Goal: Task Accomplishment & Management: Use online tool/utility

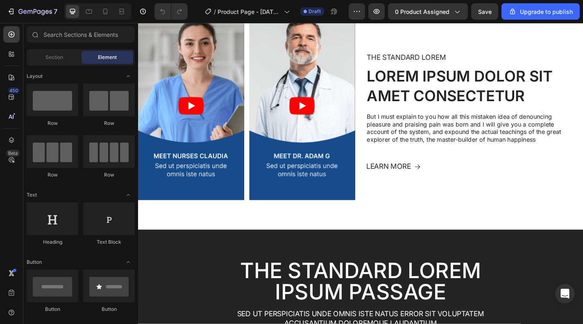
scroll to position [541, 0]
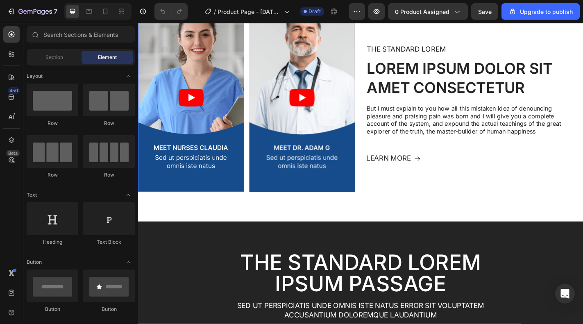
click at [243, 201] on article at bounding box center [196, 106] width 117 height 208
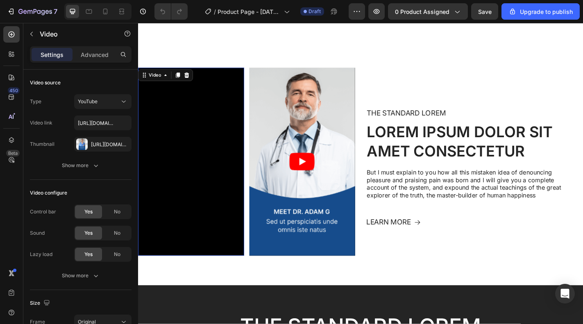
scroll to position [472, 0]
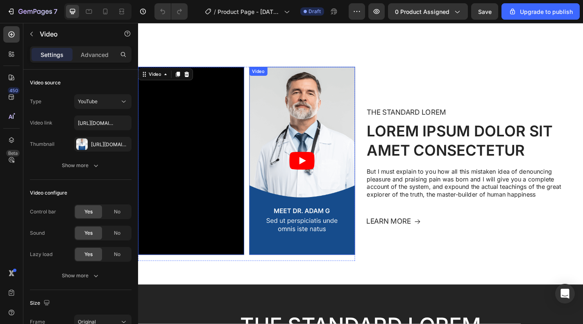
click at [292, 227] on article at bounding box center [319, 176] width 117 height 208
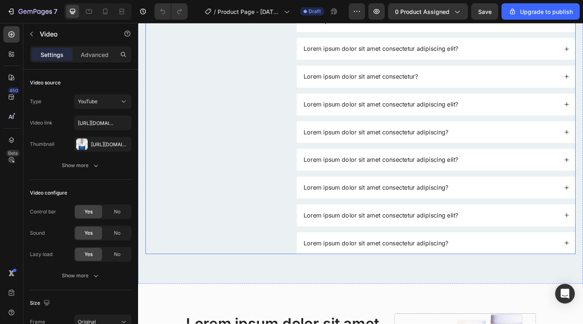
scroll to position [1289, 0]
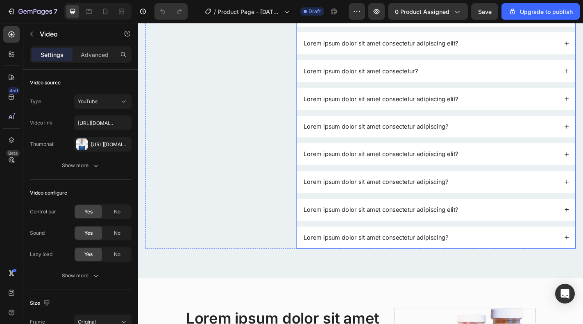
click at [359, 197] on p "Lorem ipsum dolor sit amet consectetur adipiscing?" at bounding box center [401, 199] width 160 height 9
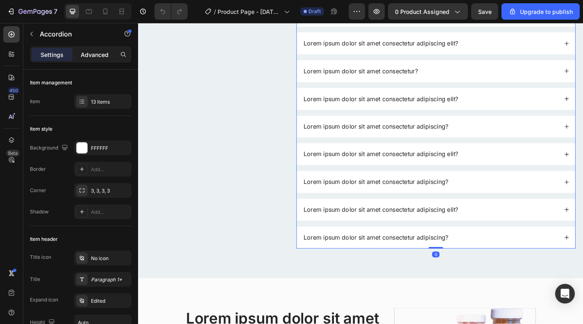
click at [94, 58] on p "Advanced" at bounding box center [95, 54] width 28 height 9
type input "100%"
type input "100"
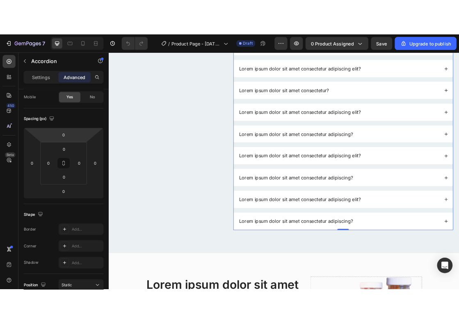
scroll to position [291, 0]
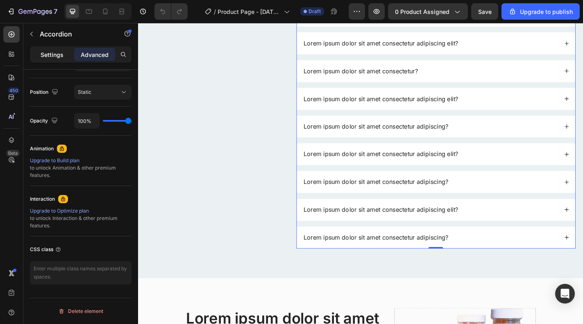
click at [49, 54] on p "Settings" at bounding box center [52, 54] width 23 height 9
type input "16"
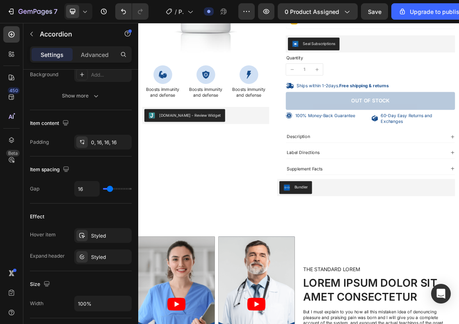
scroll to position [0, 0]
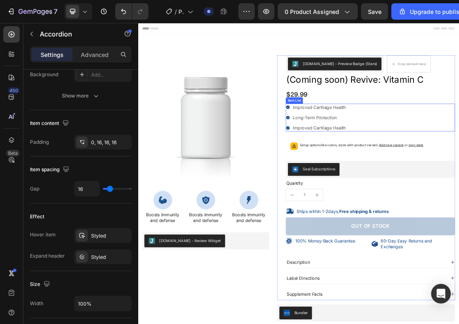
click at [438, 154] on p "Improved Cartilage Health" at bounding box center [415, 152] width 81 height 9
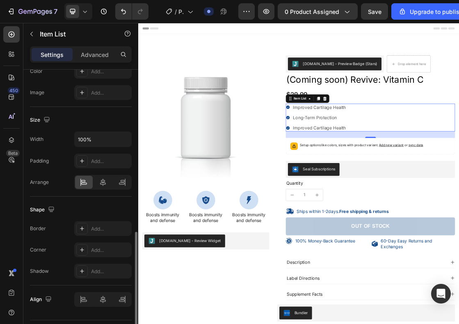
scroll to position [479, 0]
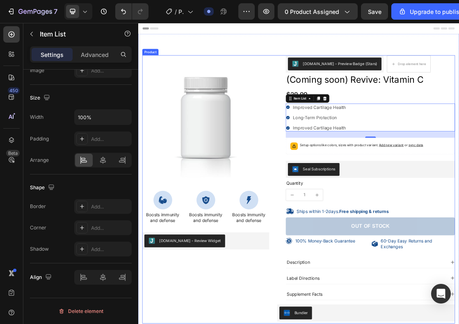
click at [250, 324] on div "100% Money-Back Guarantee Item List 60-Day Easy Returns Item List Row Product I…" at bounding box center [241, 279] width 195 height 412
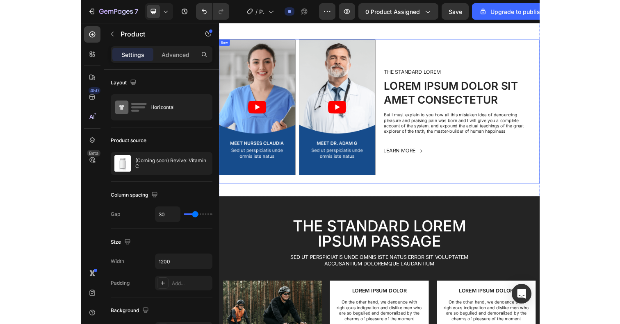
scroll to position [466, 0]
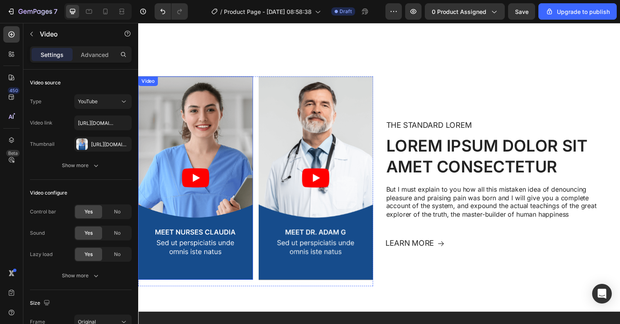
click at [179, 177] on article at bounding box center [196, 181] width 117 height 208
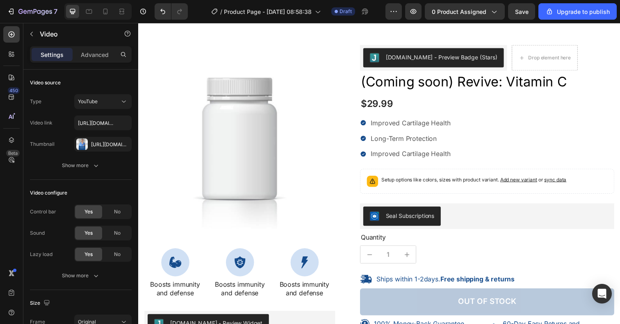
scroll to position [0, 0]
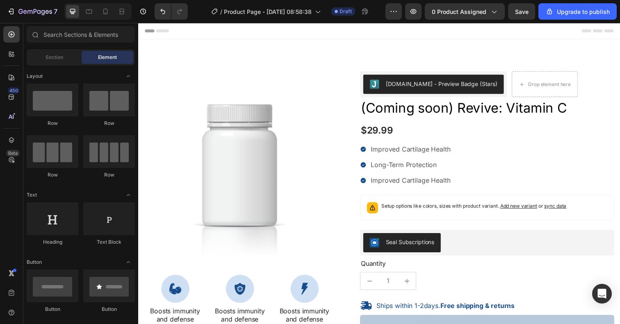
click at [189, 34] on div "Header" at bounding box center [384, 31] width 479 height 16
click at [12, 37] on icon at bounding box center [11, 34] width 8 height 8
click at [49, 58] on span "Section" at bounding box center [54, 57] width 18 height 7
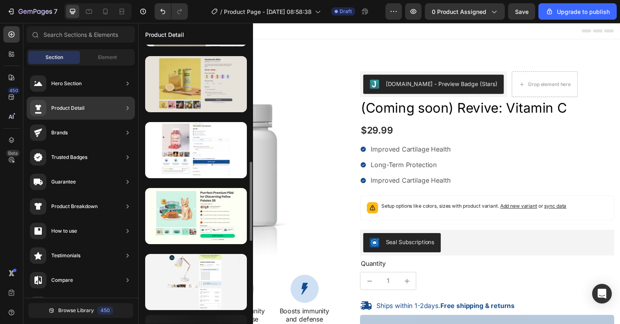
scroll to position [395, 0]
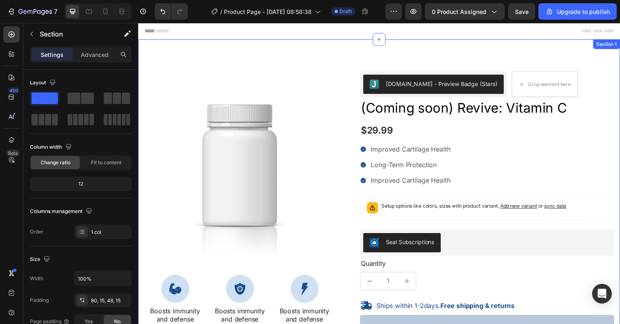
click at [346, 58] on div "100% Money-Back Guarantee Item List 60-Day Easy Returns Item List Row Product I…" at bounding box center [384, 275] width 492 height 471
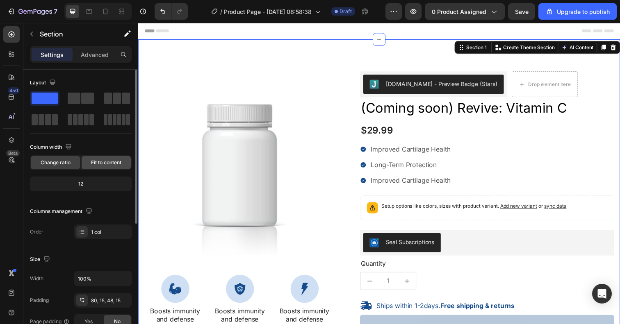
scroll to position [222, 0]
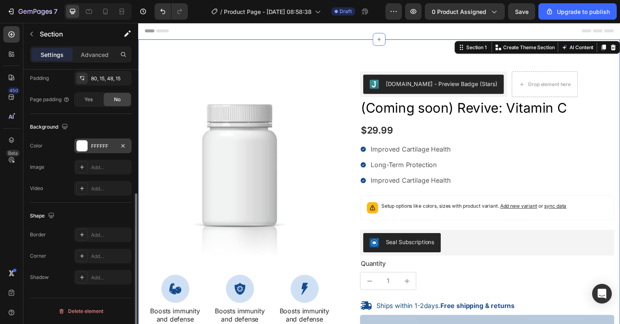
click at [99, 145] on div "FFFFFF" at bounding box center [103, 146] width 24 height 7
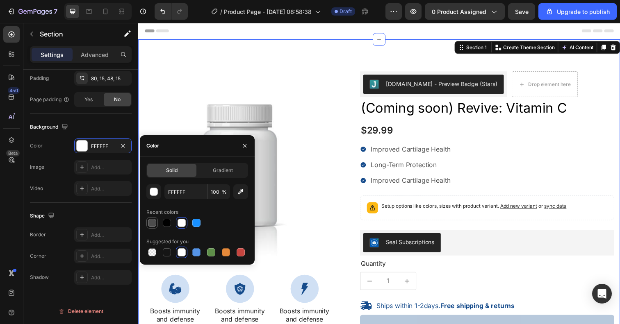
click at [153, 221] on div at bounding box center [152, 223] width 8 height 8
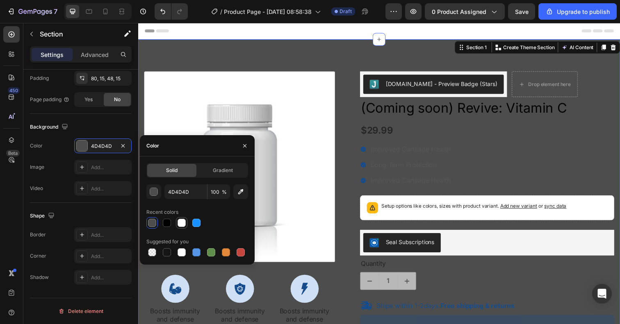
click at [182, 224] on div at bounding box center [181, 223] width 8 height 8
type input "FFFFFF"
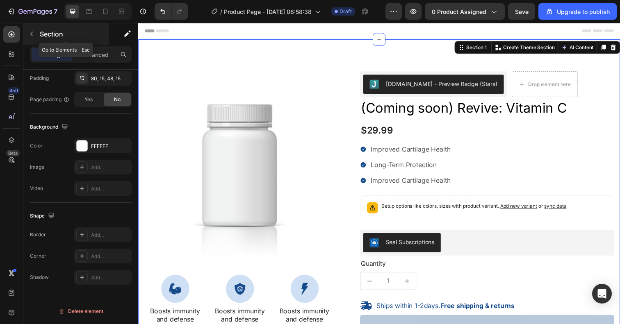
click at [31, 34] on icon "button" at bounding box center [31, 34] width 7 height 7
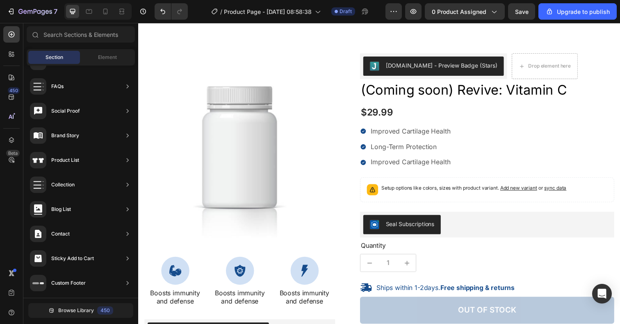
scroll to position [0, 0]
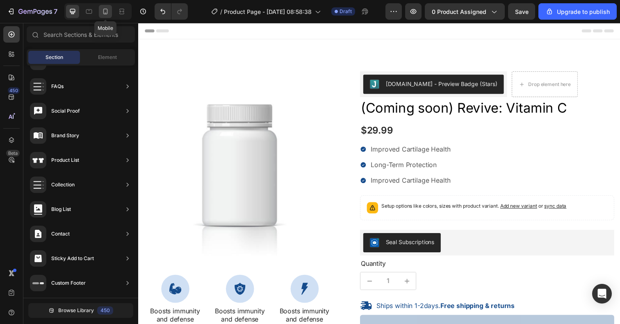
click at [110, 10] on div at bounding box center [105, 11] width 13 height 13
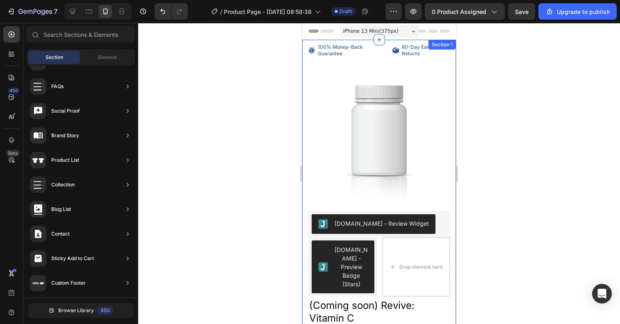
click at [380, 40] on icon at bounding box center [379, 40] width 4 height 4
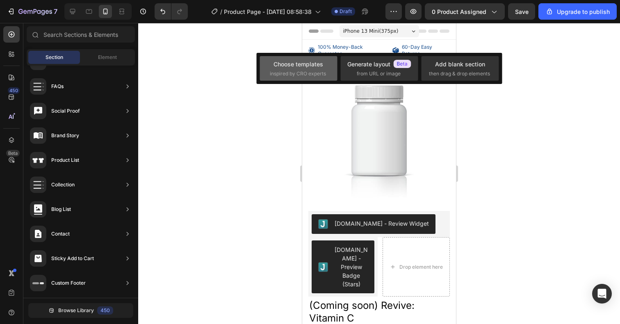
click at [318, 61] on div "Choose templates" at bounding box center [298, 64] width 50 height 9
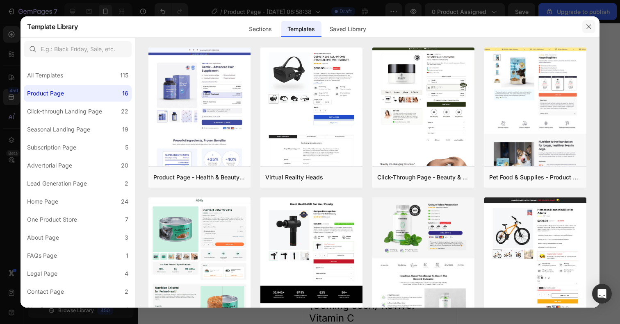
click at [583, 24] on icon "button" at bounding box center [588, 26] width 7 height 7
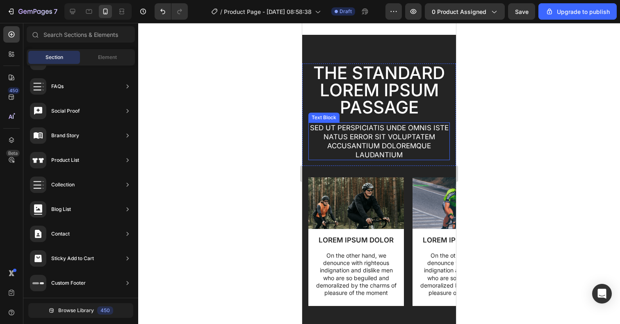
scroll to position [896, 0]
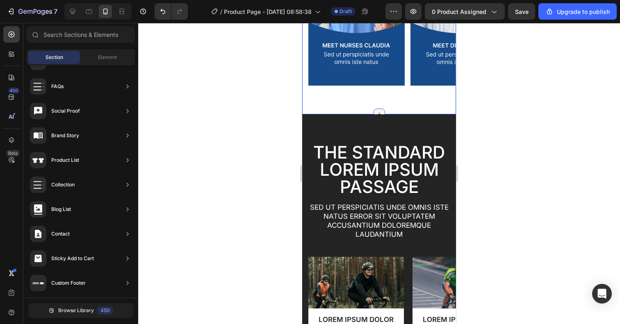
click at [378, 113] on icon at bounding box center [379, 114] width 7 height 7
click at [284, 107] on div at bounding box center [378, 173] width 481 height 301
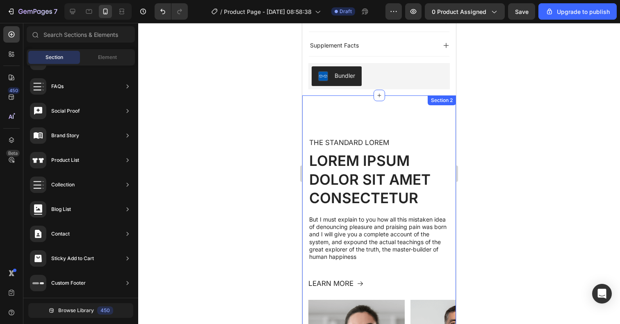
scroll to position [509, 0]
click at [378, 96] on icon at bounding box center [379, 97] width 4 height 4
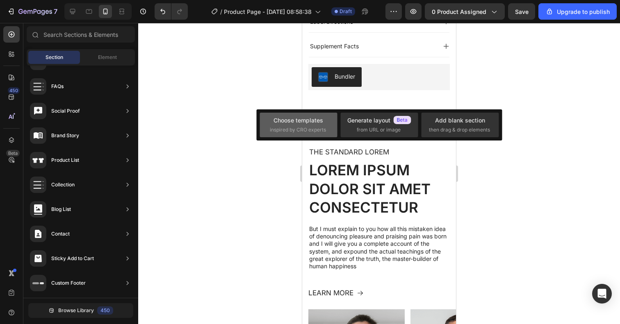
click at [307, 124] on div "Choose templates" at bounding box center [298, 120] width 50 height 9
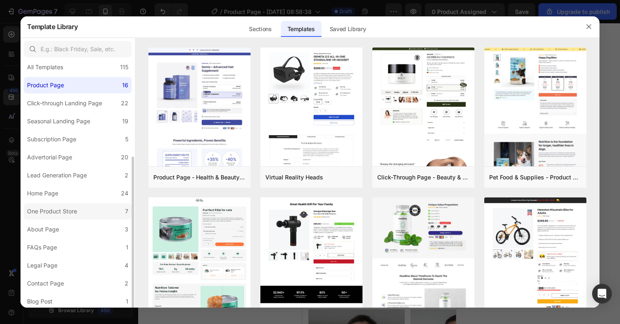
scroll to position [0, 0]
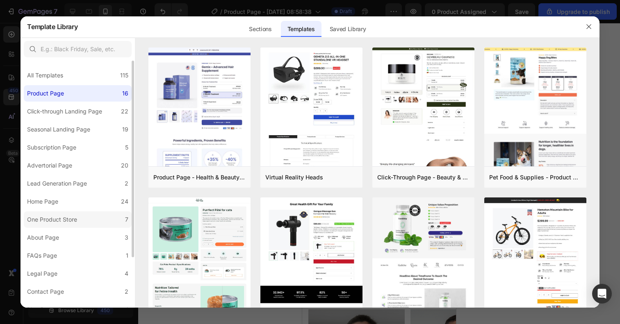
click at [103, 216] on label "One Product Store 7" at bounding box center [78, 219] width 108 height 16
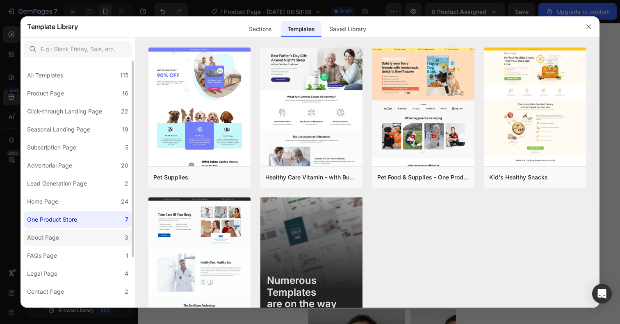
click at [104, 240] on label "About Page 3" at bounding box center [78, 237] width 108 height 16
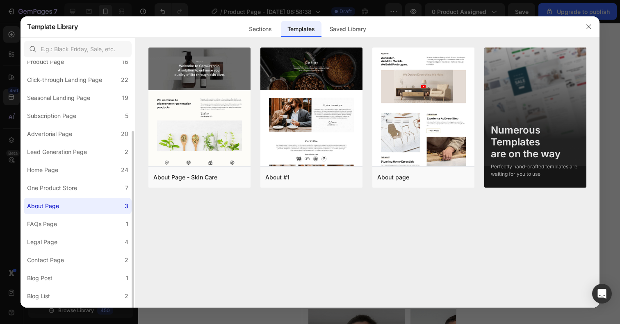
scroll to position [64, 0]
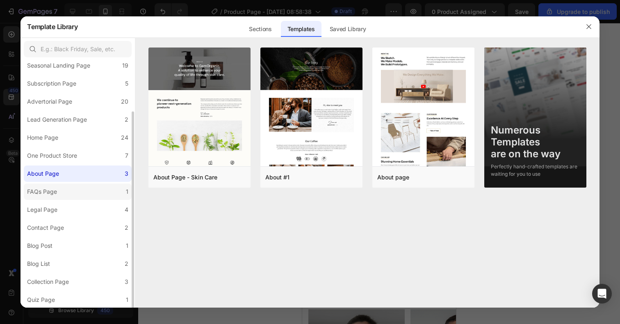
click at [102, 190] on label "FAQs Page 1" at bounding box center [78, 192] width 108 height 16
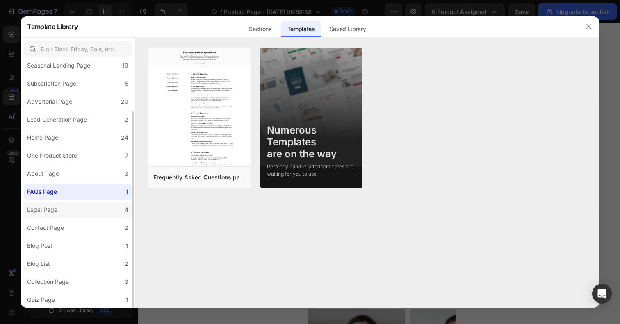
click at [103, 202] on label "Legal Page 4" at bounding box center [78, 210] width 108 height 16
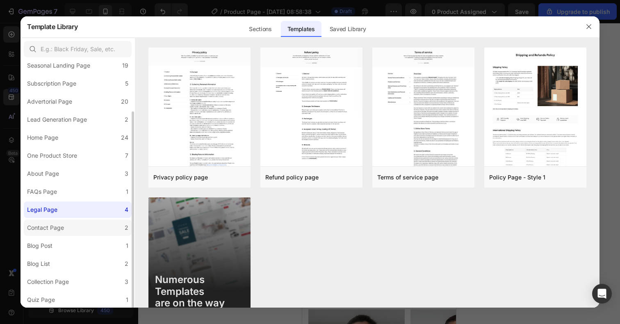
click at [105, 223] on label "Contact Page 2" at bounding box center [78, 228] width 108 height 16
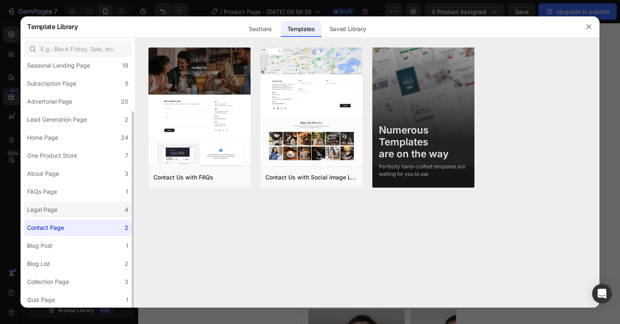
click at [107, 204] on label "Legal Page 4" at bounding box center [78, 210] width 108 height 16
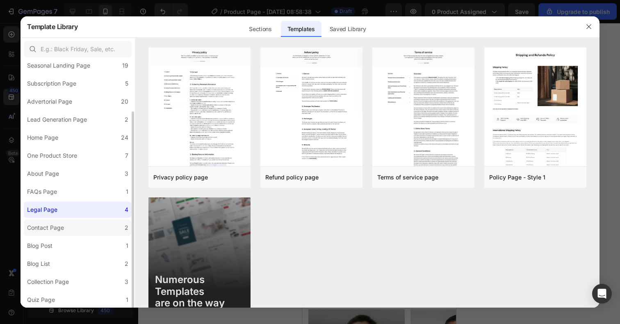
click at [109, 234] on label "Contact Page 2" at bounding box center [78, 228] width 108 height 16
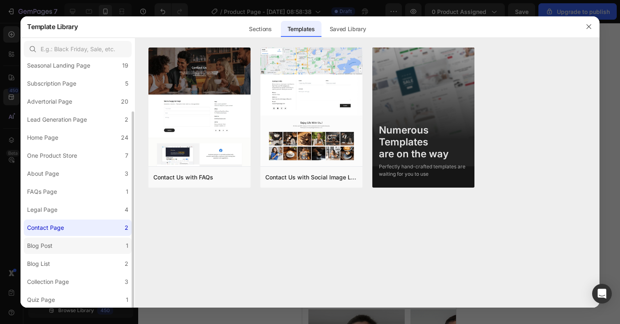
click at [107, 250] on label "Blog Post 1" at bounding box center [78, 246] width 108 height 16
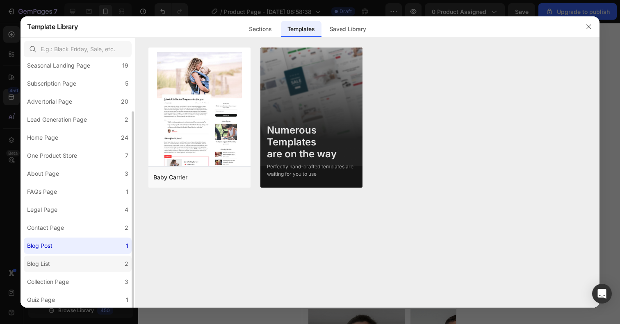
click at [107, 263] on label "Blog List 2" at bounding box center [78, 264] width 108 height 16
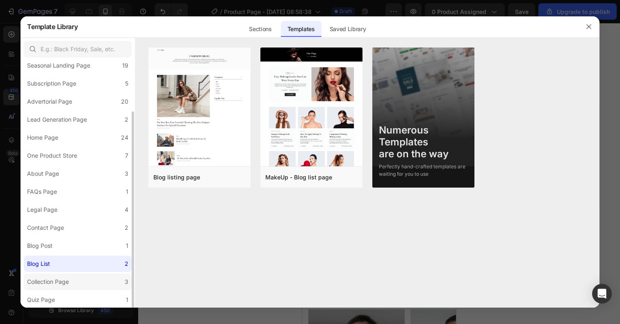
click at [107, 279] on label "Collection Page 3" at bounding box center [78, 282] width 108 height 16
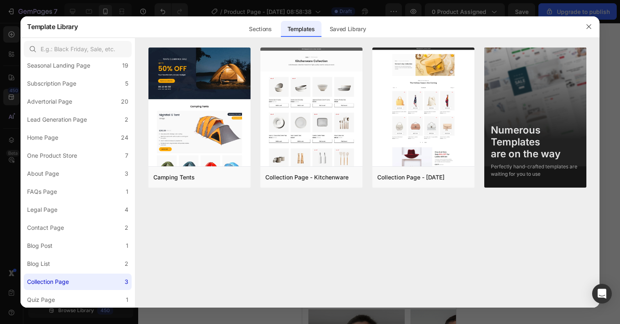
click at [106, 309] on div at bounding box center [310, 162] width 620 height 324
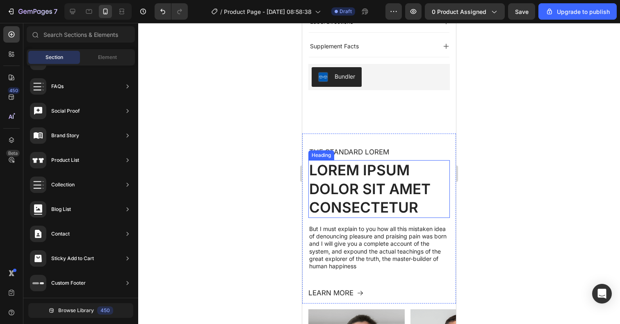
scroll to position [539, 0]
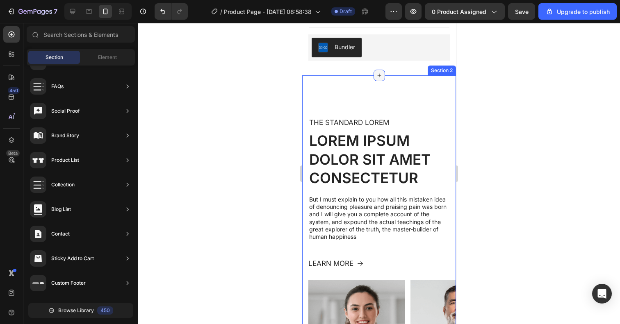
click at [379, 72] on icon at bounding box center [379, 75] width 7 height 7
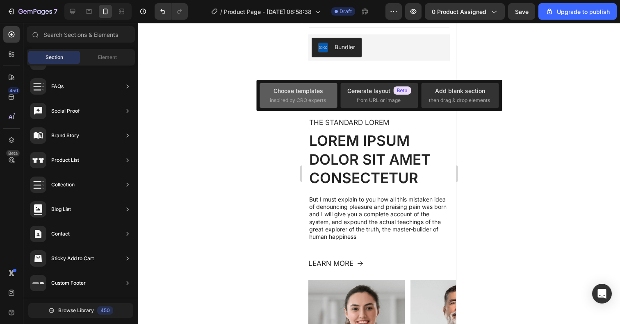
click at [298, 100] on span "inspired by CRO experts" at bounding box center [298, 100] width 56 height 7
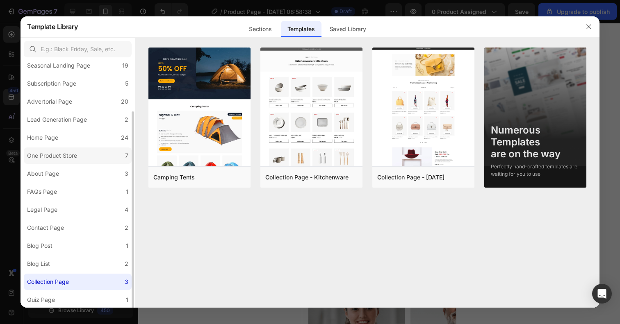
scroll to position [0, 0]
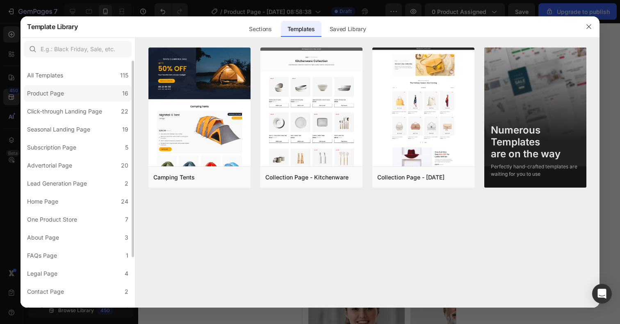
click at [101, 89] on label "Product Page 16" at bounding box center [78, 93] width 108 height 16
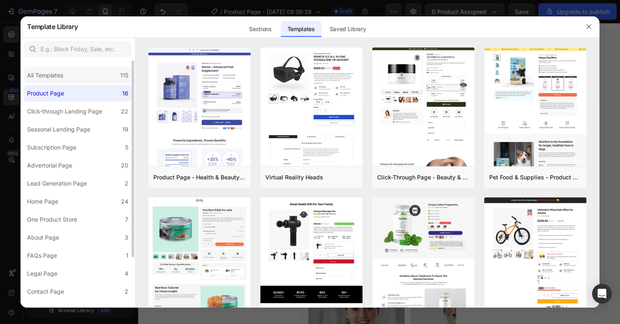
click at [106, 71] on div "All Templates 115" at bounding box center [78, 75] width 108 height 16
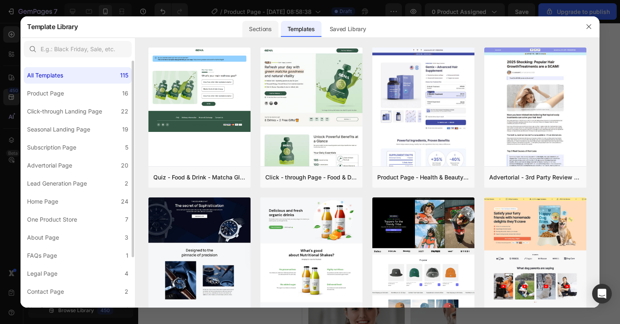
click at [266, 22] on div "Sections" at bounding box center [260, 29] width 36 height 16
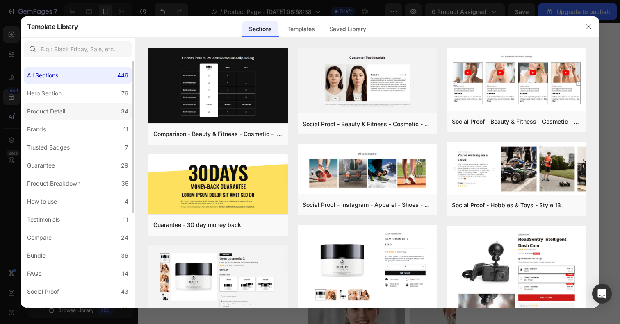
click at [107, 111] on label "Product Detail 34" at bounding box center [78, 111] width 108 height 16
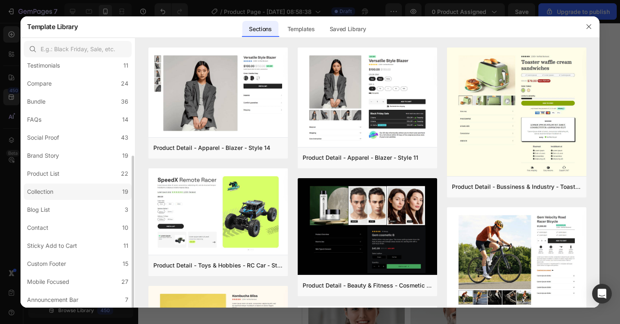
scroll to position [0, 0]
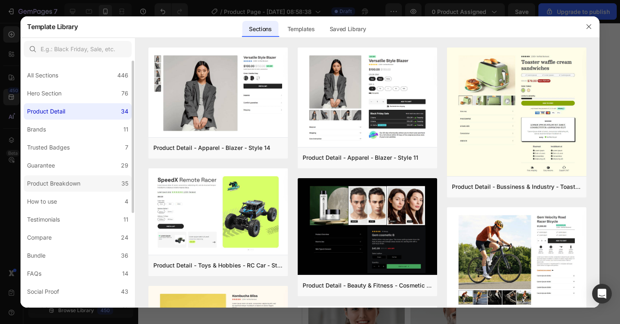
click at [89, 178] on label "Product Breakdown 35" at bounding box center [78, 183] width 108 height 16
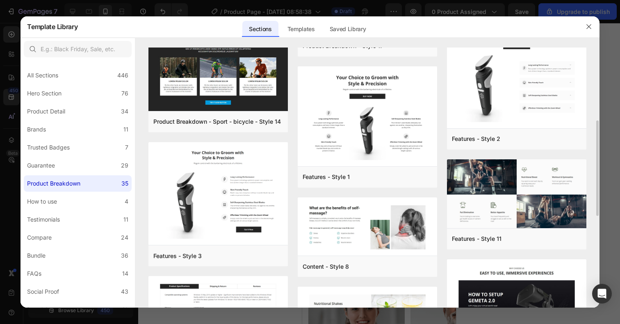
scroll to position [219, 0]
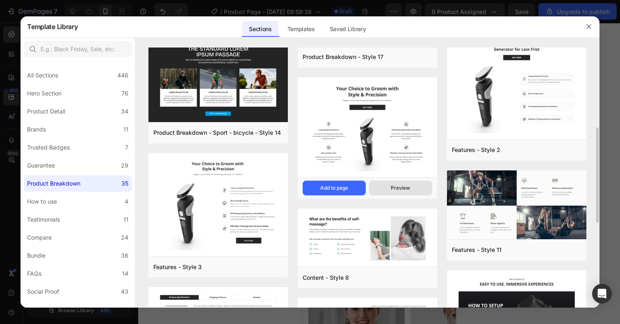
click at [395, 187] on div "Preview" at bounding box center [400, 187] width 19 height 7
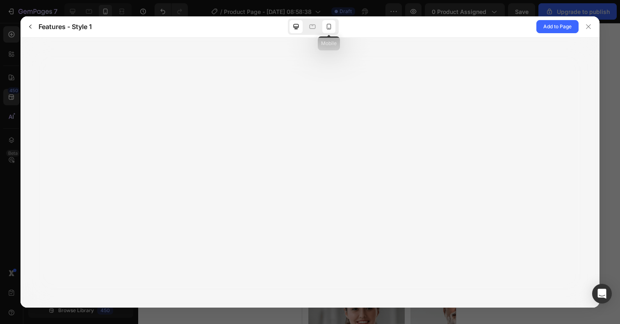
click at [329, 25] on icon at bounding box center [329, 27] width 8 height 8
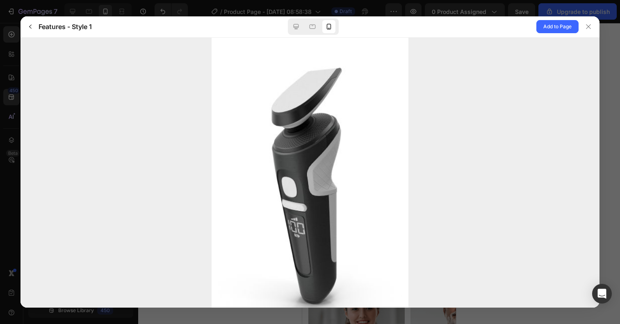
scroll to position [158, 0]
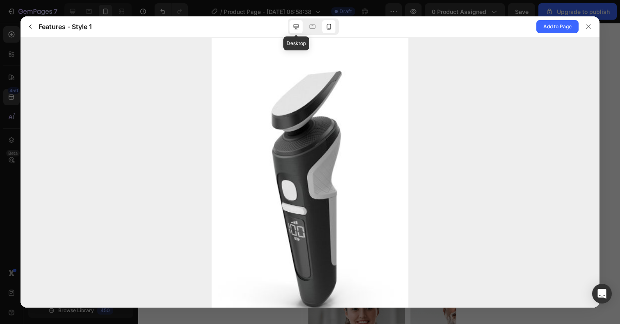
click at [298, 27] on icon at bounding box center [295, 26] width 5 height 5
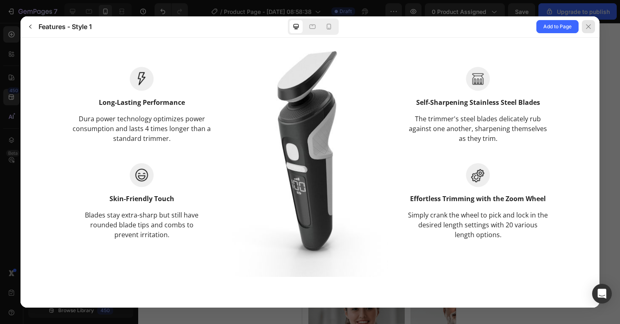
click at [583, 22] on div at bounding box center [587, 26] width 13 height 13
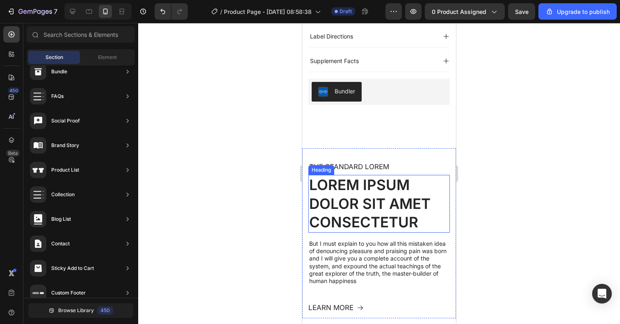
scroll to position [490, 0]
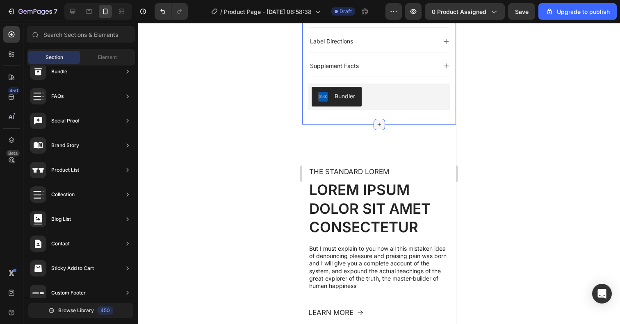
click at [381, 121] on icon at bounding box center [379, 124] width 7 height 7
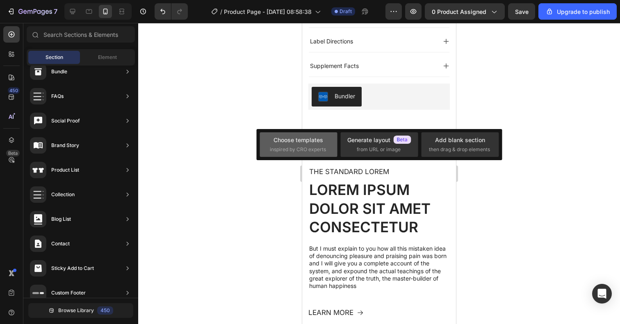
click at [309, 137] on div "Choose templates" at bounding box center [298, 140] width 50 height 9
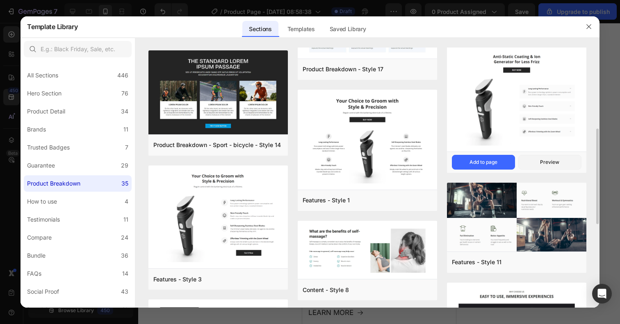
scroll to position [203, 0]
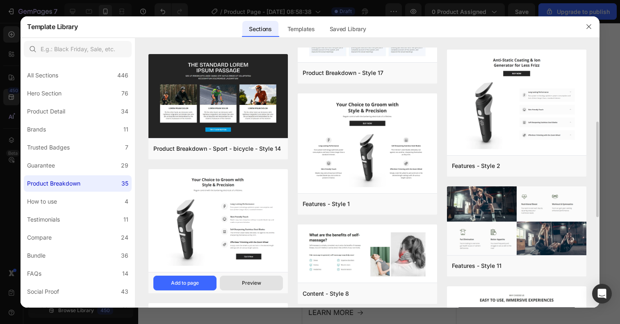
click at [254, 284] on div "Preview" at bounding box center [251, 282] width 19 height 7
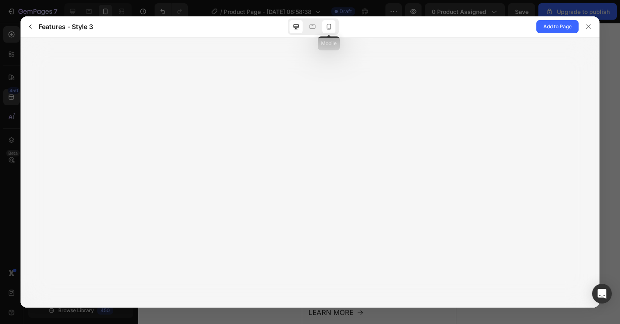
click at [332, 29] on icon at bounding box center [329, 27] width 8 height 8
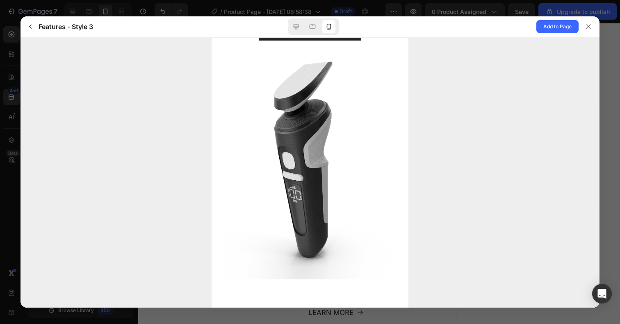
scroll to position [449, 0]
click at [583, 27] on icon at bounding box center [588, 26] width 7 height 7
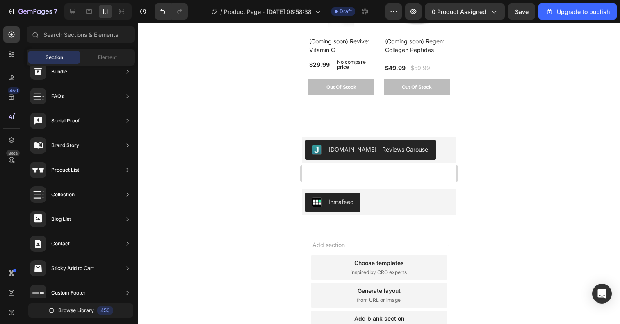
scroll to position [2948, 0]
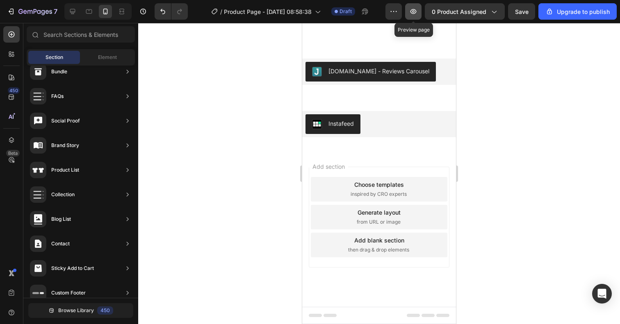
click at [416, 11] on icon "button" at bounding box center [413, 11] width 8 height 8
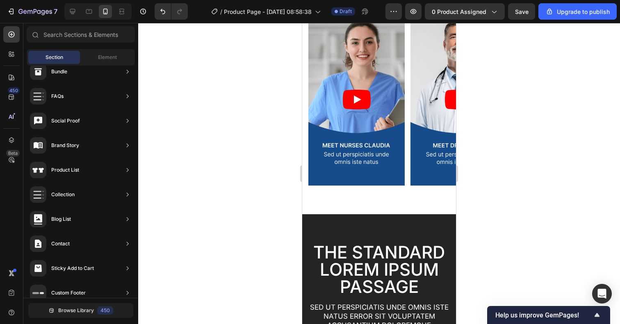
scroll to position [795, 0]
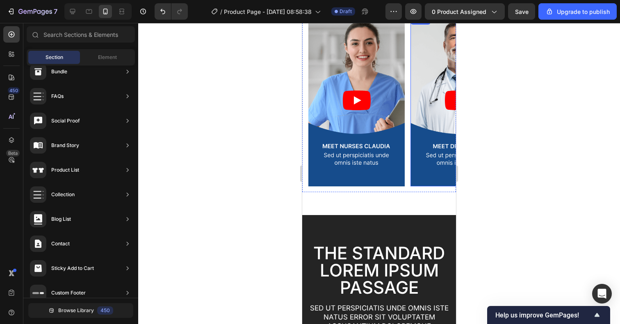
click at [281, 197] on div at bounding box center [378, 173] width 481 height 301
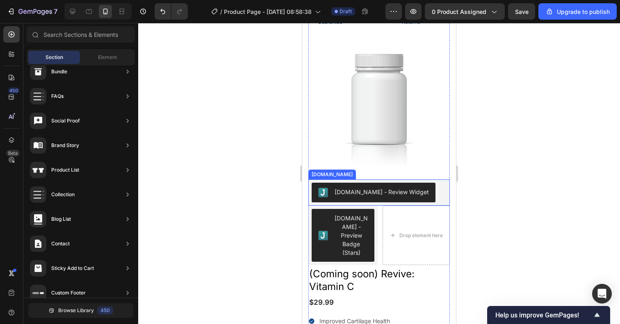
scroll to position [34, 0]
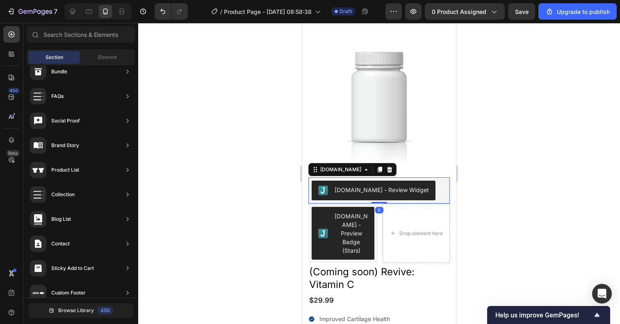
click at [425, 193] on div "Judge.me - Review Widget" at bounding box center [378, 191] width 135 height 20
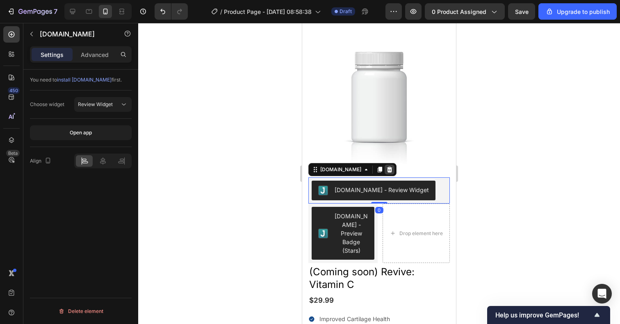
click at [384, 165] on div at bounding box center [389, 170] width 10 height 10
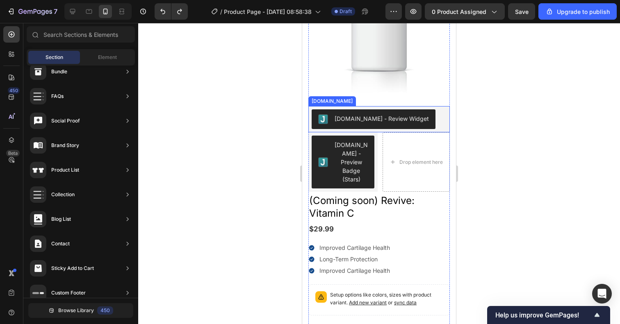
scroll to position [112, 0]
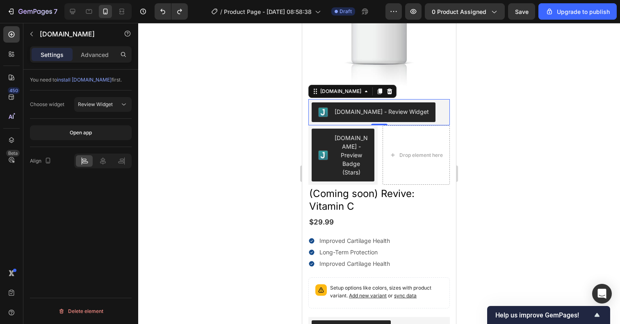
click at [421, 105] on div "Judge.me - Review Widget" at bounding box center [378, 112] width 135 height 20
click at [95, 51] on p "Advanced" at bounding box center [95, 54] width 28 height 9
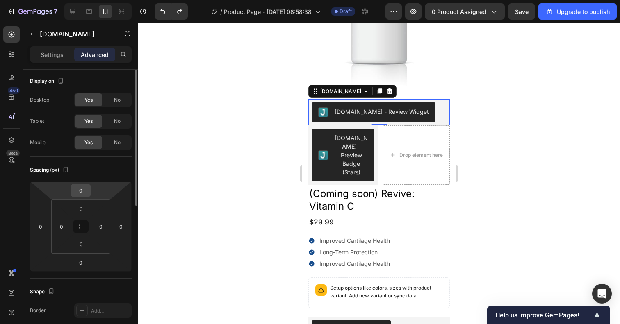
scroll to position [0, 0]
click at [122, 124] on div "No" at bounding box center [117, 122] width 27 height 13
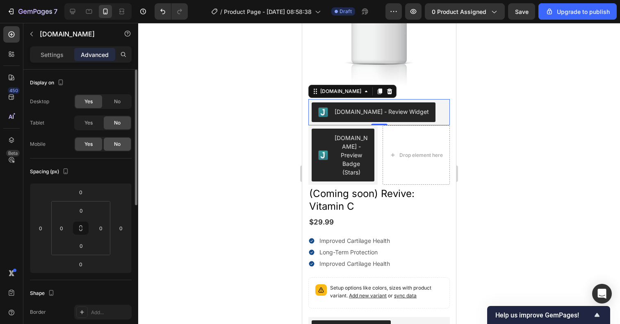
click at [121, 146] on div "No" at bounding box center [117, 144] width 27 height 13
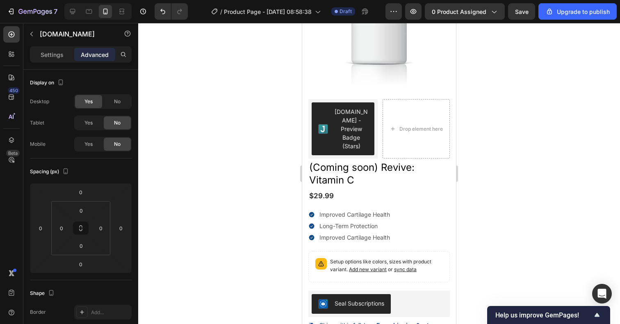
click at [243, 126] on div at bounding box center [378, 173] width 481 height 301
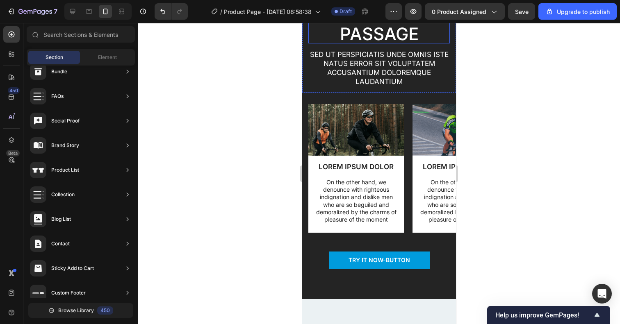
scroll to position [1024, 0]
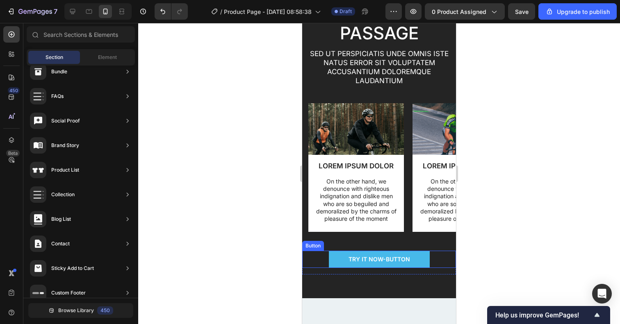
click at [336, 265] on button "TRY IT NOW-BUTTON" at bounding box center [379, 259] width 101 height 17
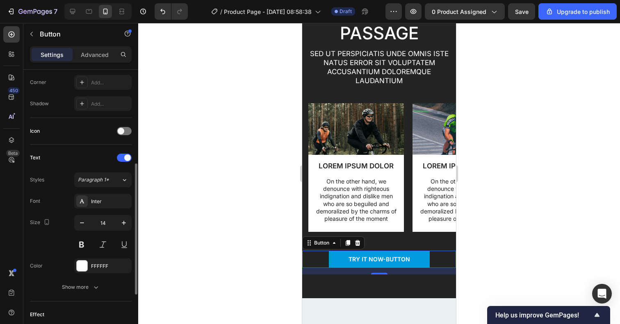
scroll to position [192, 0]
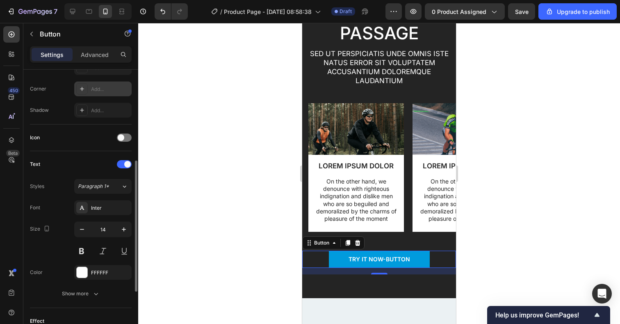
click at [90, 93] on div "Add..." at bounding box center [102, 89] width 57 height 15
click at [207, 166] on div at bounding box center [378, 173] width 481 height 301
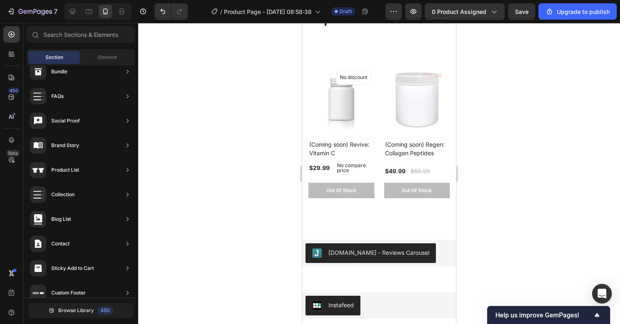
scroll to position [2741, 0]
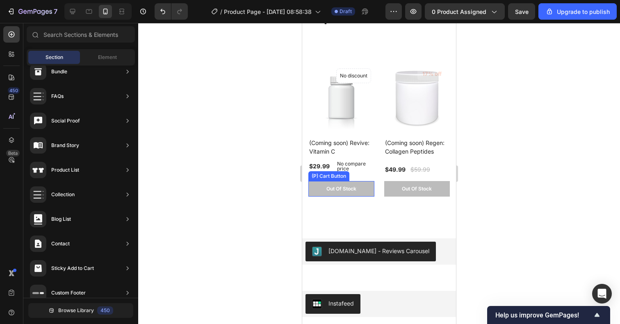
click at [367, 195] on button "Out Of Stock" at bounding box center [341, 189] width 66 height 16
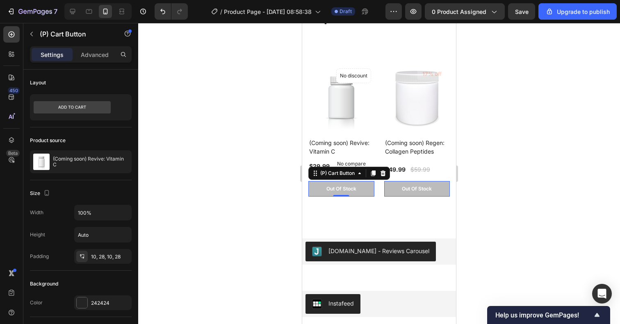
click at [389, 191] on button "Out Of Stock" at bounding box center [417, 189] width 66 height 16
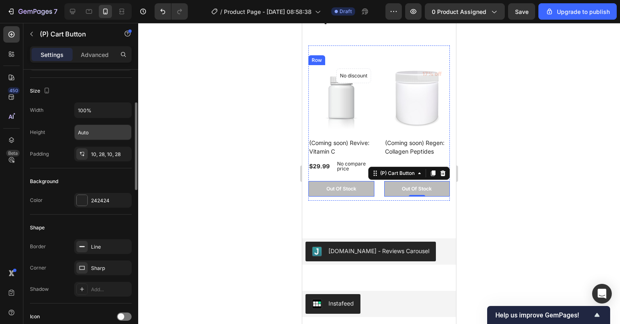
scroll to position [103, 0]
click at [109, 272] on div "Sharp" at bounding box center [102, 267] width 57 height 15
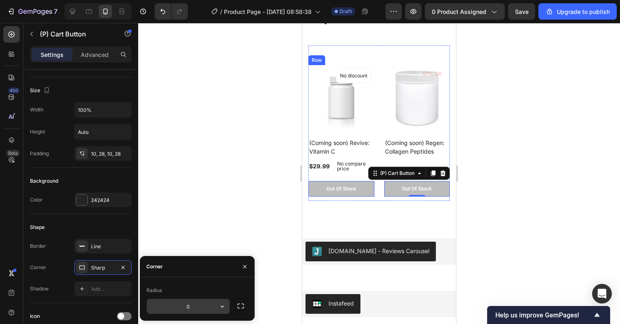
click at [198, 304] on input "0" at bounding box center [188, 306] width 83 height 15
click at [238, 310] on button "button" at bounding box center [240, 306] width 15 height 15
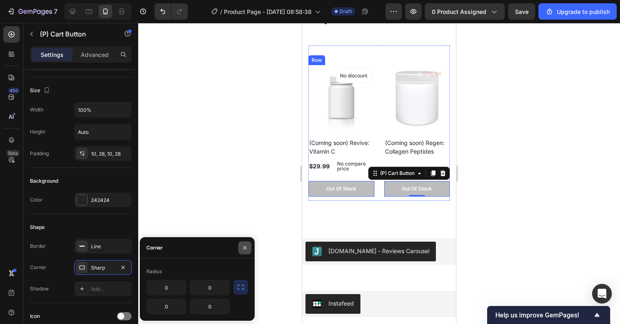
click at [243, 248] on icon "button" at bounding box center [244, 248] width 7 height 7
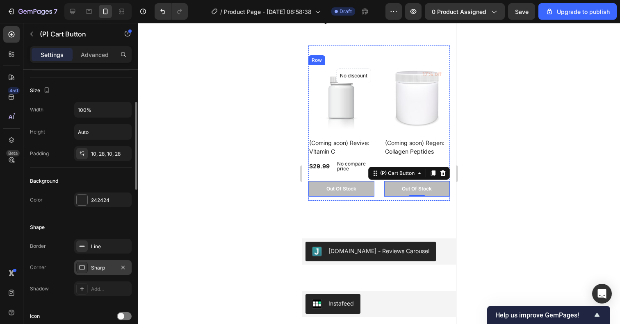
click at [108, 270] on div "Sharp" at bounding box center [103, 267] width 24 height 7
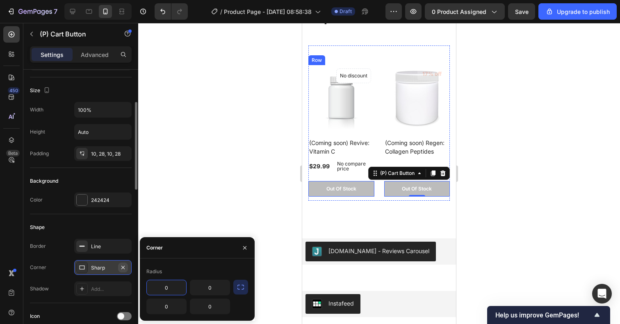
click at [121, 268] on icon "button" at bounding box center [123, 267] width 7 height 7
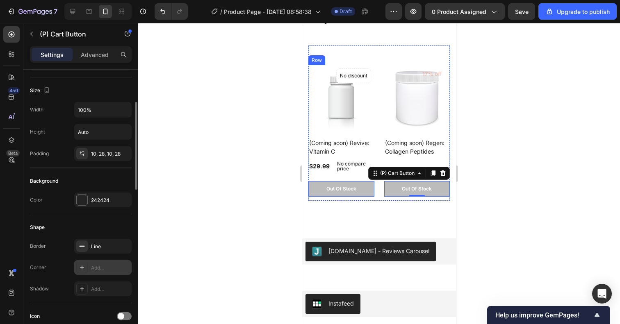
click at [104, 266] on div "Add..." at bounding box center [110, 267] width 39 height 7
type input "8"
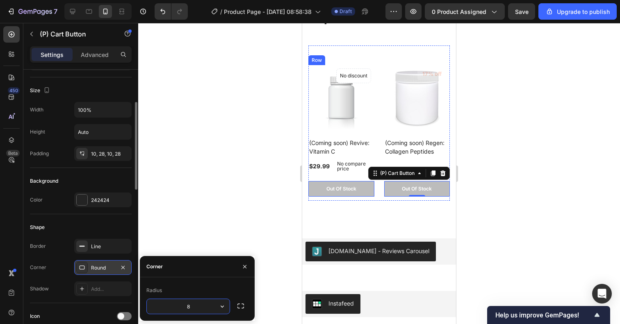
click at [212, 216] on div at bounding box center [378, 173] width 481 height 301
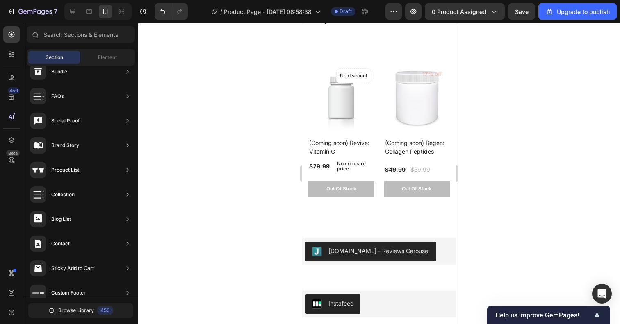
click at [486, 179] on div at bounding box center [378, 173] width 481 height 301
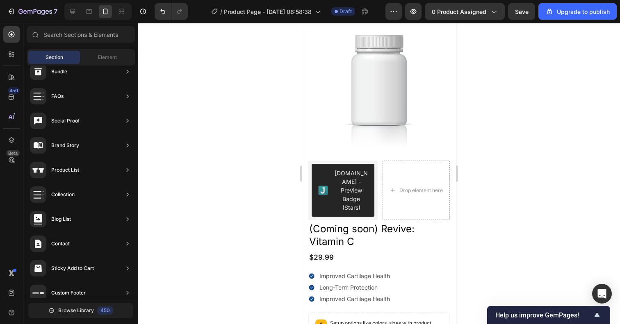
scroll to position [0, 0]
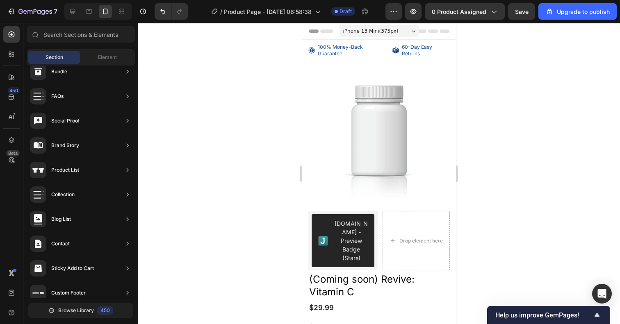
click at [325, 34] on span "Header" at bounding box center [327, 31] width 18 height 8
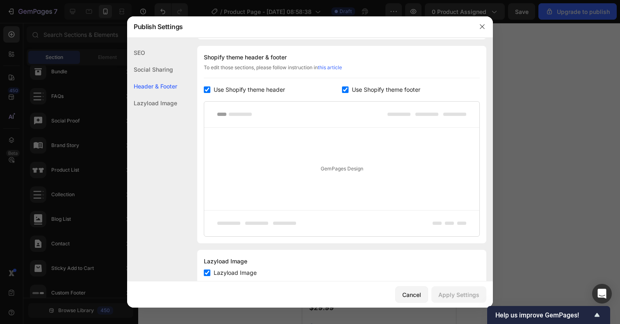
scroll to position [141, 0]
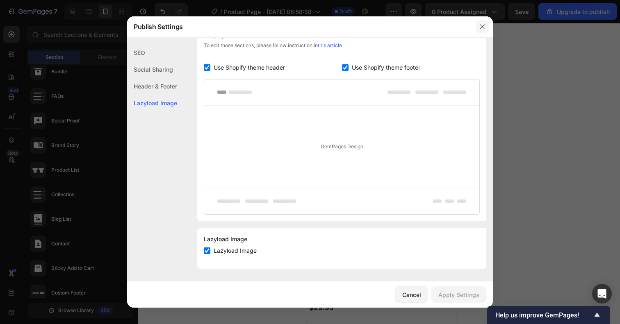
click at [485, 21] on button "button" at bounding box center [481, 26] width 13 height 13
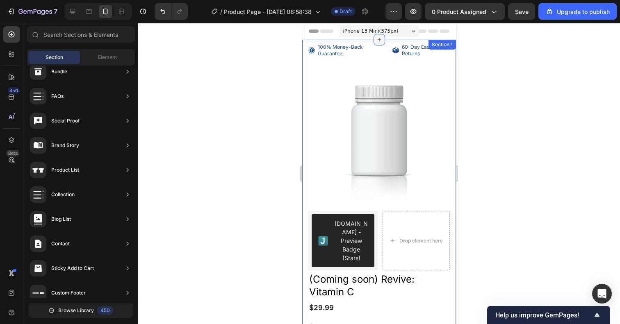
click at [377, 38] on icon at bounding box center [379, 39] width 7 height 7
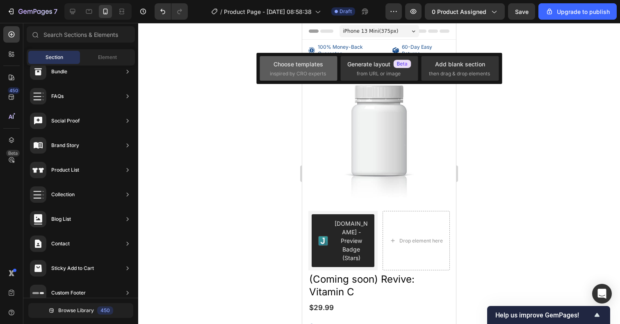
click at [304, 71] on span "inspired by CRO experts" at bounding box center [298, 73] width 56 height 7
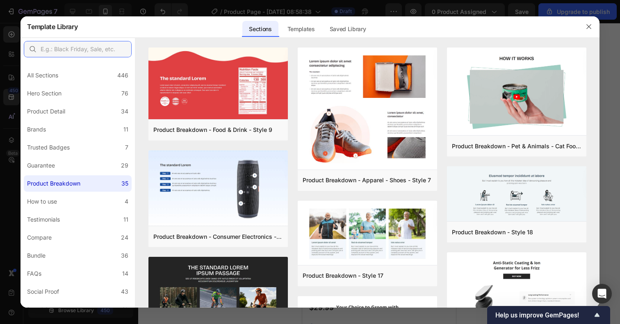
click at [100, 55] on input "text" at bounding box center [78, 49] width 108 height 16
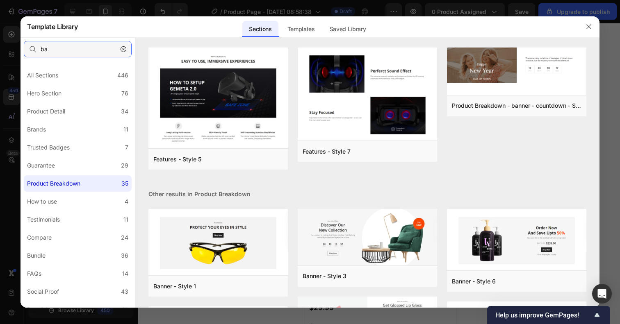
type input "b"
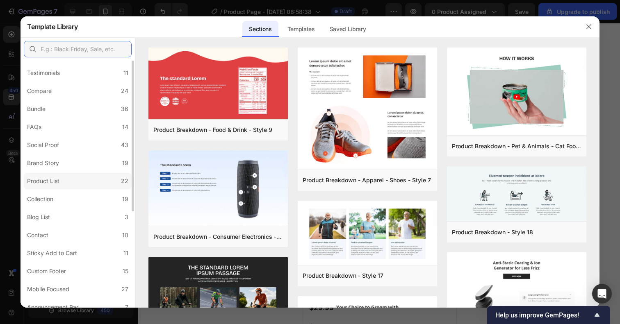
scroll to position [154, 0]
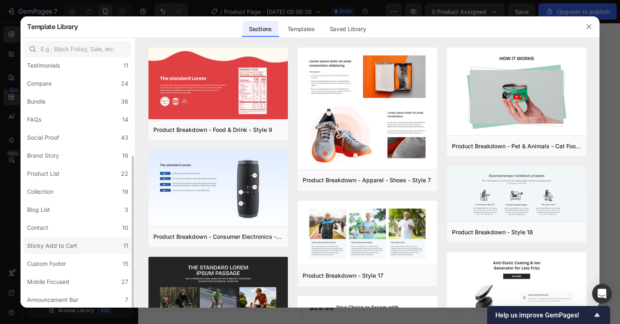
click at [109, 244] on label "Sticky Add to Cart 11" at bounding box center [78, 246] width 108 height 16
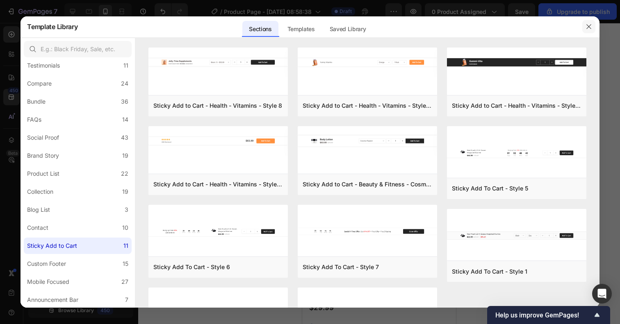
click at [583, 24] on icon "button" at bounding box center [588, 26] width 7 height 7
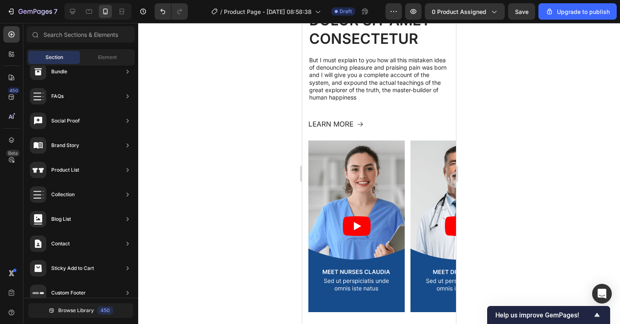
scroll to position [644, 0]
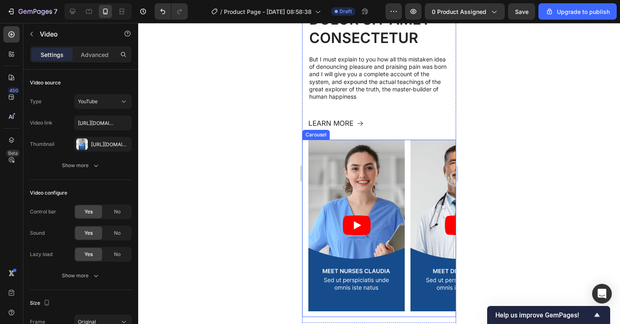
click at [395, 173] on article at bounding box center [356, 225] width 96 height 171
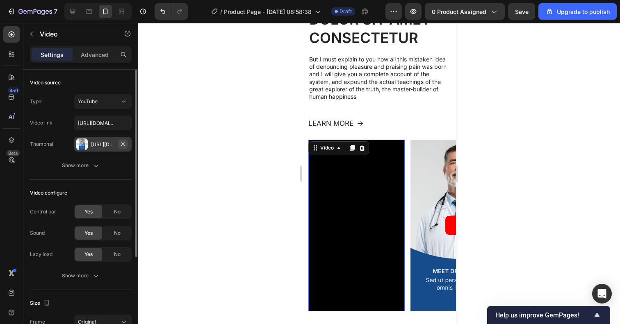
click at [122, 145] on icon "button" at bounding box center [123, 144] width 7 height 7
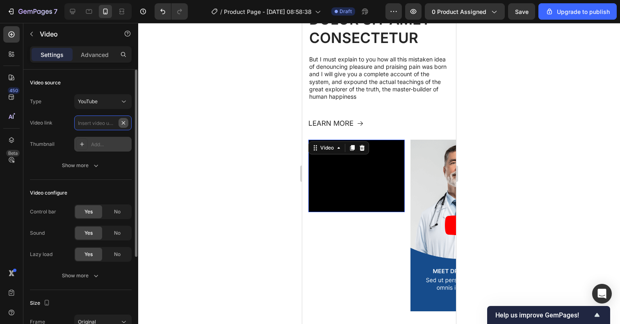
scroll to position [0, 0]
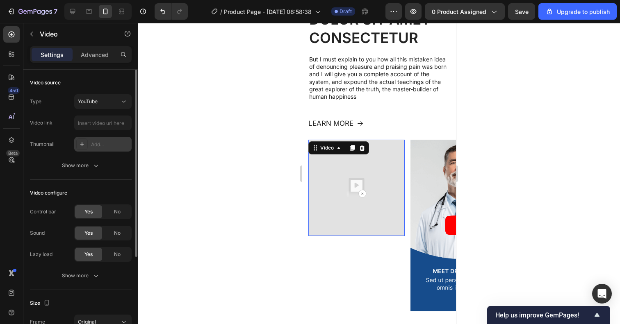
click at [191, 123] on div at bounding box center [378, 173] width 481 height 301
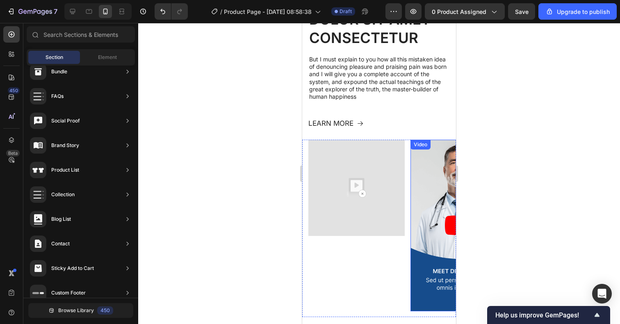
click at [420, 177] on article at bounding box center [458, 225] width 96 height 171
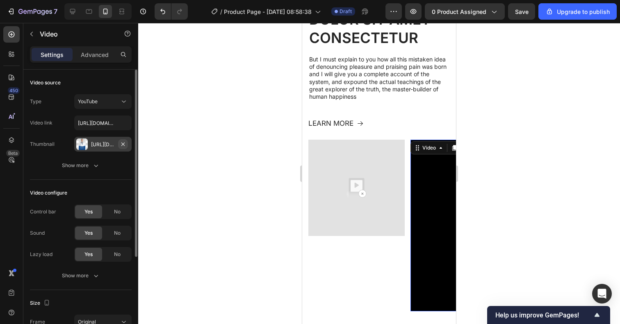
click at [120, 143] on icon "button" at bounding box center [123, 144] width 7 height 7
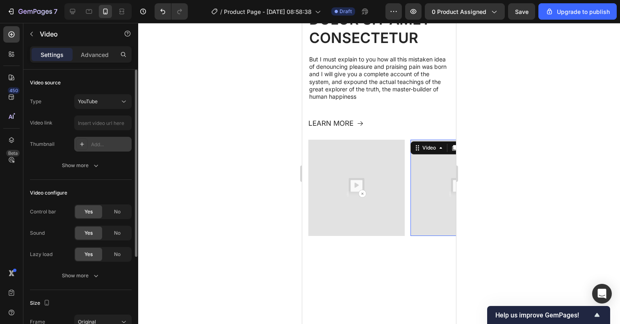
click at [232, 173] on div at bounding box center [378, 173] width 481 height 301
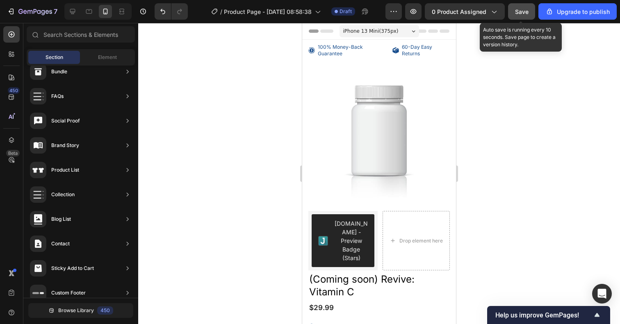
click at [518, 13] on span "Save" at bounding box center [522, 11] width 14 height 7
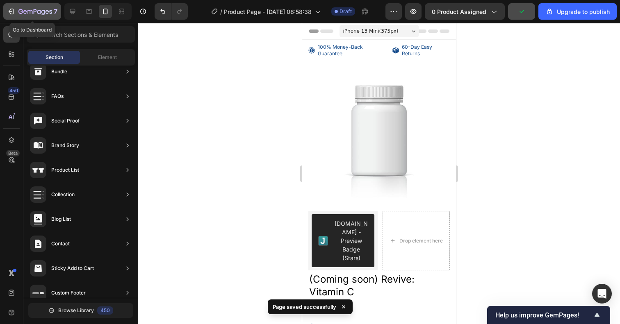
click at [26, 13] on icon "button" at bounding box center [25, 12] width 4 height 4
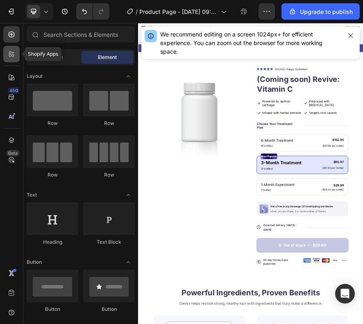
click at [7, 56] on div at bounding box center [11, 54] width 16 height 16
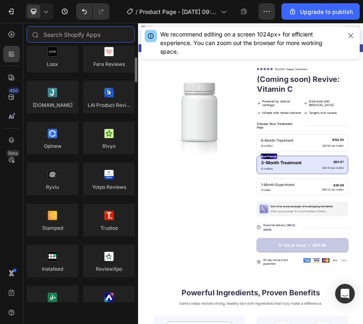
scroll to position [39, 0]
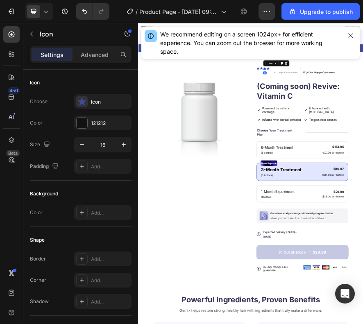
click at [284, 59] on div "We recommend editing on a screen 1024px+ for efficient experience. You can zoom…" at bounding box center [250, 42] width 225 height 39
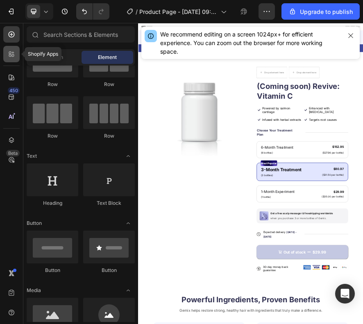
click at [9, 57] on icon at bounding box center [11, 54] width 8 height 8
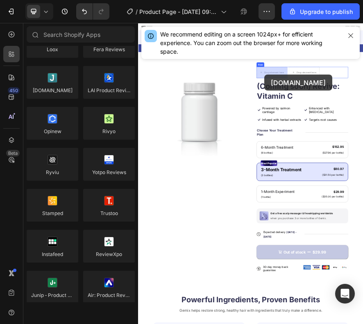
drag, startPoint x: 194, startPoint y: 109, endPoint x: 414, endPoint y: 136, distance: 221.3
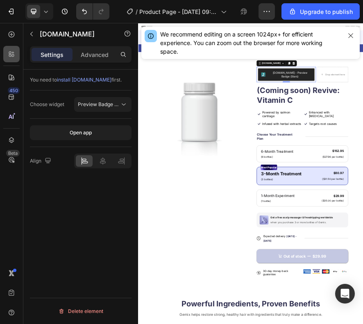
click at [10, 50] on icon at bounding box center [11, 54] width 8 height 8
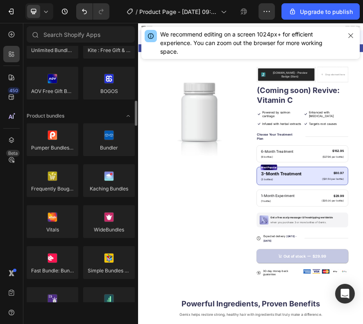
scroll to position [543, 0]
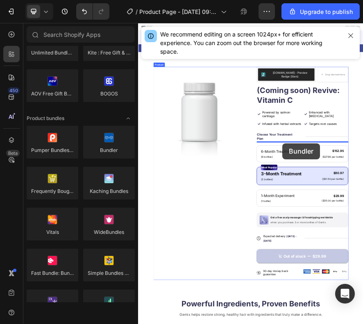
drag, startPoint x: 243, startPoint y: 165, endPoint x: 450, endPoint y: 284, distance: 239.0
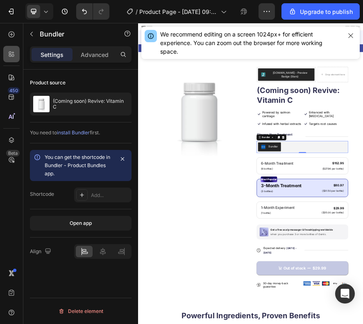
click at [12, 55] on icon at bounding box center [11, 54] width 8 height 8
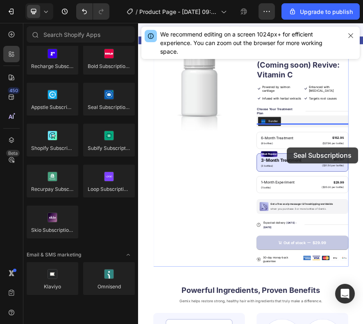
scroll to position [77, 0]
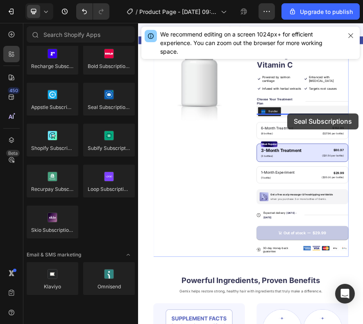
drag, startPoint x: 254, startPoint y: 120, endPoint x: 464, endPoint y: 221, distance: 232.6
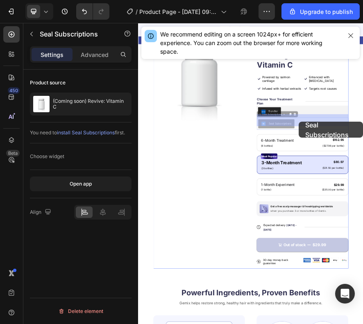
drag, startPoint x: 491, startPoint y: 232, endPoint x: 489, endPoint y: 239, distance: 7.7
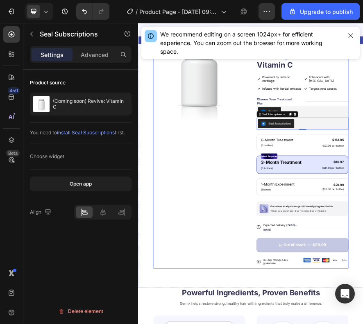
click at [336, 292] on div "Product Images" at bounding box center [271, 301] width 200 height 518
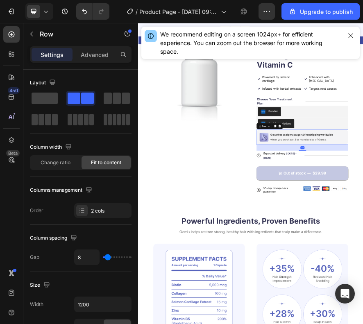
click at [359, 297] on div "Product Images" at bounding box center [271, 222] width 200 height 361
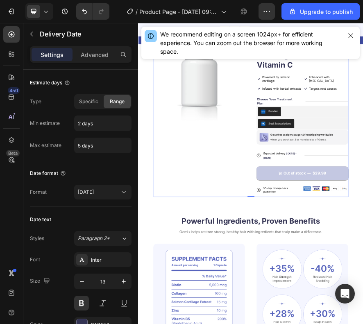
click at [302, 304] on div "Product Images" at bounding box center [271, 222] width 200 height 361
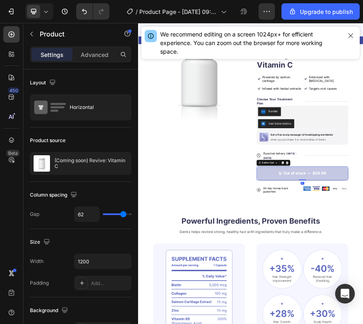
click at [339, 324] on div "Product Images" at bounding box center [271, 222] width 200 height 361
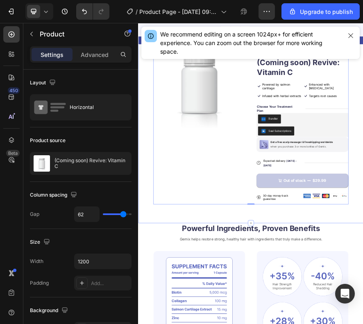
scroll to position [0, 0]
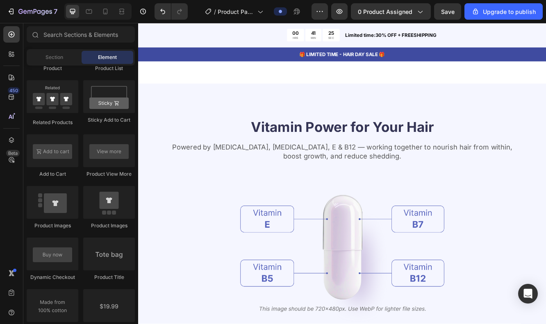
scroll to position [699, 0]
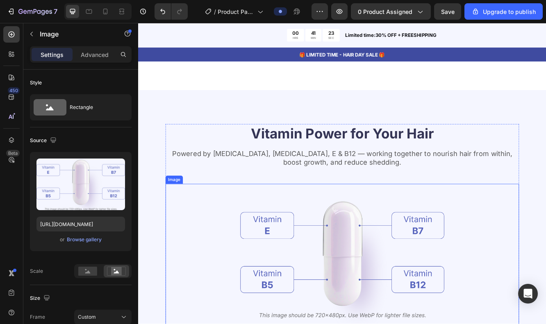
click at [363, 295] on img at bounding box center [384, 306] width 246 height 179
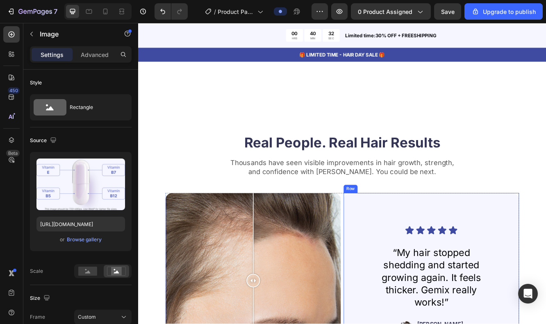
scroll to position [1578, 0]
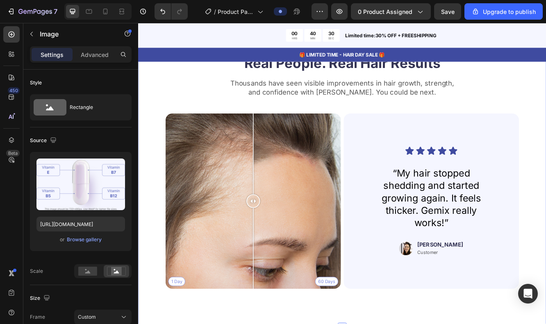
click at [363, 176] on div "Real People. Real Hair Results Heading Thousands have seen visible improvements…" at bounding box center [384, 225] width 492 height 331
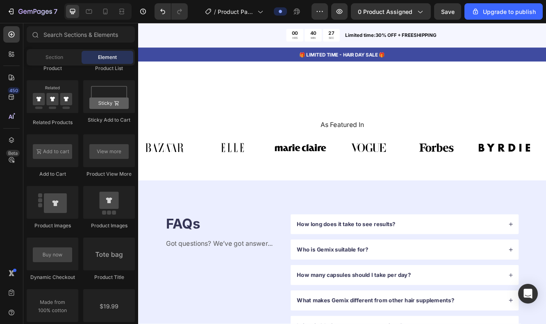
scroll to position [1594, 0]
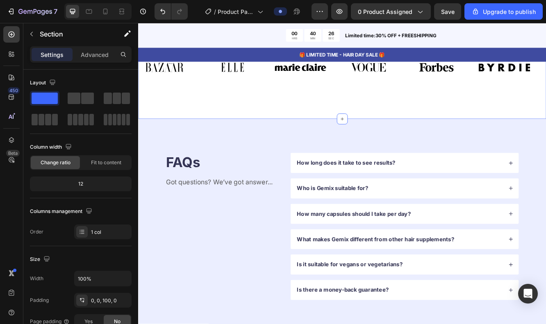
click at [363, 98] on div "Image Image Image Image Image Image Image Image Image Image Image Image Marquee" at bounding box center [384, 79] width 492 height 38
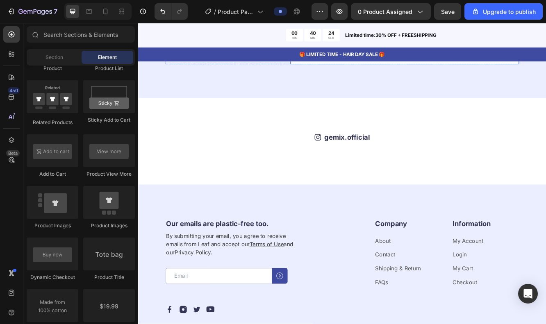
scroll to position [1880, 0]
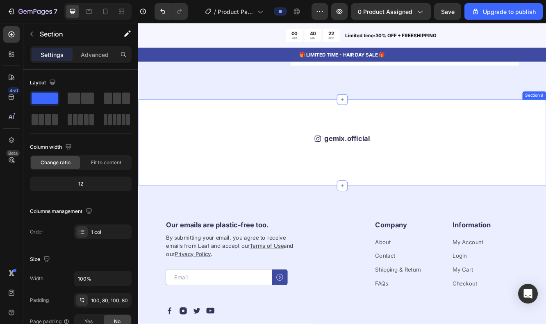
click at [363, 138] on div "Icon gemix.official Text Block Row Image Image Image Image Image Image Image Im…" at bounding box center [384, 168] width 492 height 104
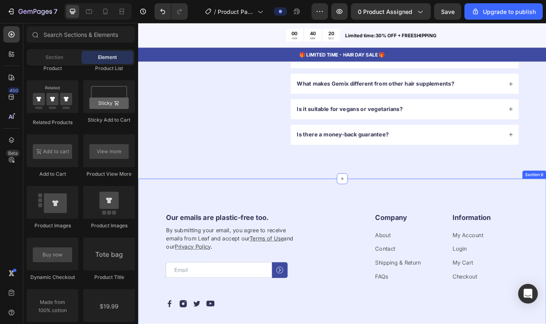
scroll to position [1778, 0]
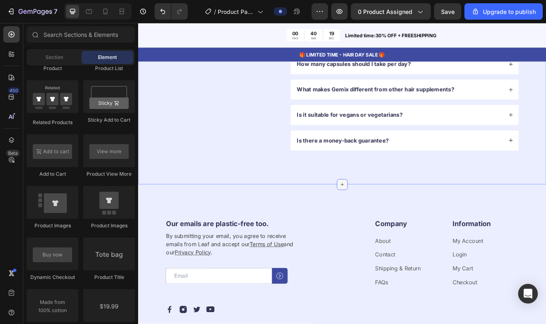
click at [363, 217] on icon at bounding box center [384, 218] width 7 height 7
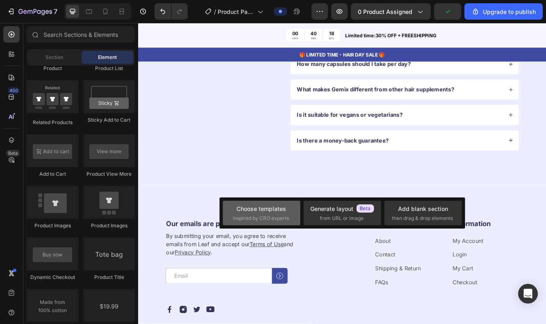
click at [267, 213] on div "Choose templates inspired by CRO experts" at bounding box center [261, 213] width 57 height 18
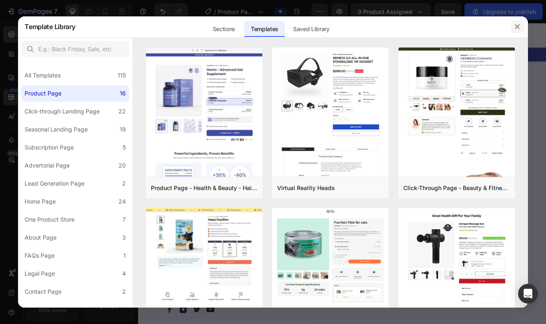
click at [363, 24] on icon "button" at bounding box center [517, 26] width 7 height 7
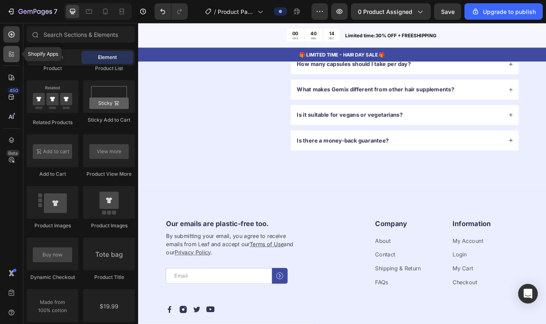
click at [6, 53] on div at bounding box center [11, 54] width 16 height 16
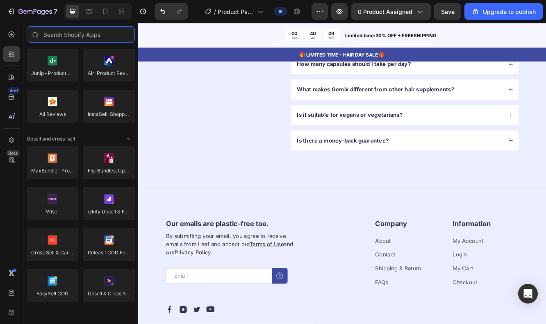
scroll to position [0, 0]
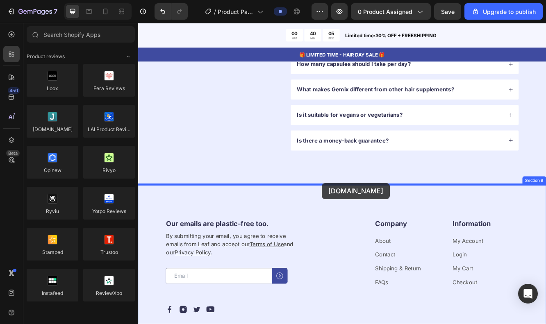
drag, startPoint x: 198, startPoint y: 150, endPoint x: 359, endPoint y: 216, distance: 174.3
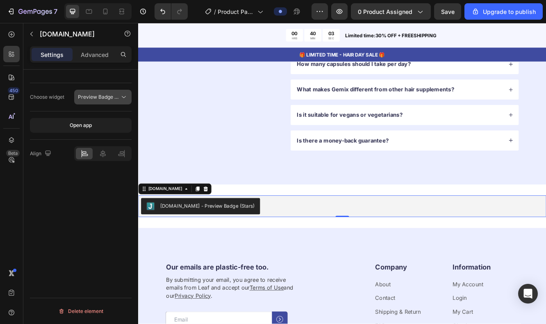
click at [114, 100] on span "Preview Badge (Stars)" at bounding box center [99, 96] width 42 height 7
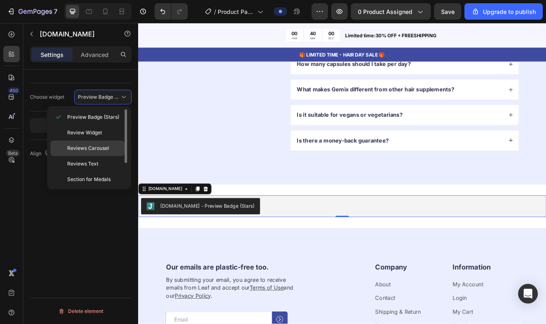
click at [111, 149] on p "Reviews Carousel" at bounding box center [94, 148] width 54 height 7
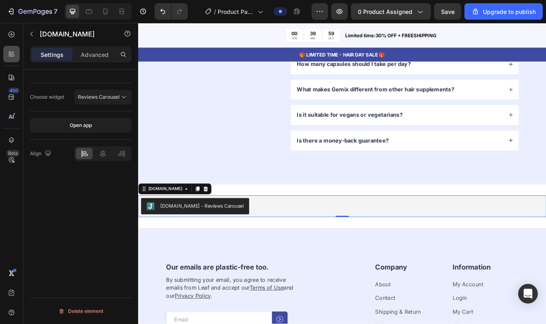
click at [13, 57] on icon at bounding box center [13, 56] width 2 height 2
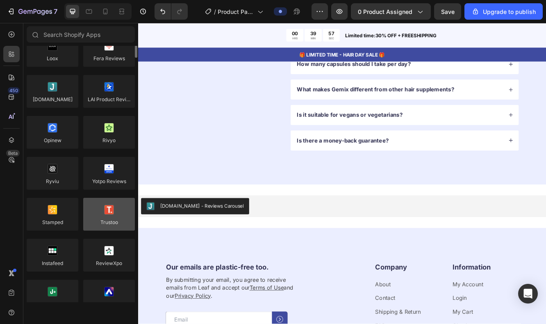
scroll to position [53, 0]
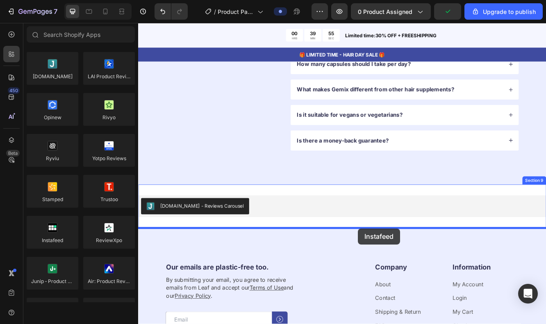
drag, startPoint x: 193, startPoint y: 256, endPoint x: 403, endPoint y: 271, distance: 210.8
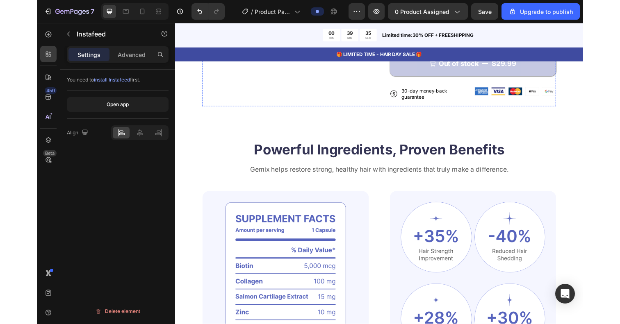
scroll to position [315, 0]
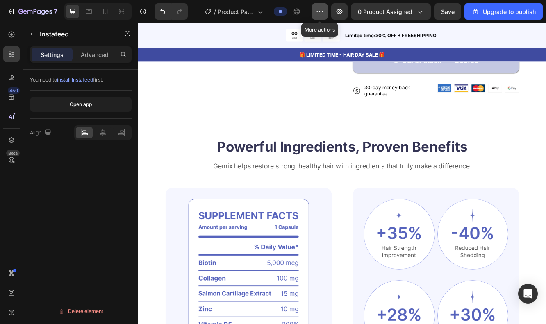
click at [315, 12] on button "button" at bounding box center [319, 11] width 16 height 16
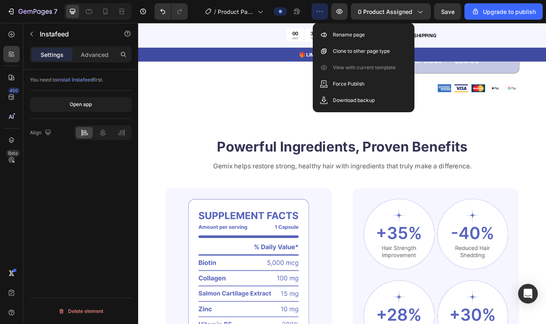
click at [318, 11] on icon "button" at bounding box center [317, 11] width 1 height 1
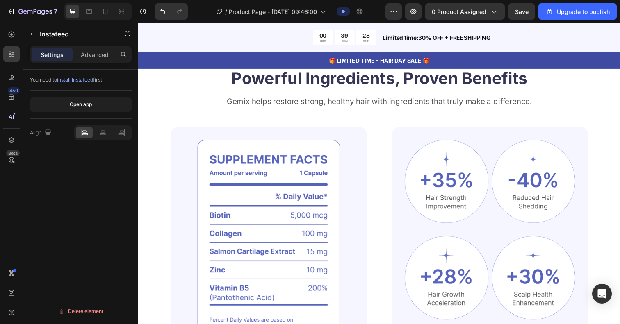
scroll to position [413, 0]
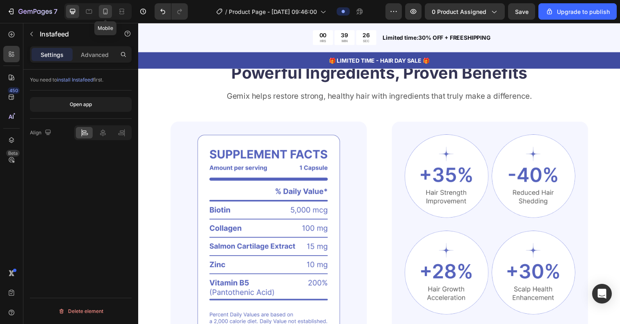
click at [107, 11] on icon at bounding box center [105, 11] width 8 height 8
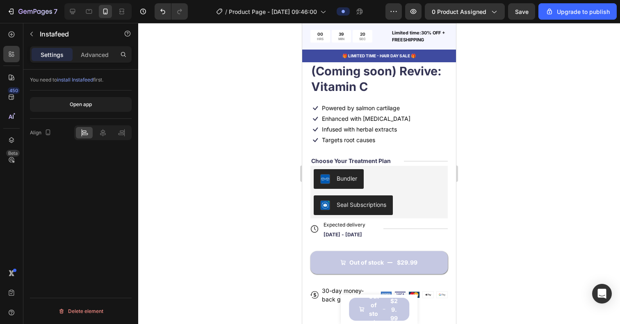
scroll to position [251, 0]
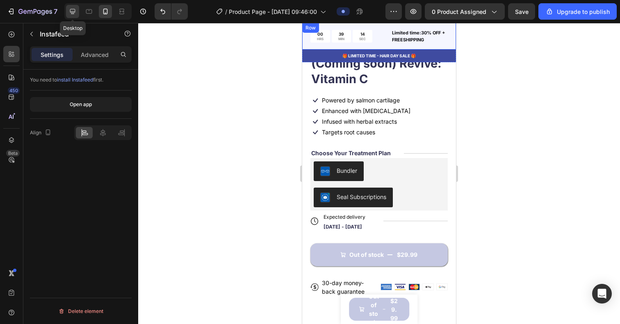
click at [73, 10] on icon at bounding box center [72, 11] width 8 height 8
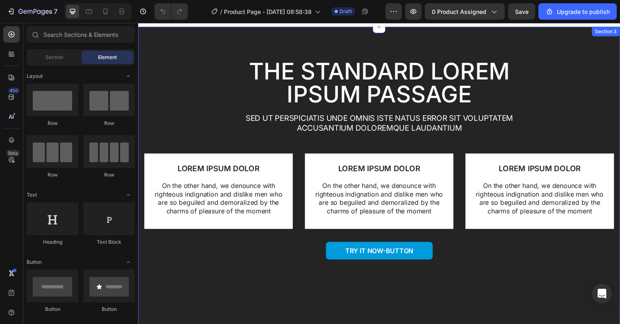
scroll to position [721, 0]
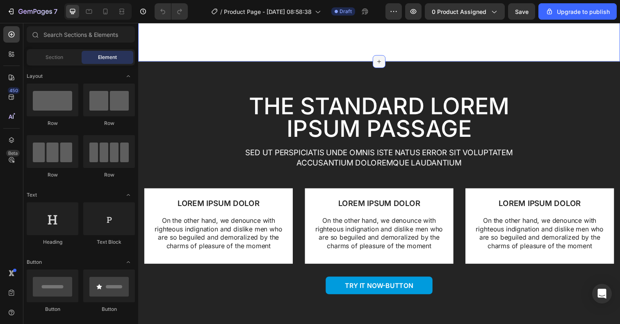
click at [382, 60] on icon at bounding box center [384, 62] width 7 height 7
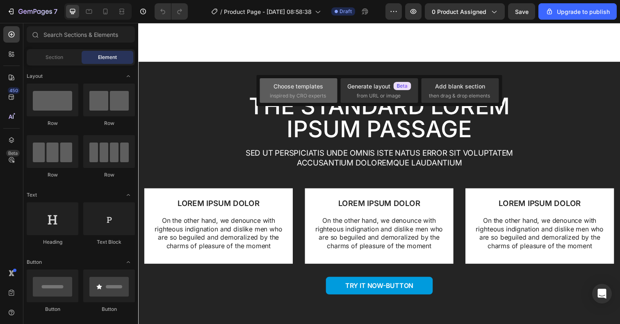
click at [298, 85] on div "Choose templates" at bounding box center [298, 86] width 50 height 9
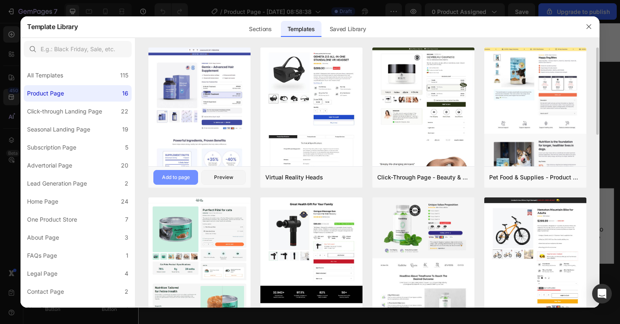
click at [187, 176] on div "Add to page" at bounding box center [176, 177] width 28 height 7
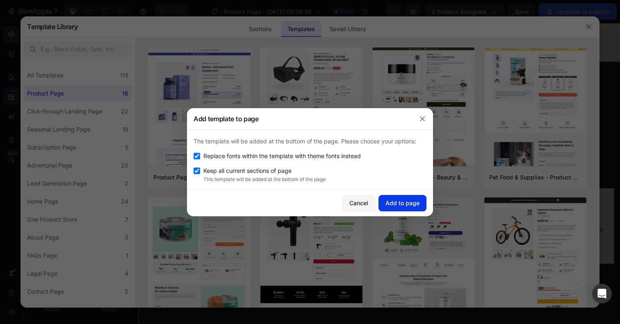
click at [413, 204] on div "Add to page" at bounding box center [402, 203] width 34 height 9
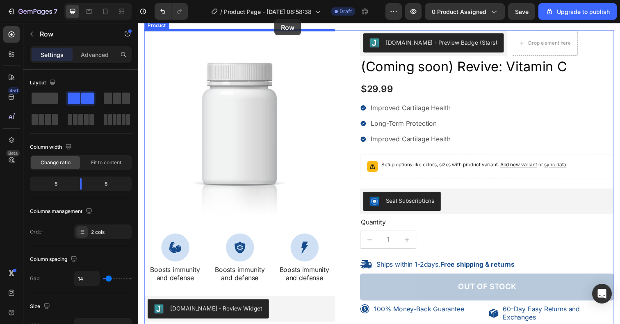
scroll to position [0, 0]
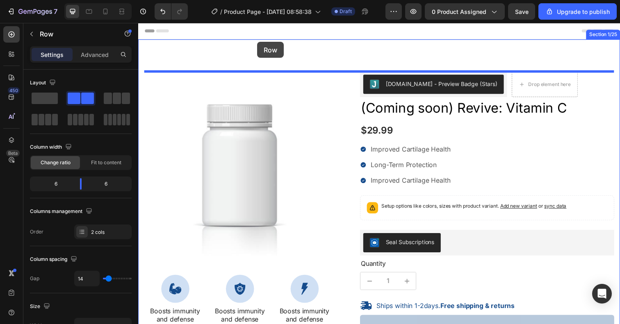
drag, startPoint x: 274, startPoint y: 168, endPoint x: 259, endPoint y: 42, distance: 127.0
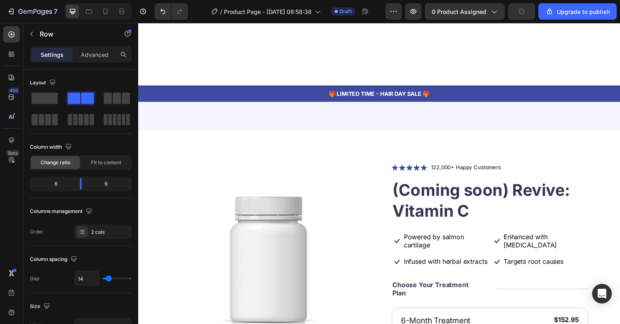
scroll to position [729, 0]
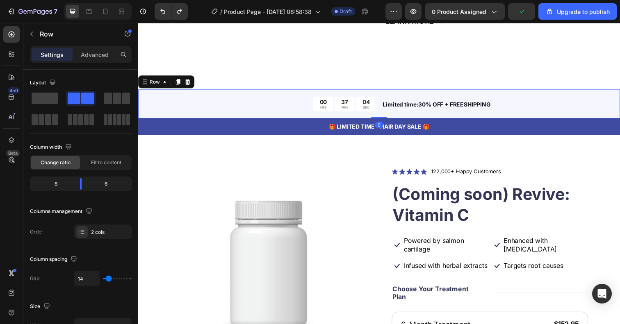
click at [171, 94] on div "00 HRS 37 MIN 04 SEC Countdown Timer Limited time:30% OFF + FREESHIPPING Text B…" at bounding box center [384, 106] width 492 height 30
click at [181, 86] on icon at bounding box center [178, 83] width 7 height 7
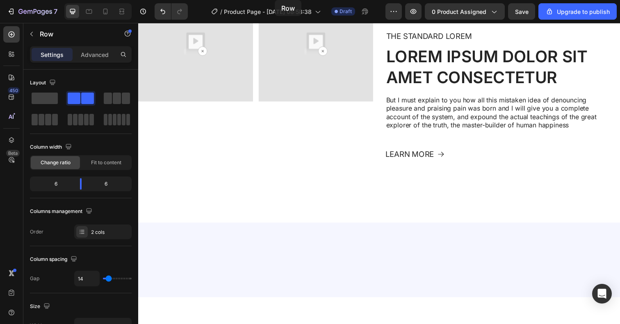
scroll to position [0, 0]
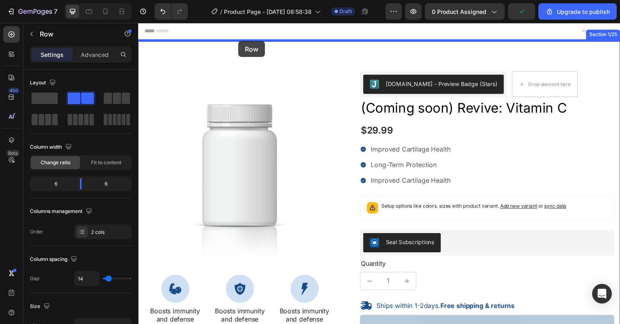
drag, startPoint x: 272, startPoint y: 94, endPoint x: 240, endPoint y: 41, distance: 61.4
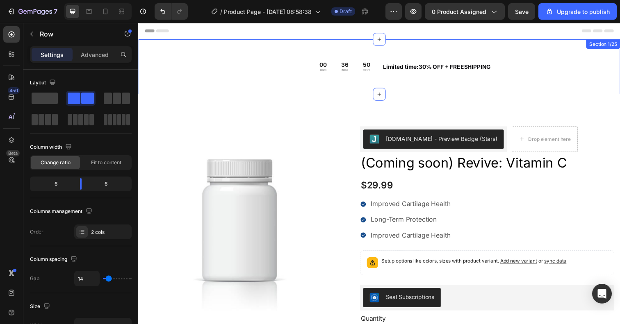
click at [249, 48] on div "00 HRS 36 MIN 50 SEC Countdown Timer Limited time:30% OFF + FREESHIPPING Text B…" at bounding box center [384, 68] width 492 height 56
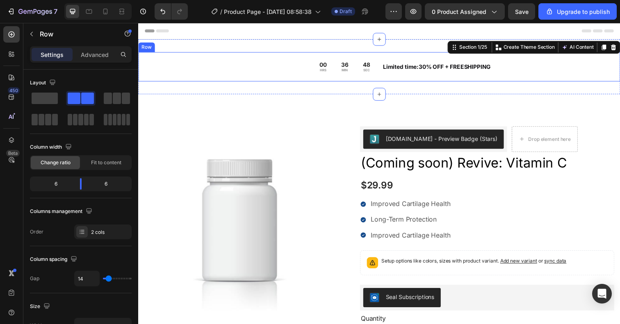
click at [512, 59] on div "00 HRS 36 MIN 48 SEC Countdown Timer Limited time:30% OFF + FREESHIPPING Text B…" at bounding box center [384, 68] width 492 height 30
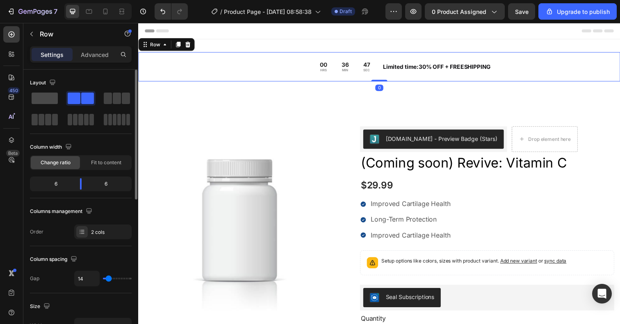
click at [48, 98] on span at bounding box center [45, 98] width 26 height 11
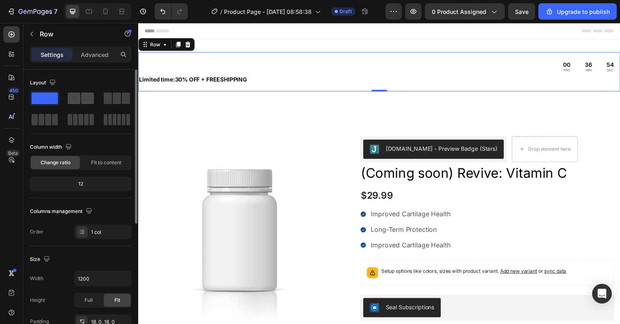
click at [77, 97] on span at bounding box center [74, 98] width 13 height 11
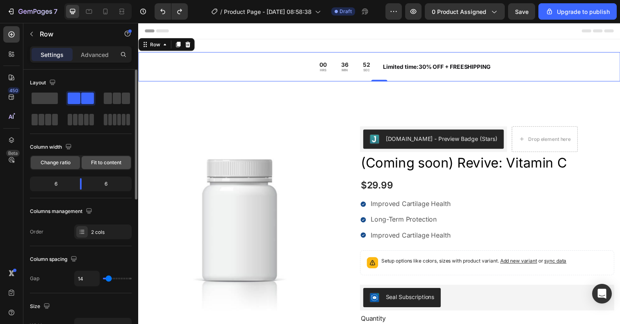
click at [102, 165] on span "Fit to content" at bounding box center [106, 162] width 30 height 7
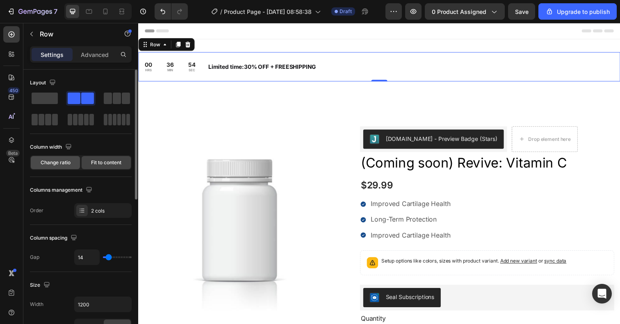
click at [67, 164] on span "Change ratio" at bounding box center [56, 162] width 30 height 7
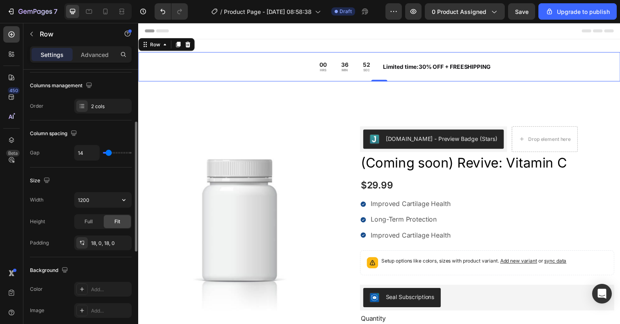
scroll to position [132, 0]
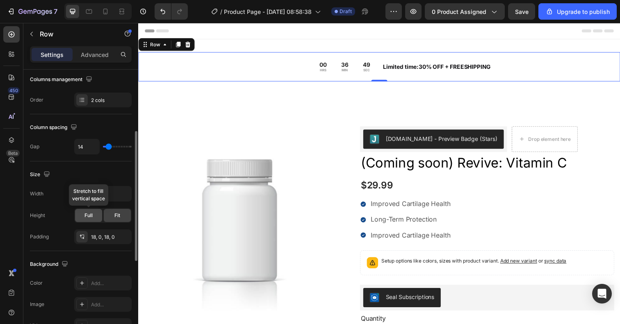
click at [95, 214] on div "Full" at bounding box center [88, 215] width 27 height 13
click at [119, 214] on span "Fit" at bounding box center [117, 215] width 6 height 7
click at [111, 236] on div "18, 0, 18, 0" at bounding box center [103, 237] width 24 height 7
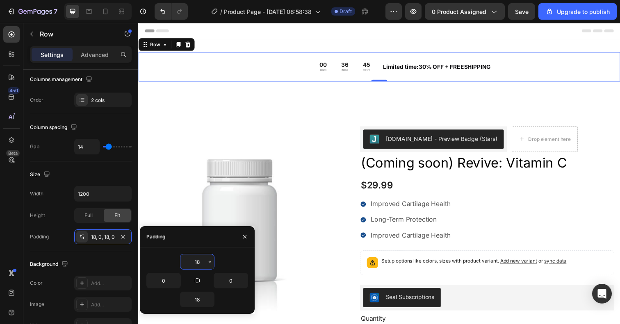
click at [202, 263] on input "18" at bounding box center [197, 261] width 34 height 15
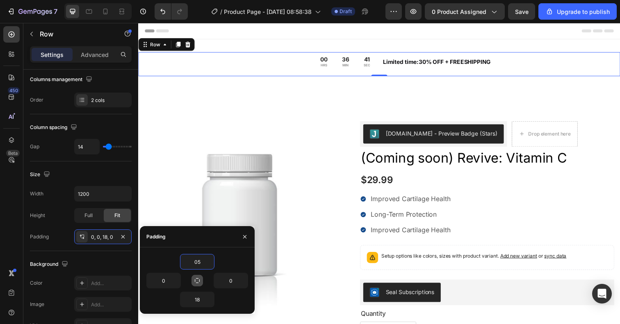
type input "0"
type input "5"
click at [196, 302] on input "18" at bounding box center [197, 299] width 34 height 15
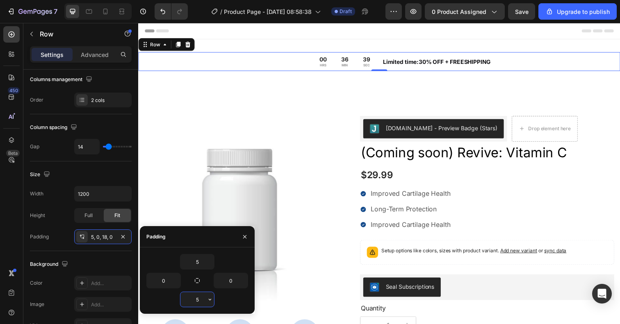
type input "5"
click at [319, 160] on img at bounding box center [241, 215] width 195 height 195
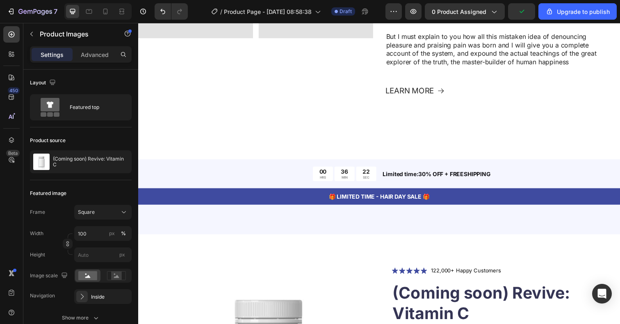
scroll to position [671, 0]
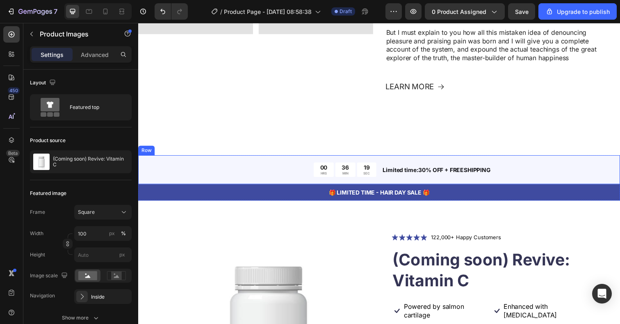
click at [270, 162] on div "00 HRS 36 MIN 19 SEC Countdown Timer Limited time:30% OFF + FREESHIPPING Text B…" at bounding box center [384, 173] width 492 height 30
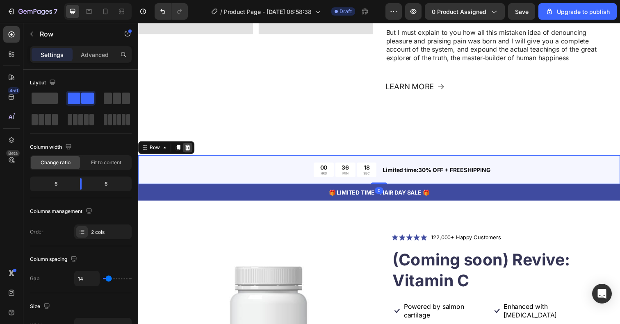
click at [187, 148] on icon at bounding box center [188, 150] width 7 height 7
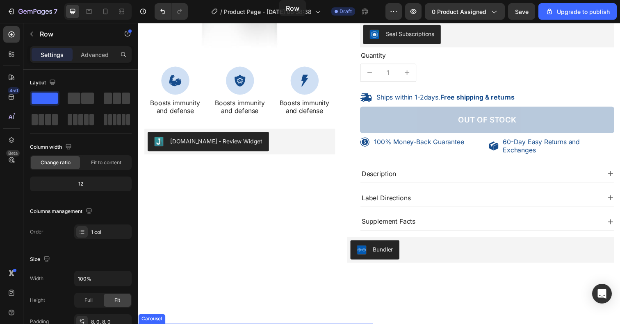
scroll to position [0, 0]
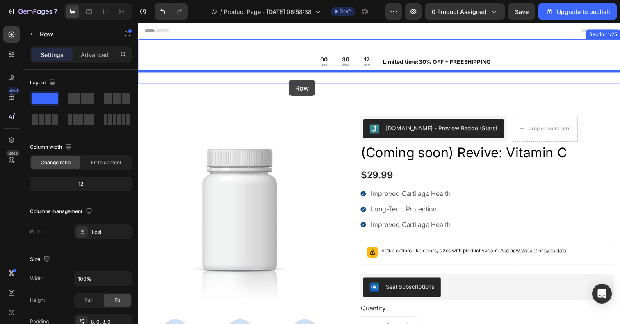
drag, startPoint x: 302, startPoint y: 160, endPoint x: 291, endPoint y: 80, distance: 81.1
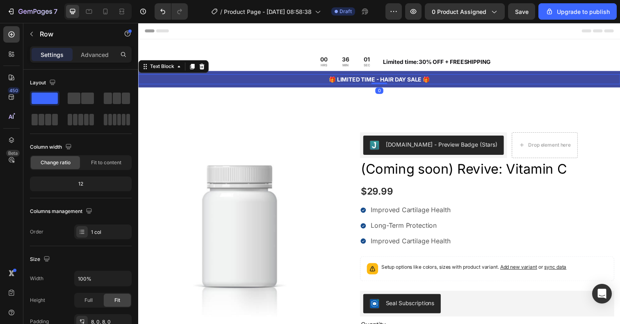
click at [311, 81] on p "🎁 LIMITED TIME - HAIR DAY SALE 🎁" at bounding box center [384, 80] width 490 height 9
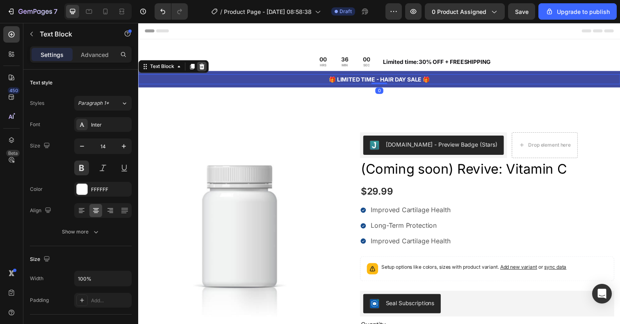
click at [205, 64] on icon at bounding box center [203, 67] width 7 height 7
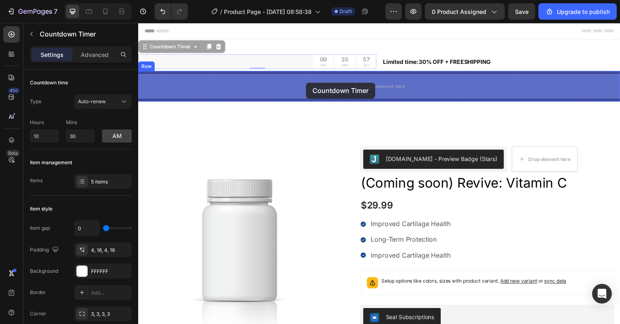
drag, startPoint x: 310, startPoint y: 59, endPoint x: 309, endPoint y: 84, distance: 25.0
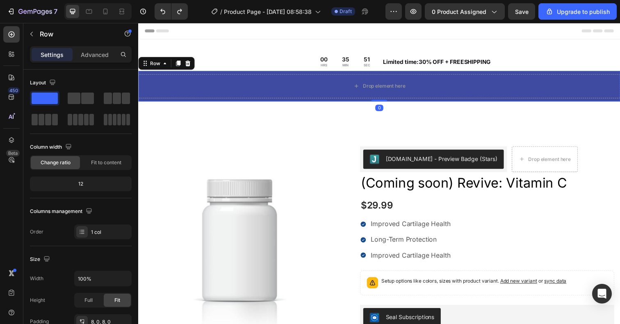
click at [271, 73] on div "Drop element here Row 0" at bounding box center [384, 87] width 492 height 31
click at [186, 63] on icon at bounding box center [188, 64] width 7 height 7
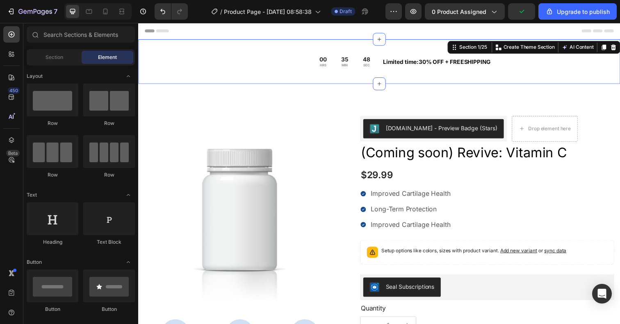
click at [300, 50] on div "00 HRS 35 MIN 48 SEC Countdown Timer Limited time:30% OFF + FREESHIPPING Text B…" at bounding box center [384, 62] width 492 height 45
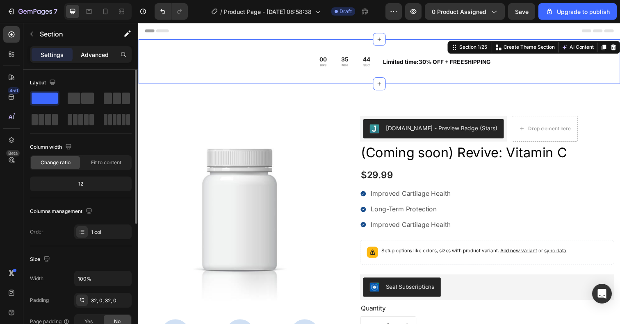
click at [93, 55] on p "Advanced" at bounding box center [95, 54] width 28 height 9
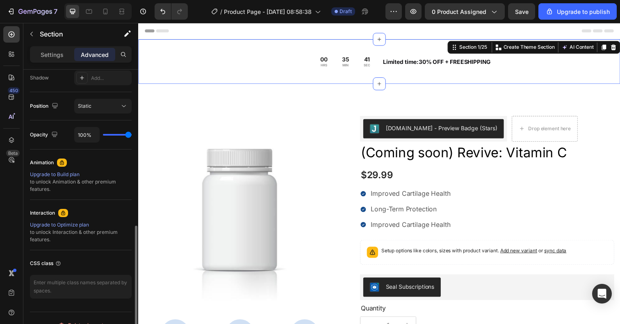
scroll to position [291, 0]
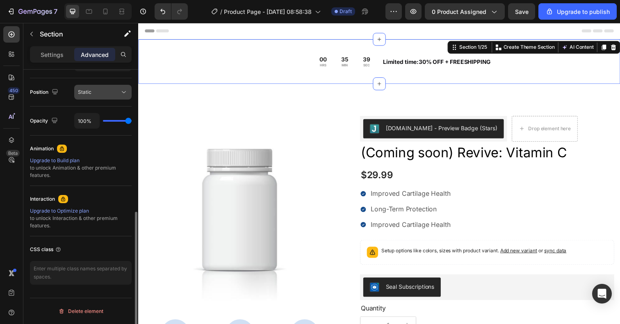
click at [101, 95] on div "Static" at bounding box center [99, 92] width 42 height 7
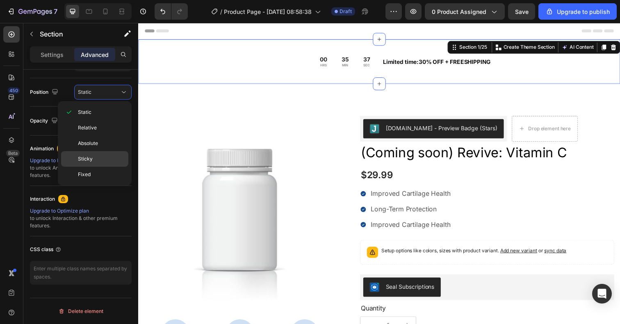
click at [109, 165] on div "Sticky" at bounding box center [94, 159] width 67 height 16
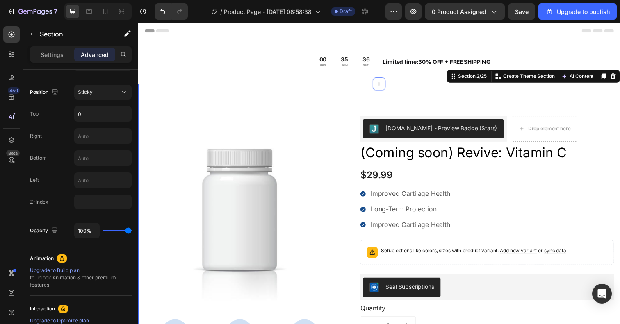
click at [217, 109] on div "100% Money-Back Guarantee Item List 60-Day Easy Returns Item List Row Product I…" at bounding box center [384, 320] width 492 height 471
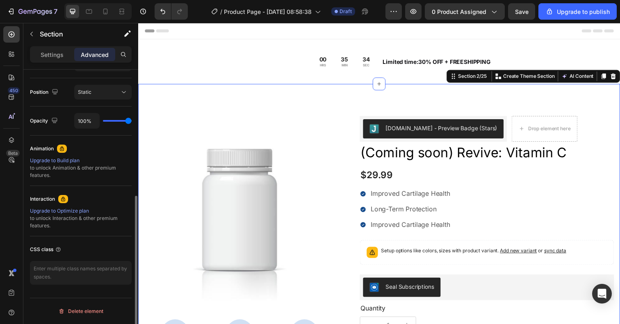
scroll to position [250, 0]
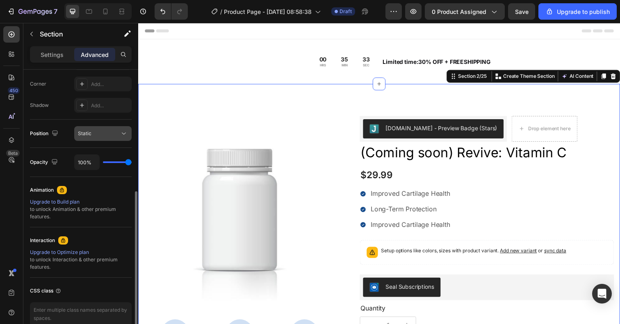
click at [117, 133] on div "Static" at bounding box center [99, 133] width 42 height 7
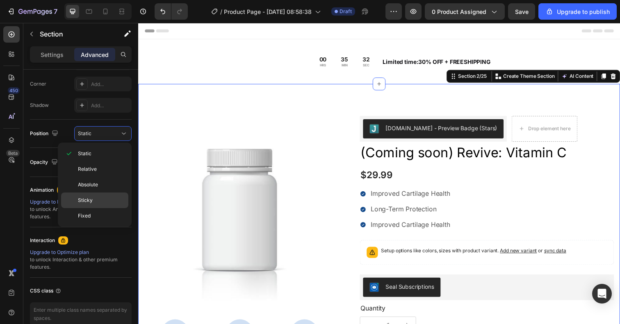
click at [108, 196] on div "Sticky" at bounding box center [94, 201] width 67 height 16
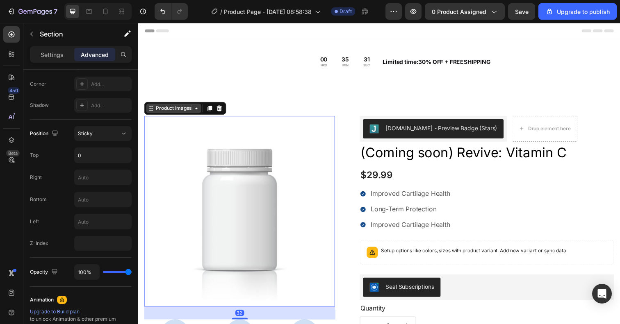
click at [165, 114] on div "Product Images" at bounding box center [174, 110] width 56 height 10
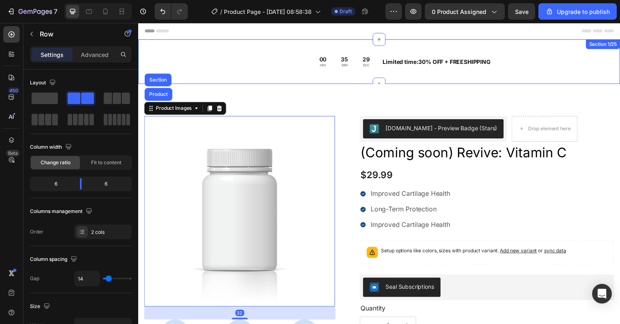
click at [202, 53] on div "00 HRS 35 MIN 29 SEC Countdown Timer Limited time:30% OFF + FREESHIPPING Text B…" at bounding box center [384, 62] width 492 height 19
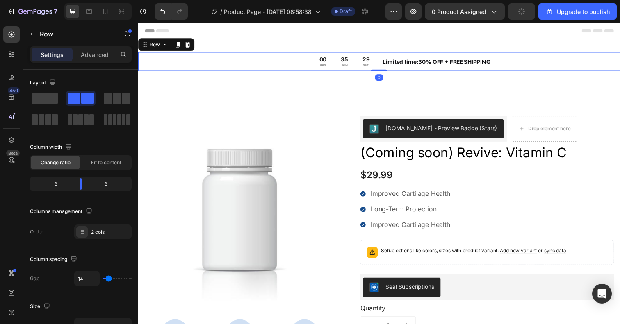
click at [193, 47] on div "Row" at bounding box center [166, 45] width 57 height 13
click at [211, 41] on div "00 HRS 35 MIN 28 SEC Countdown Timer Limited time:30% OFF + FREESHIPPING Text B…" at bounding box center [384, 62] width 492 height 45
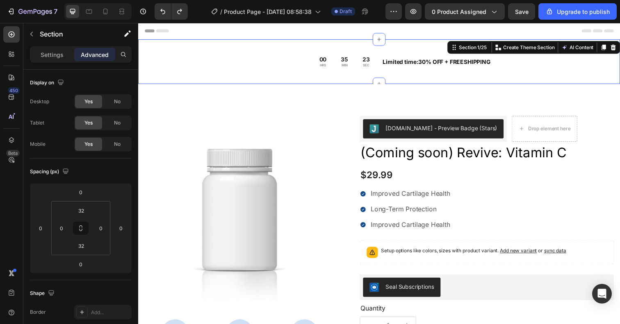
click at [344, 48] on div "00 HRS 35 MIN 23 SEC Countdown Timer Limited time:30% OFF + FREESHIPPING Text B…" at bounding box center [384, 62] width 492 height 45
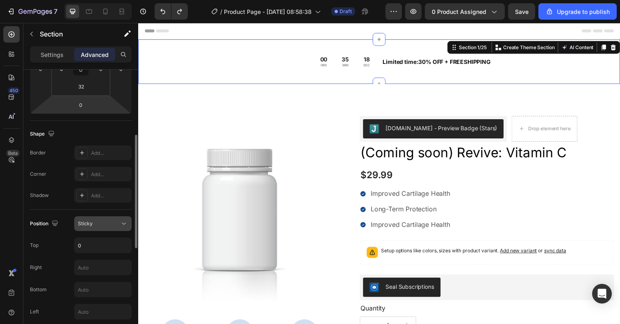
click at [105, 224] on div "Sticky" at bounding box center [99, 223] width 42 height 7
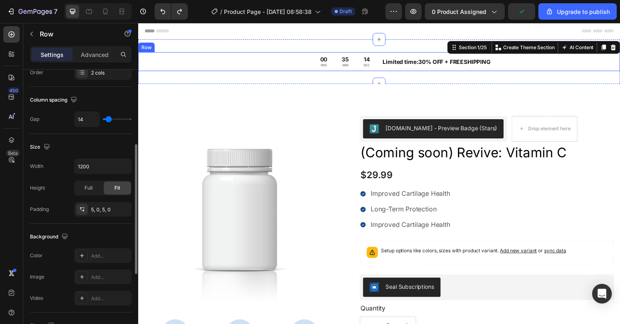
click at [386, 69] on div "00 HRS 35 MIN 14 SEC Countdown Timer Limited time:30% OFF + FREESHIPPING Text B…" at bounding box center [384, 62] width 492 height 19
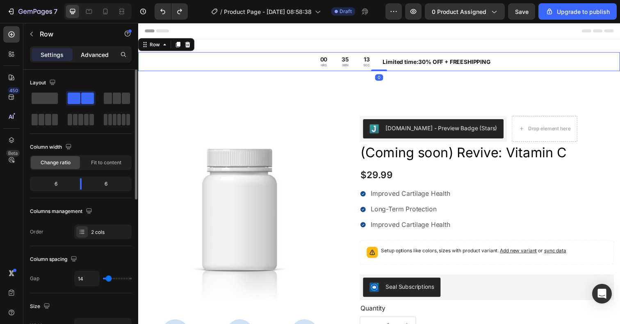
click at [93, 50] on p "Advanced" at bounding box center [95, 54] width 28 height 9
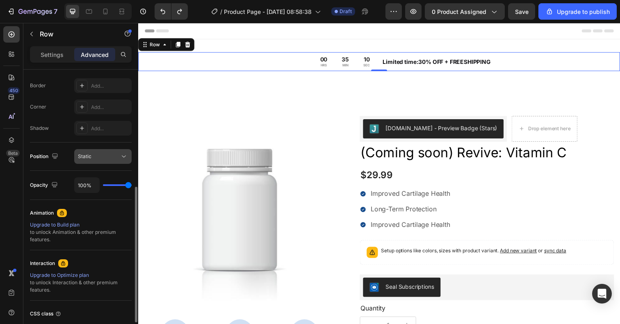
scroll to position [263, 0]
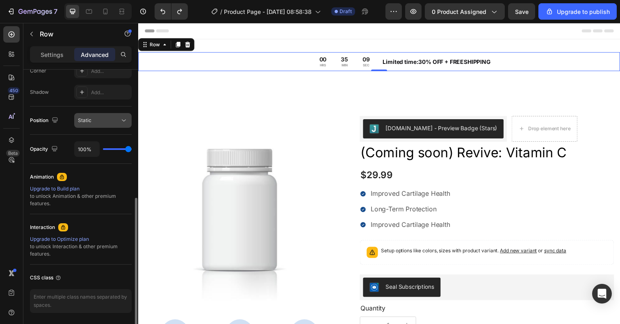
click at [118, 122] on div "Static" at bounding box center [99, 120] width 42 height 7
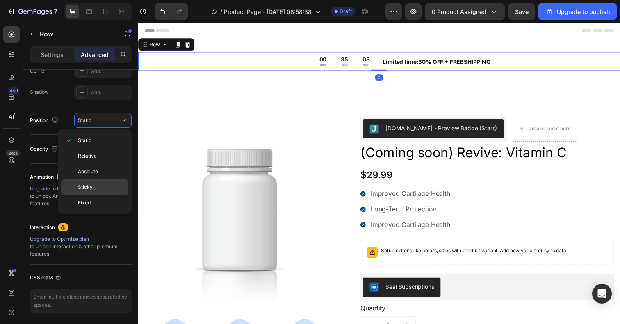
click at [107, 189] on p "Sticky" at bounding box center [101, 187] width 47 height 7
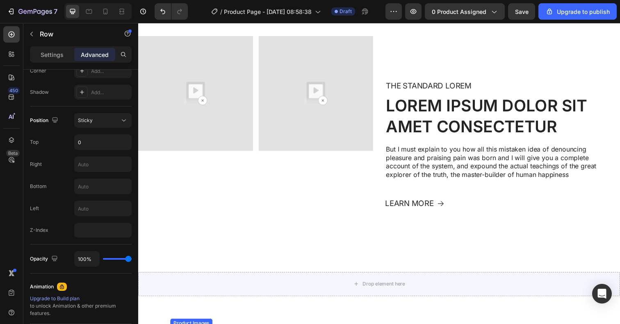
scroll to position [551, 0]
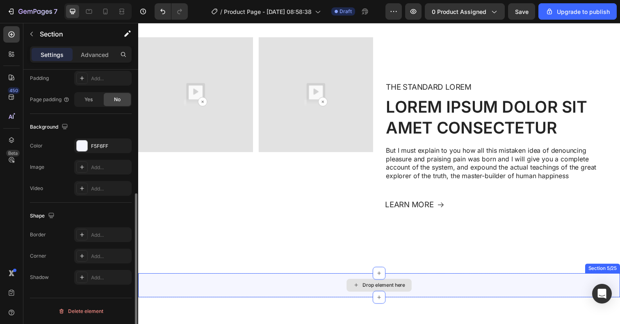
click at [252, 285] on div "Drop element here" at bounding box center [384, 291] width 492 height 25
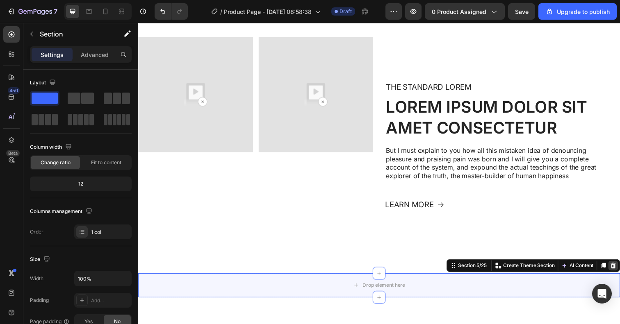
click at [619, 268] on icon at bounding box center [623, 271] width 7 height 7
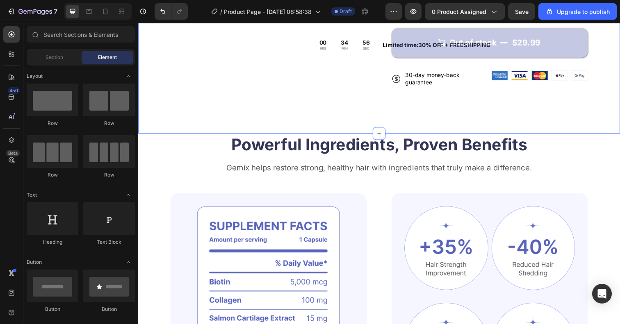
scroll to position [1208, 0]
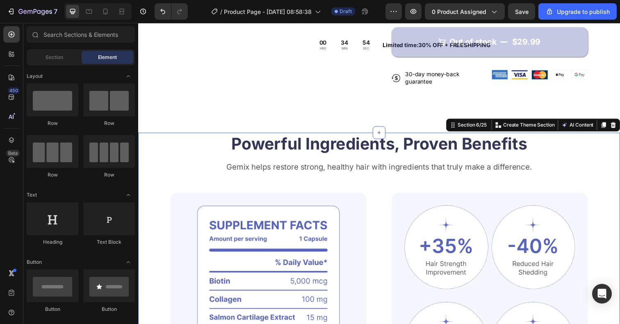
click at [606, 142] on div "Powerful Ingredients, Proven Benefits Heading Gemix helps restore strong, healt…" at bounding box center [384, 303] width 492 height 336
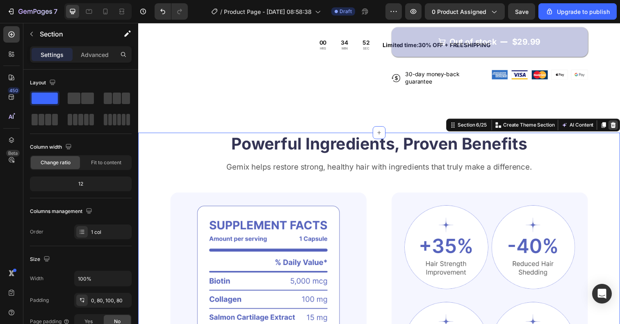
click at [619, 126] on icon at bounding box center [622, 128] width 5 height 6
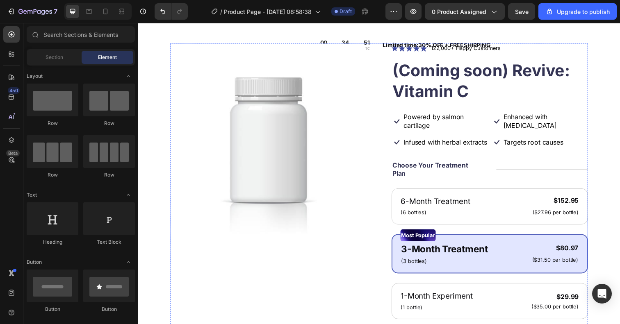
scroll to position [816, 0]
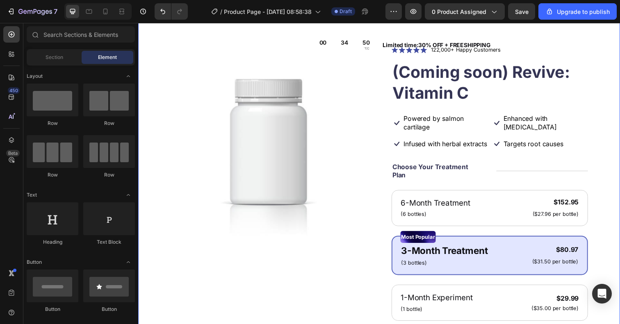
click at [603, 82] on div "Product Images Icon Icon Icon Icon Icon Icon List 122,000+ Happy Customers Text…" at bounding box center [384, 270] width 492 height 515
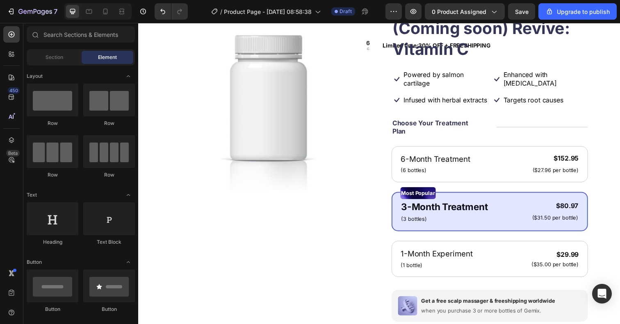
scroll to position [861, 0]
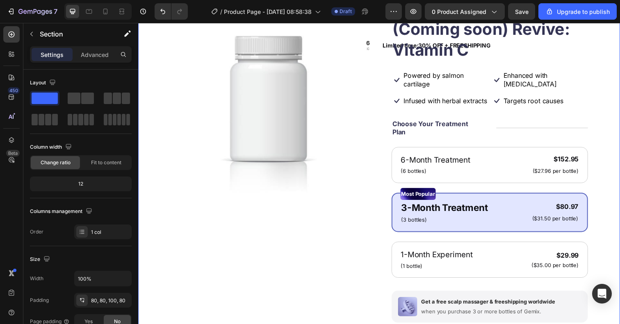
click at [609, 78] on div "Product Images Icon Icon Icon Icon Icon Icon List 122,000+ Happy Customers Text…" at bounding box center [384, 226] width 492 height 515
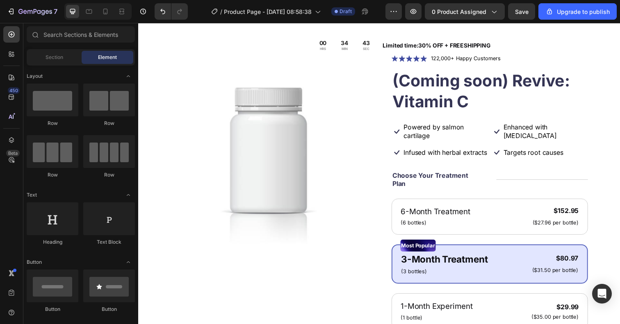
scroll to position [803, 0]
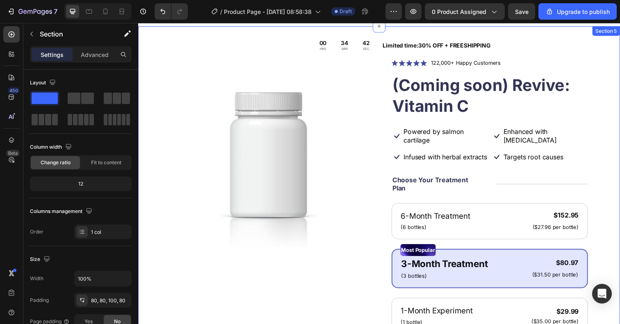
click at [604, 78] on div "Product Images Icon Icon Icon Icon Icon Icon List 122,000+ Happy Customers Text…" at bounding box center [384, 284] width 492 height 516
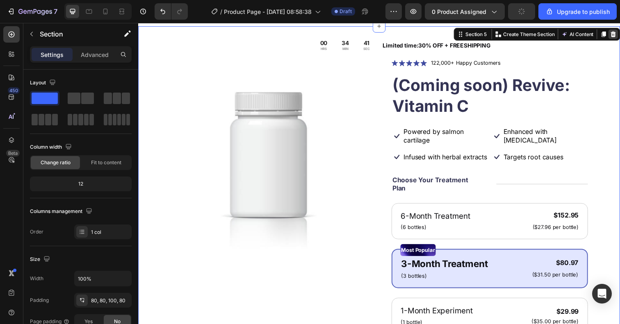
click at [619, 36] on icon at bounding box center [622, 35] width 5 height 6
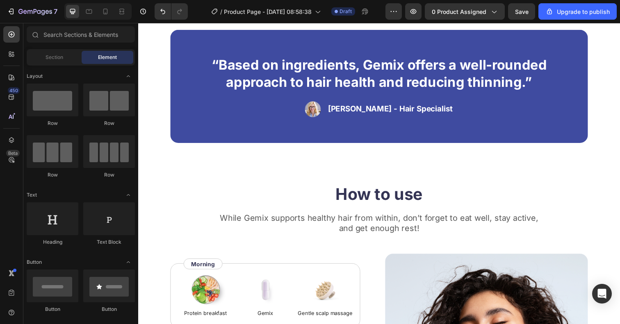
scroll to position [1240, 0]
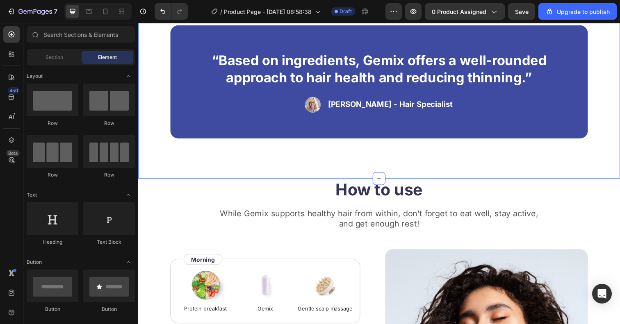
click at [572, 151] on div "“Based on ingredients, Gemix offers a well-rounded approach to hair health and …" at bounding box center [384, 83] width 492 height 198
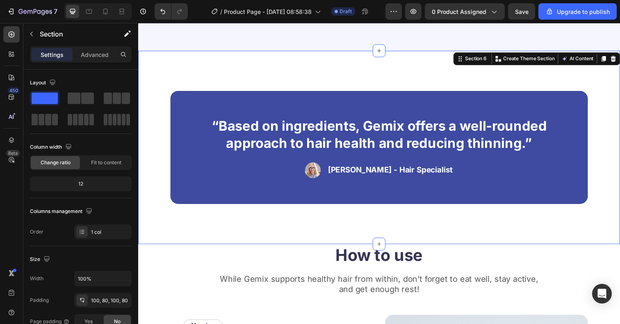
scroll to position [1170, 0]
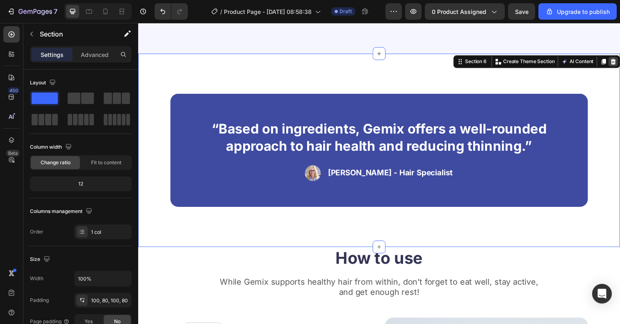
click at [619, 60] on icon at bounding box center [623, 62] width 7 height 7
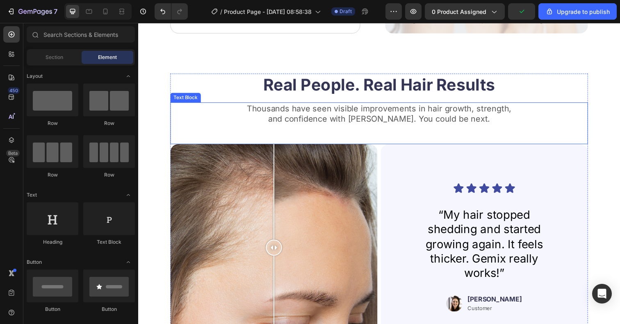
scroll to position [1489, 0]
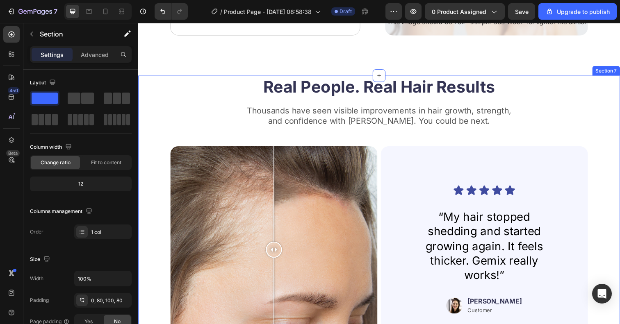
click at [604, 89] on div "Real People. Real Hair Results Heading Thousands have seen visible improvements…" at bounding box center [384, 242] width 492 height 331
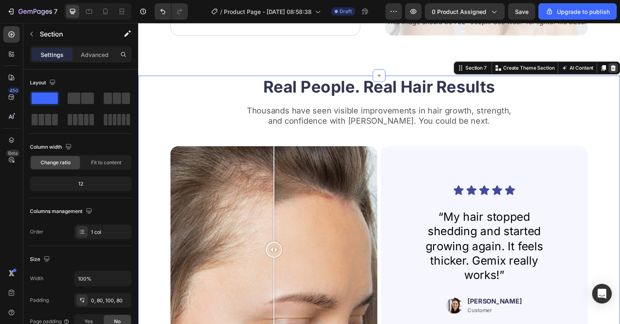
click at [619, 67] on icon at bounding box center [622, 69] width 5 height 6
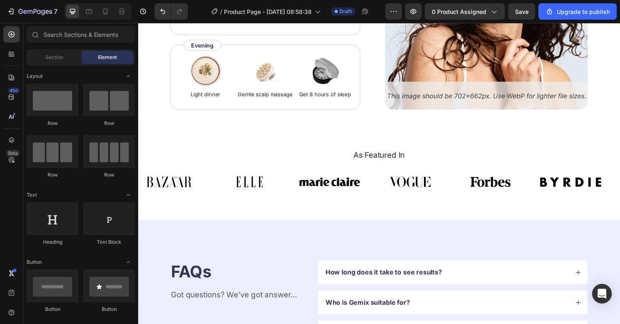
scroll to position [1419, 0]
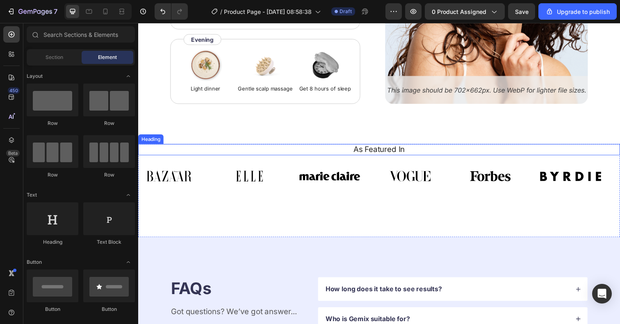
click at [584, 154] on h2 "As Featured In" at bounding box center [383, 153] width 479 height 12
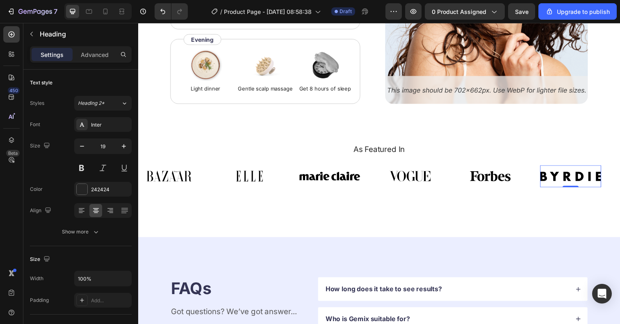
click at [610, 171] on img at bounding box center [579, 179] width 62 height 23
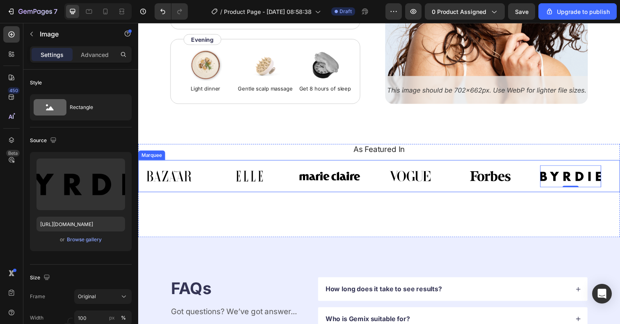
click at [614, 164] on div "Image Image Image Image Image Image 0 Image Image Image Image Image Image 0 Mar…" at bounding box center [384, 179] width 492 height 33
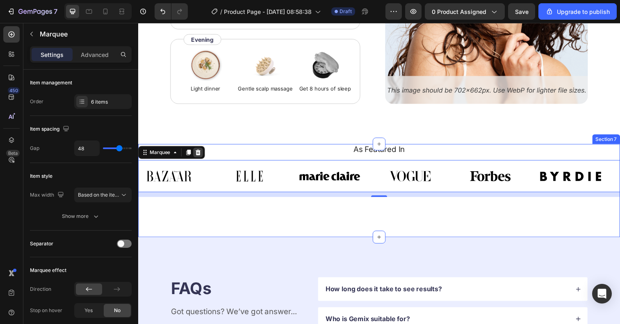
click at [202, 158] on icon at bounding box center [199, 155] width 7 height 7
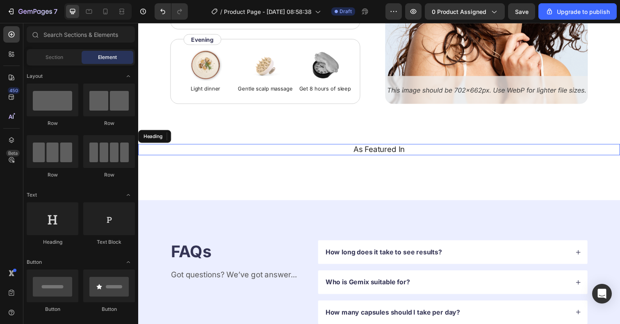
click at [223, 151] on h2 "As Featured In" at bounding box center [383, 153] width 479 height 12
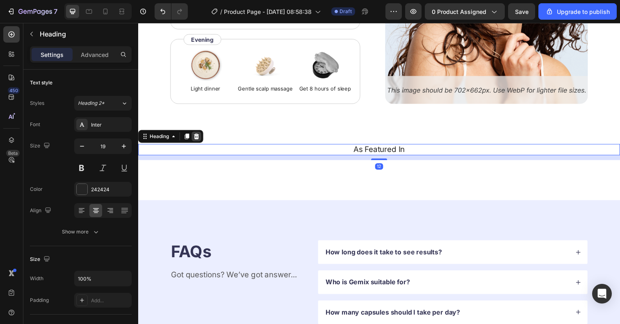
click at [198, 136] on icon at bounding box center [197, 139] width 5 height 6
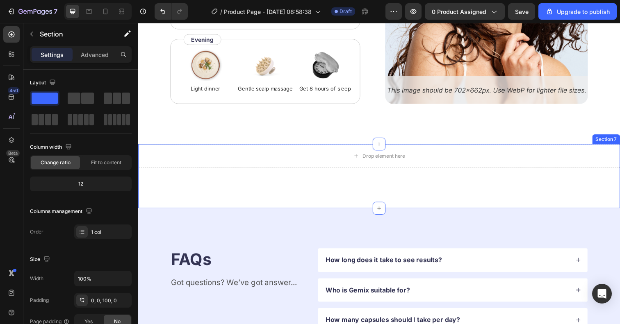
click at [208, 175] on div "Drop element here Section 7" at bounding box center [384, 180] width 492 height 66
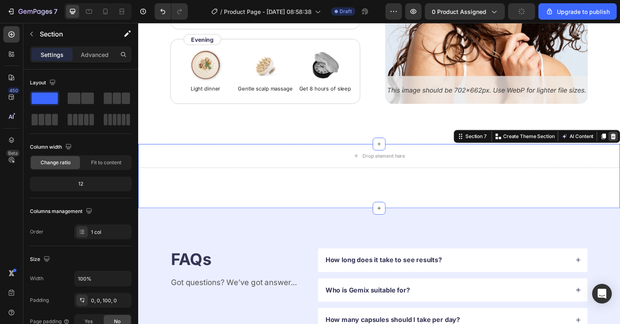
click at [619, 139] on icon at bounding box center [623, 139] width 7 height 7
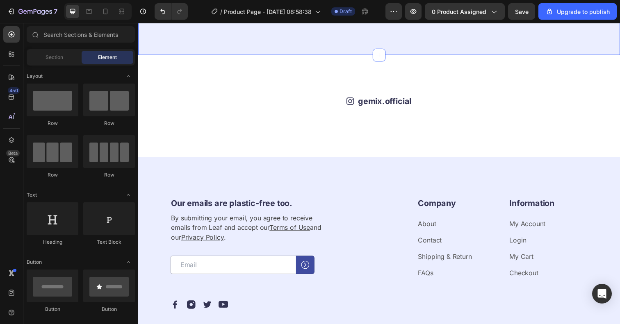
scroll to position [1779, 0]
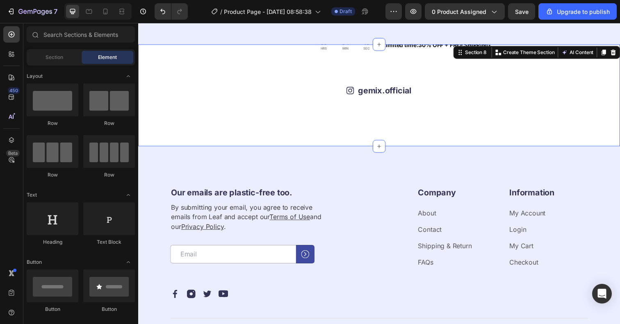
click at [592, 60] on div "Icon gemix.official Text Block Row Image Image Image Image Image Image Image Im…" at bounding box center [384, 97] width 492 height 104
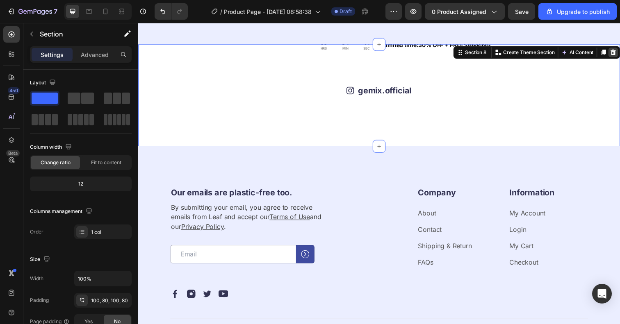
click at [619, 52] on icon at bounding box center [622, 53] width 5 height 6
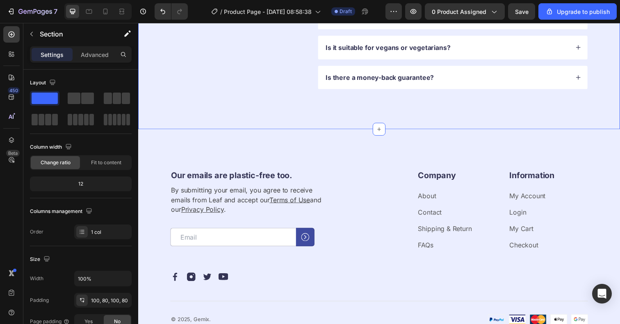
scroll to position [1692, 0]
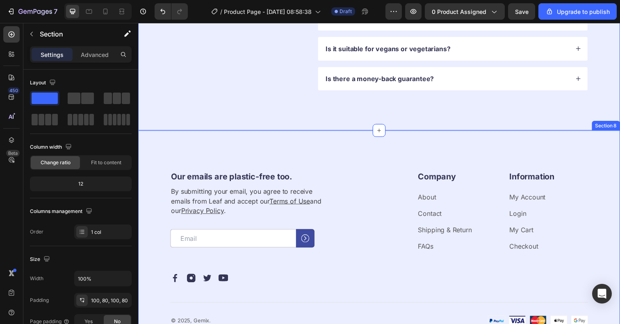
click at [619, 143] on div "Our emails are plastic-free too. Heading By submitting your email, you agree to…" at bounding box center [384, 253] width 492 height 241
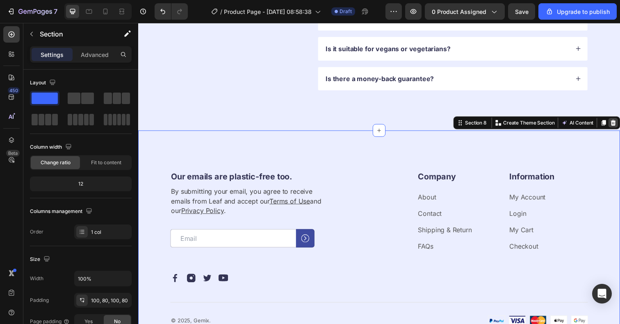
click at [619, 123] on icon at bounding box center [623, 125] width 7 height 7
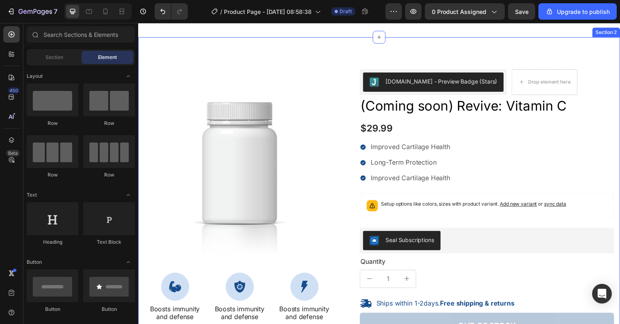
scroll to position [0, 0]
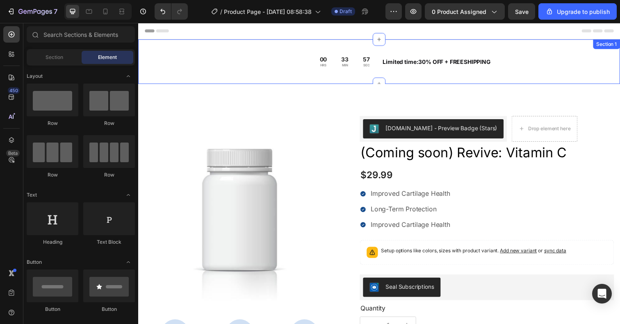
click at [570, 47] on div "00 HRS 33 MIN 57 SEC Countdown Timer Limited time:30% OFF + FREESHIPPING Text B…" at bounding box center [384, 62] width 492 height 45
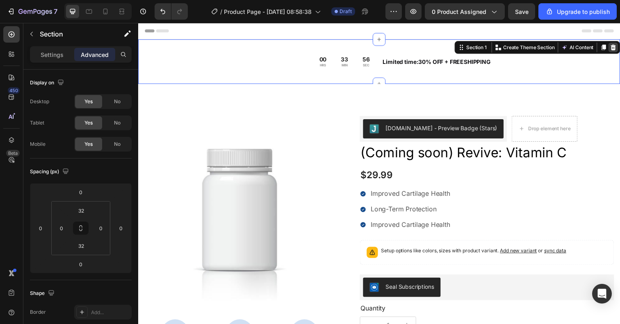
click at [619, 46] on icon at bounding box center [623, 48] width 7 height 7
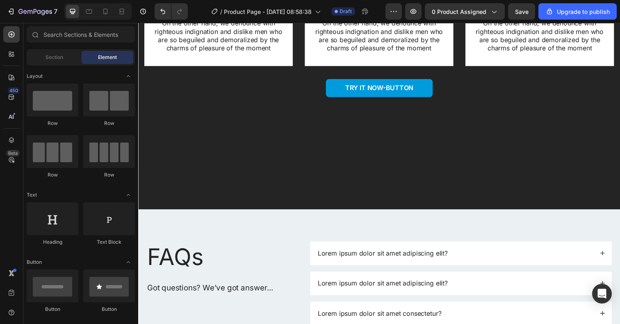
scroll to position [1919, 0]
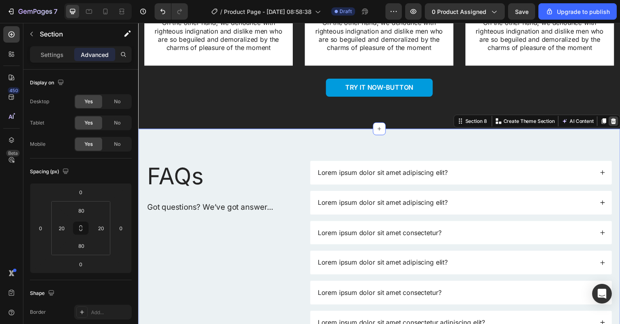
click at [619, 126] on icon at bounding box center [622, 123] width 5 height 6
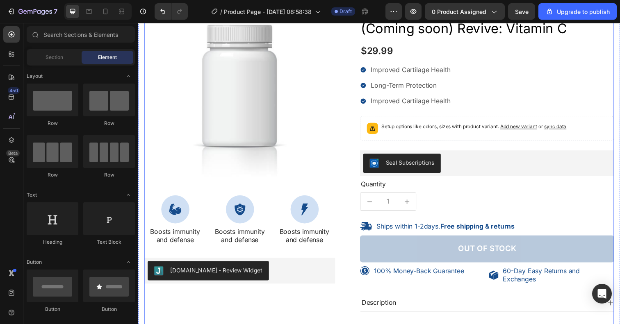
scroll to position [0, 0]
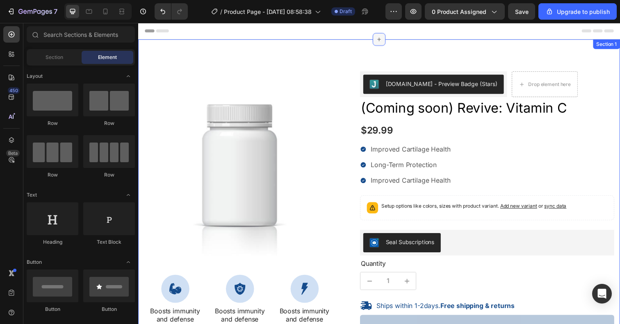
click at [380, 40] on div at bounding box center [383, 39] width 13 height 13
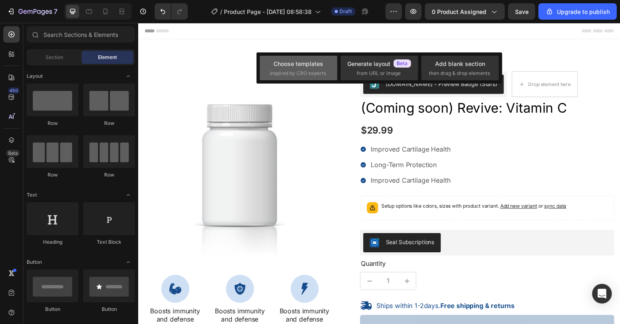
click at [299, 70] on span "inspired by CRO experts" at bounding box center [298, 73] width 56 height 7
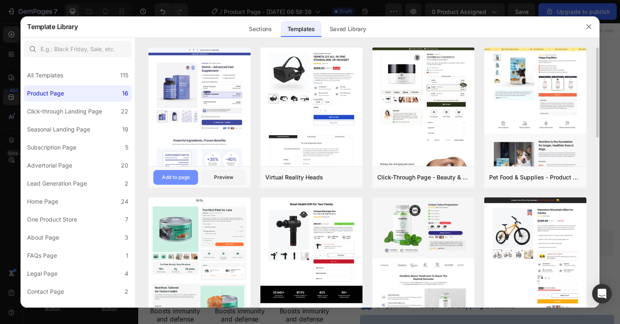
click at [186, 177] on div "Add to page" at bounding box center [176, 177] width 28 height 7
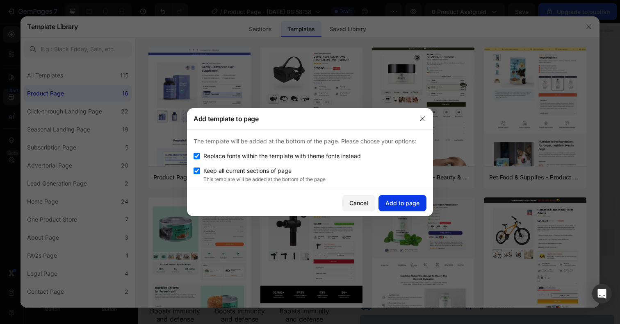
click at [410, 200] on div "Add to page" at bounding box center [402, 203] width 34 height 9
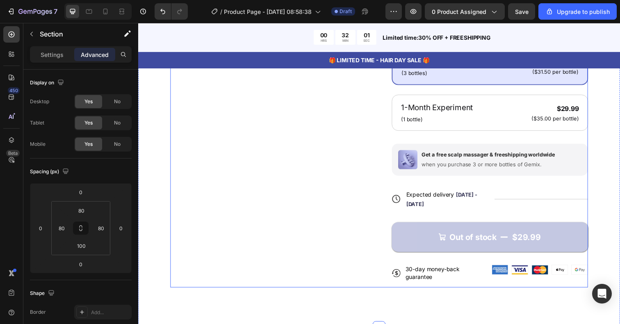
scroll to position [291, 0]
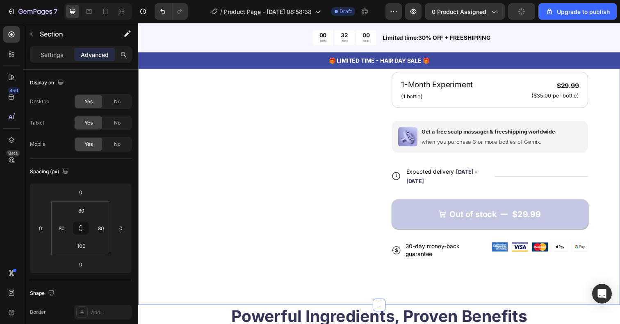
click at [568, 291] on div "Product Images Icon Icon Icon Icon Icon Icon List 122,000+ Happy Customers Text…" at bounding box center [384, 54] width 492 height 516
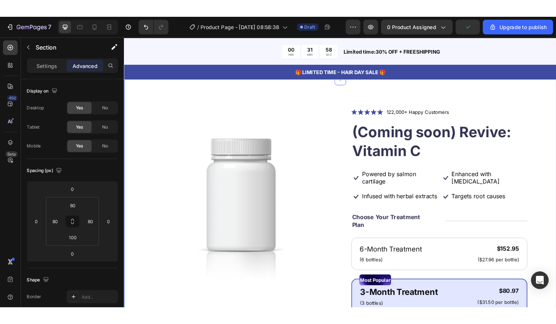
scroll to position [0, 0]
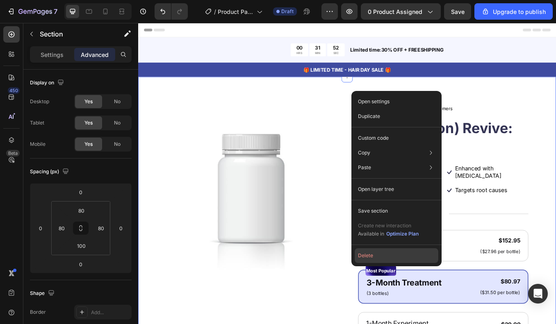
click at [370, 255] on button "Delete" at bounding box center [396, 255] width 84 height 15
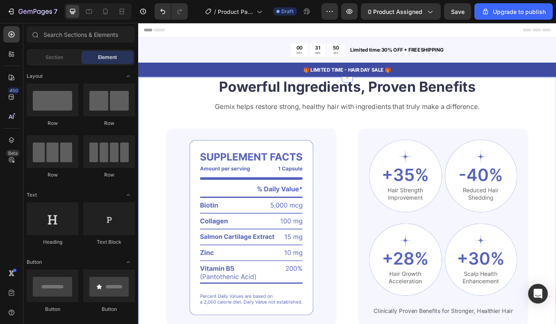
click at [610, 101] on div "Powerful Ingredients, Proven Benefits Heading Gemix helps restore strong, healt…" at bounding box center [384, 254] width 492 height 336
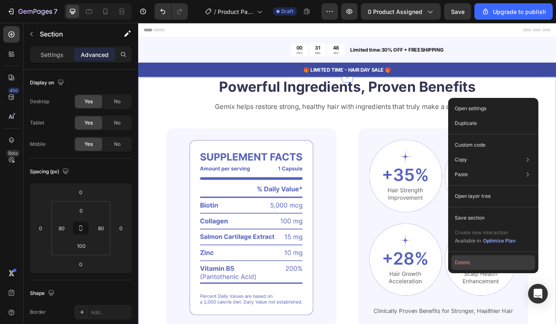
click at [480, 263] on button "Delete" at bounding box center [493, 262] width 84 height 15
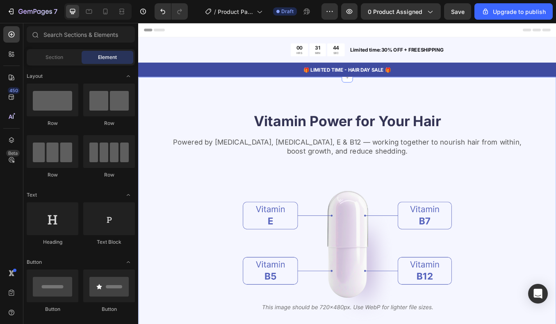
click at [573, 103] on div "Vitamin Power for Your Hair Heading Powered by Biotin, Vitamin B5, E & B12 — wo…" at bounding box center [384, 283] width 492 height 395
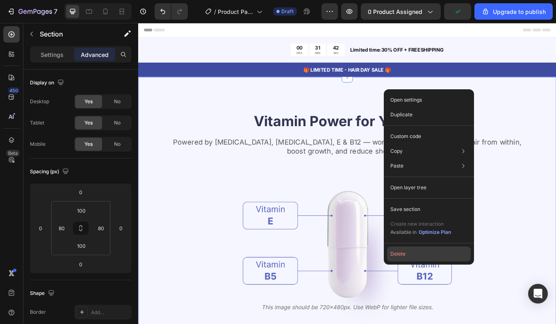
click at [418, 250] on button "Delete" at bounding box center [429, 254] width 84 height 15
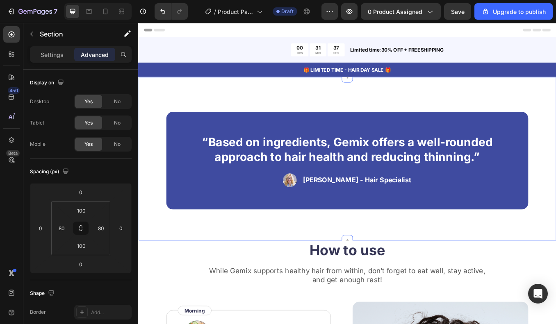
click at [554, 100] on div "“Based on ingredients, Gemix offers a well-rounded approach to hair health and …" at bounding box center [384, 182] width 492 height 193
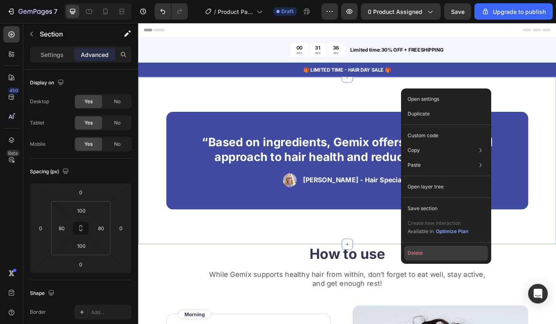
click at [438, 254] on button "Delete" at bounding box center [446, 253] width 84 height 15
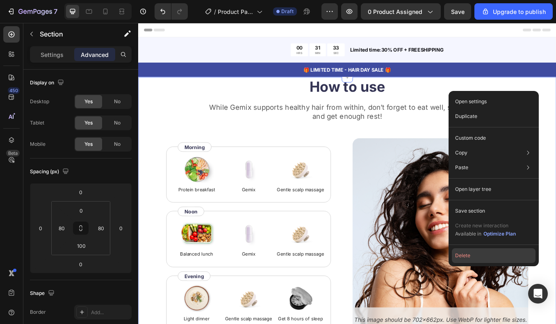
click at [477, 256] on button "Delete" at bounding box center [494, 255] width 84 height 15
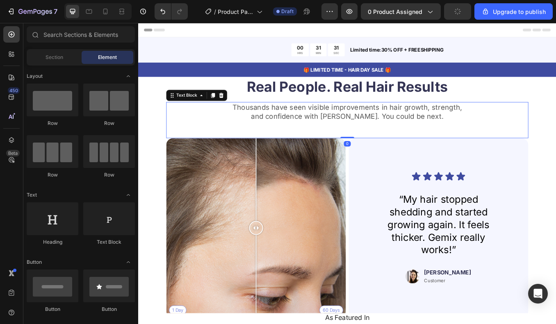
click at [577, 125] on p "Thousands have seen visible improvements in hair growth, strength," at bounding box center [384, 122] width 425 height 11
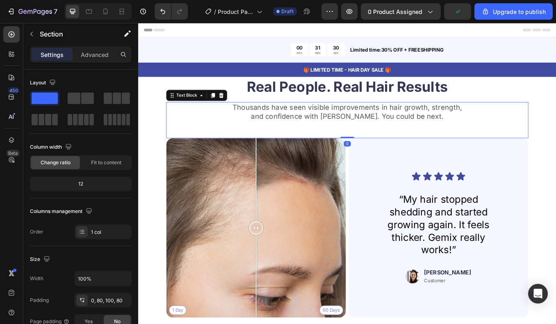
click at [607, 114] on div "Real People. Real Hair Results Heading Thousands have seen visible improvements…" at bounding box center [384, 251] width 492 height 331
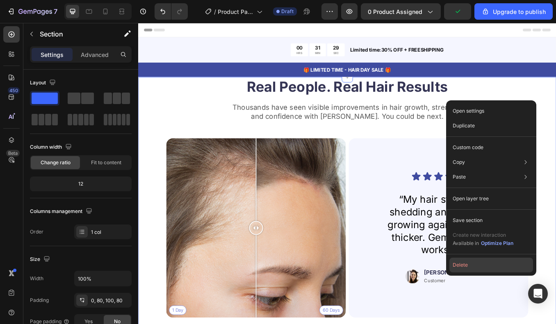
click at [476, 268] on button "Delete" at bounding box center [491, 265] width 84 height 15
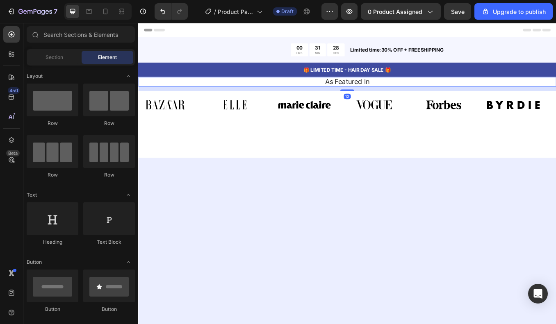
click at [610, 88] on h2 "As Featured In" at bounding box center [383, 92] width 479 height 12
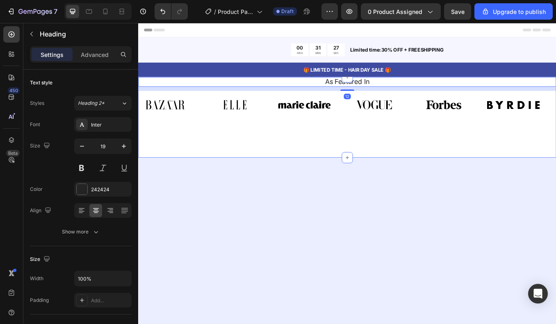
click at [585, 169] on div "As Featured In Heading 12 Image Image Image Image Image Image Image Image Image…" at bounding box center [384, 133] width 492 height 95
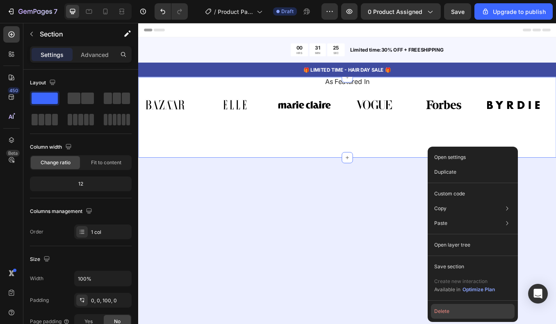
click at [447, 312] on button "Delete" at bounding box center [473, 311] width 84 height 15
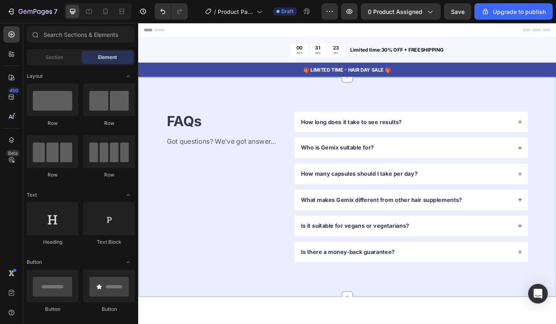
click at [572, 104] on div "FAQs Heading Got questions? We’ve got answer... Text Block How long does it tak…" at bounding box center [384, 215] width 492 height 259
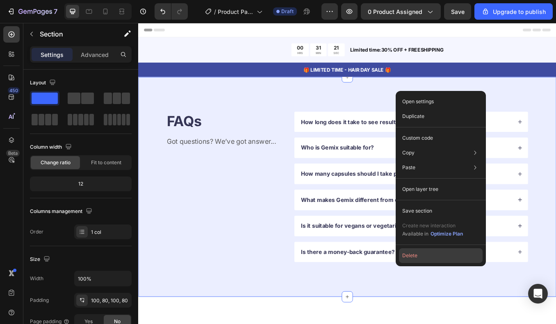
click at [428, 254] on button "Delete" at bounding box center [441, 255] width 84 height 15
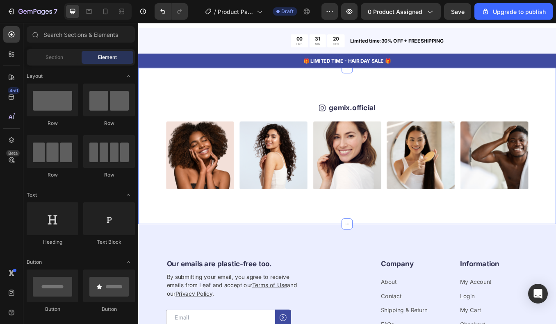
scroll to position [13, 0]
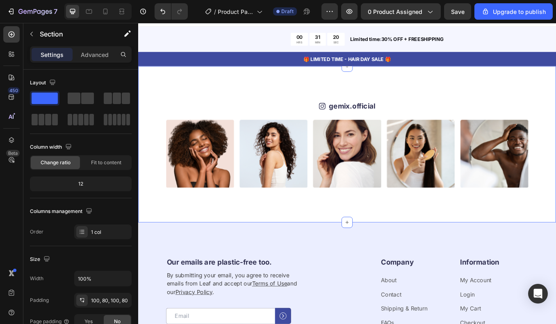
click at [525, 96] on div "Icon gemix.official Text Block Row Image Image Image Image Image Image Image Im…" at bounding box center [384, 166] width 492 height 184
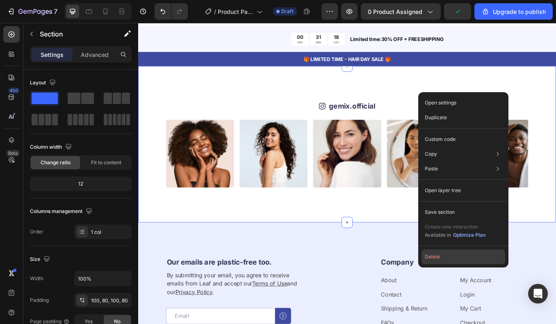
click at [436, 259] on button "Delete" at bounding box center [463, 257] width 84 height 15
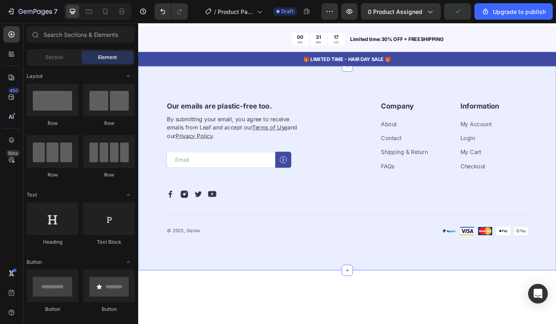
click at [555, 85] on div "Our emails are plastic-free too. Heading By submitting your email, you agree to…" at bounding box center [384, 194] width 492 height 241
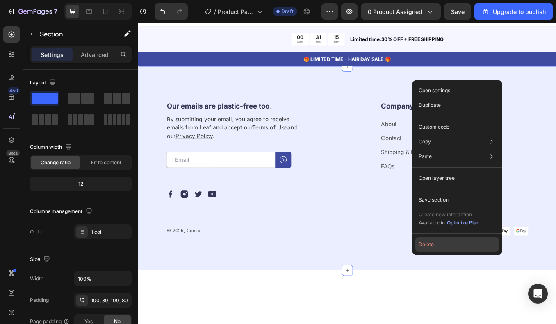
click at [441, 242] on button "Delete" at bounding box center [457, 244] width 84 height 15
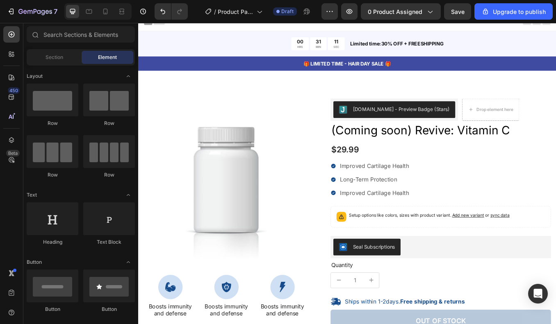
scroll to position [0, 0]
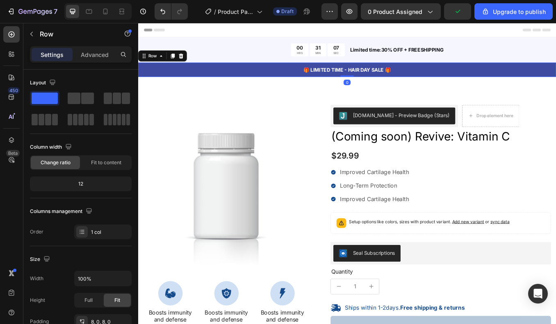
click at [457, 84] on div "🎁 LIMITED TIME - HAIR DAY SALE 🎁 Text Block Row 0" at bounding box center [384, 78] width 492 height 17
click at [186, 61] on icon at bounding box center [188, 62] width 5 height 6
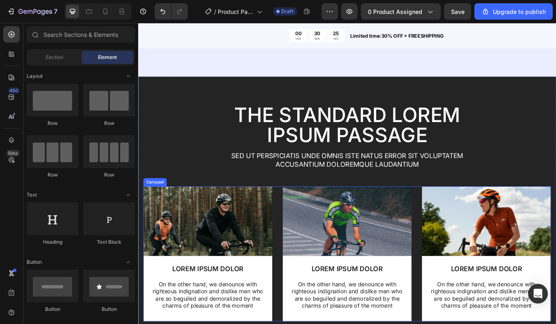
scroll to position [1711, 0]
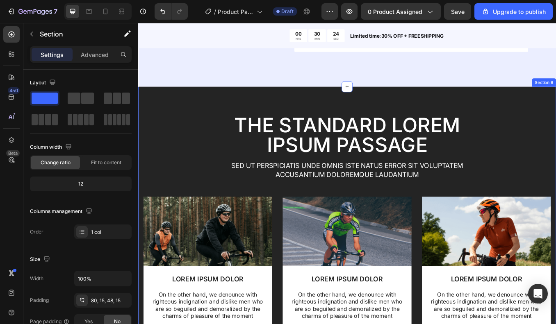
click at [315, 111] on div "The standard Lorem Ipsum passage Heading Sed ut perspiciatis unde omnis iste na…" at bounding box center [384, 274] width 492 height 352
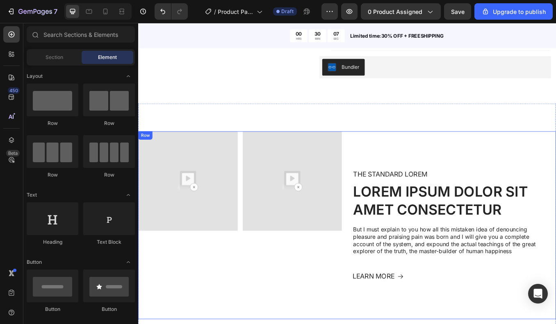
scroll to position [422, 0]
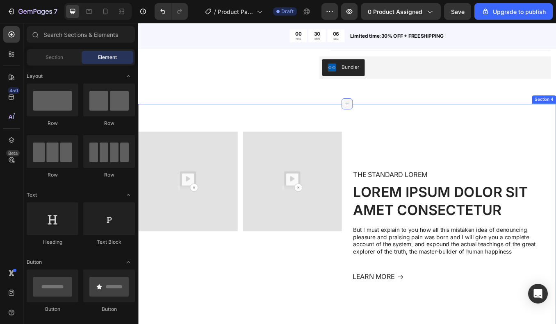
click at [382, 119] on icon at bounding box center [384, 118] width 7 height 7
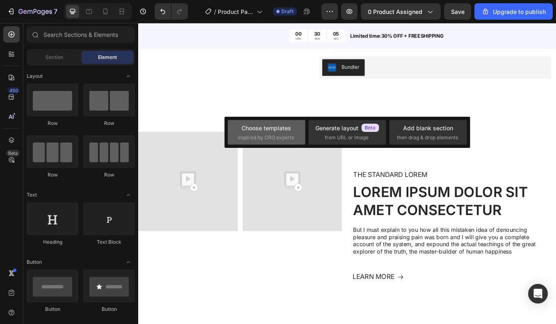
click at [270, 131] on div "Choose templates" at bounding box center [266, 128] width 50 height 9
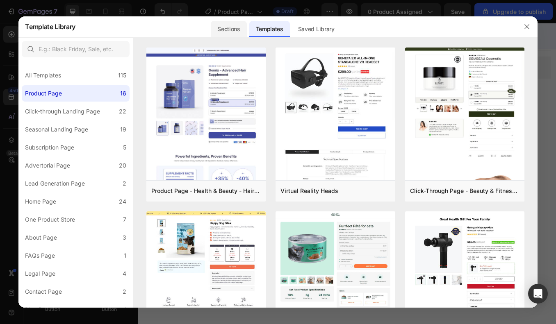
click at [234, 30] on div "Sections" at bounding box center [229, 29] width 36 height 16
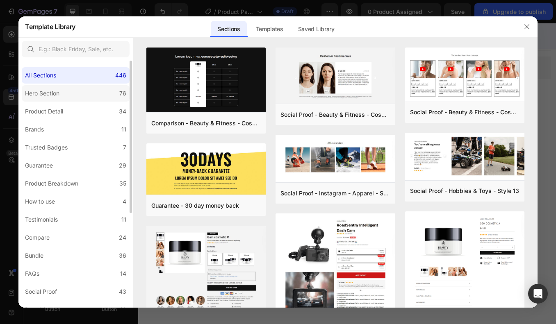
click at [102, 91] on label "Hero Section 76" at bounding box center [76, 93] width 108 height 16
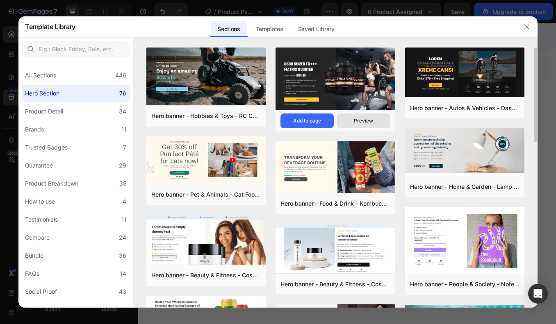
click at [361, 122] on div "Preview" at bounding box center [363, 120] width 19 height 7
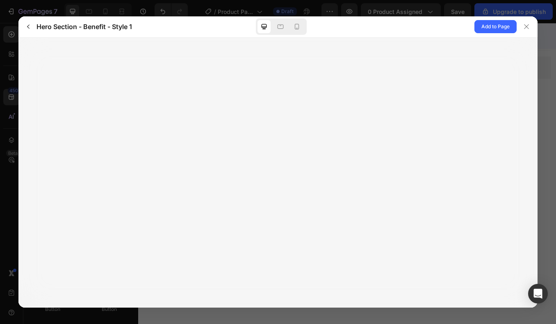
click at [305, 24] on div at bounding box center [281, 26] width 51 height 16
click at [300, 24] on icon at bounding box center [297, 27] width 8 height 8
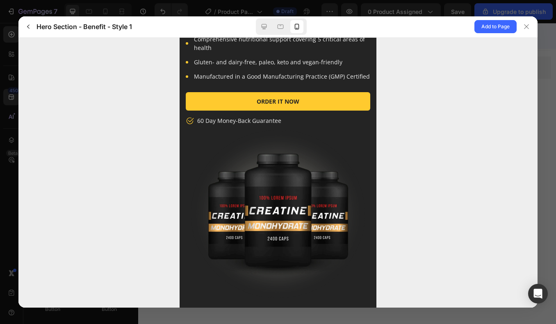
scroll to position [0, 0]
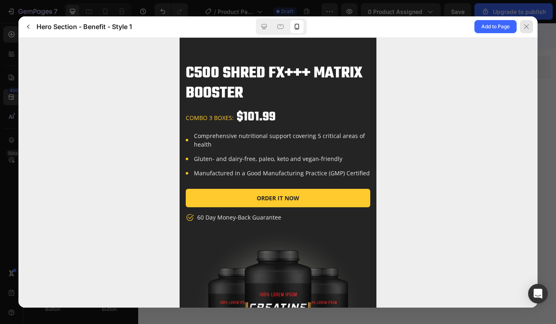
click at [526, 23] on icon at bounding box center [526, 26] width 7 height 7
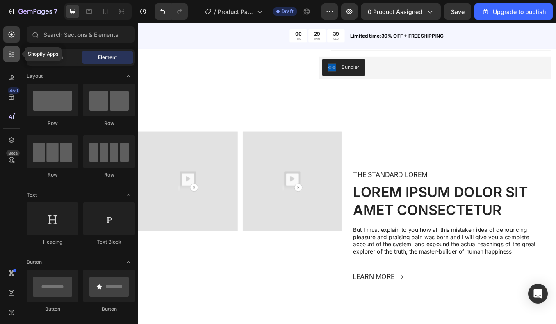
click at [14, 56] on icon at bounding box center [11, 54] width 8 height 8
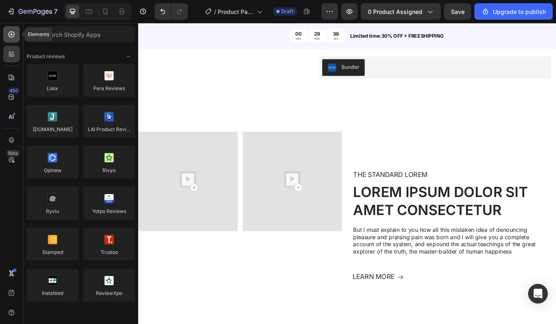
click at [14, 39] on div at bounding box center [11, 34] width 16 height 16
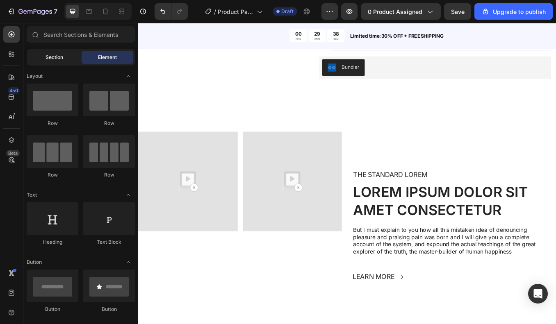
click at [50, 58] on span "Section" at bounding box center [54, 57] width 18 height 7
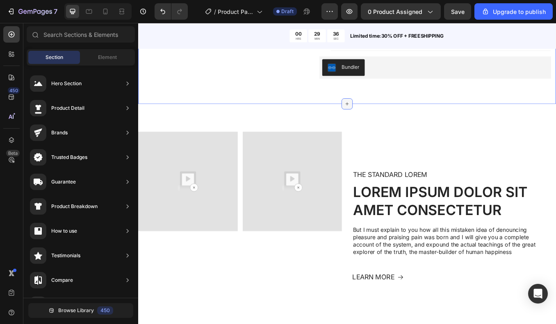
click at [381, 116] on icon at bounding box center [384, 118] width 7 height 7
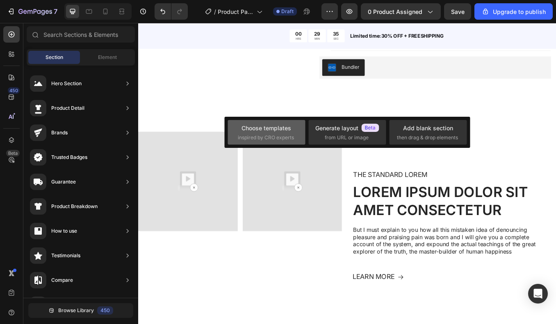
click at [268, 124] on div "Choose templates" at bounding box center [266, 128] width 50 height 9
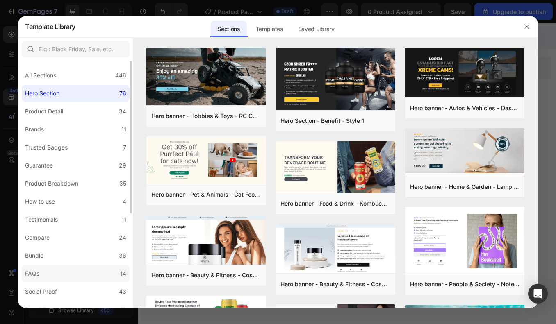
scroll to position [154, 0]
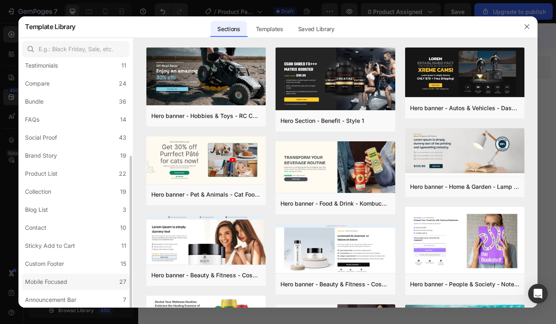
click at [72, 279] on label "Mobile Focused 27" at bounding box center [76, 282] width 108 height 16
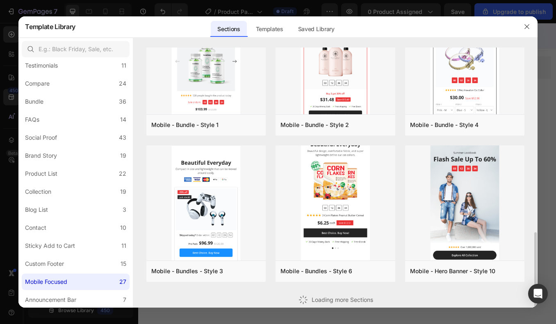
scroll to position [472, 0]
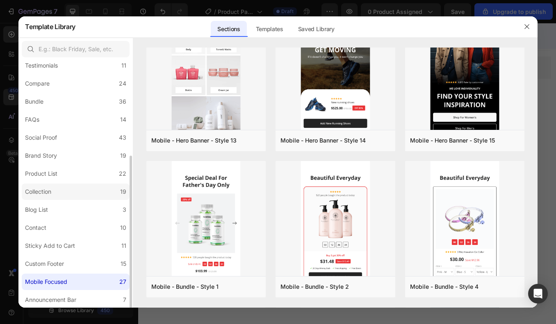
click at [98, 186] on label "Collection 19" at bounding box center [76, 192] width 108 height 16
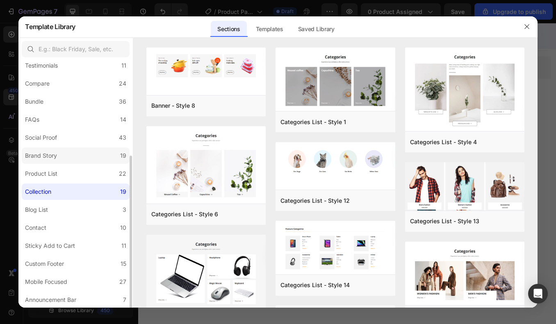
click at [87, 154] on label "Brand Story 19" at bounding box center [76, 156] width 108 height 16
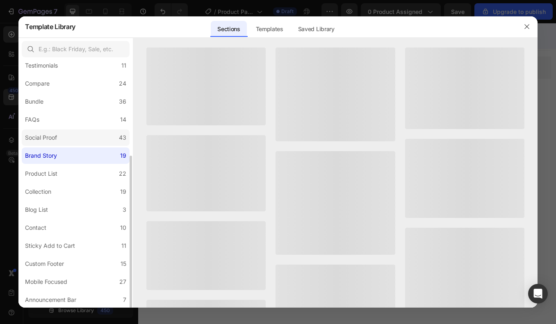
click at [90, 139] on label "Social Proof 43" at bounding box center [76, 137] width 108 height 16
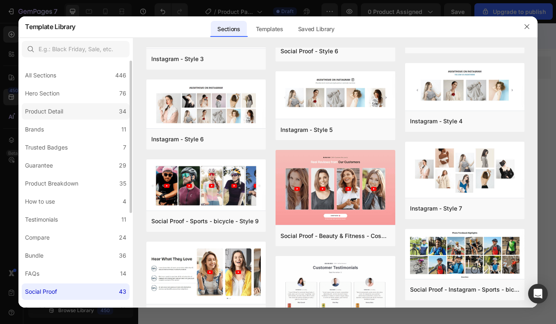
click at [98, 108] on label "Product Detail 34" at bounding box center [76, 111] width 108 height 16
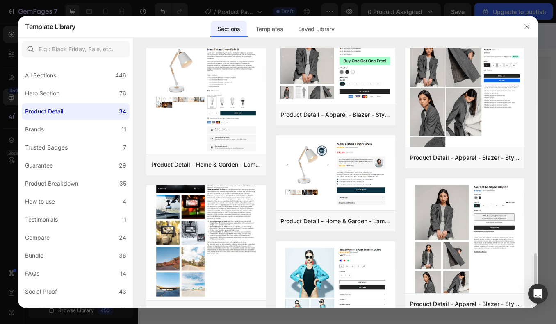
scroll to position [1172, 0]
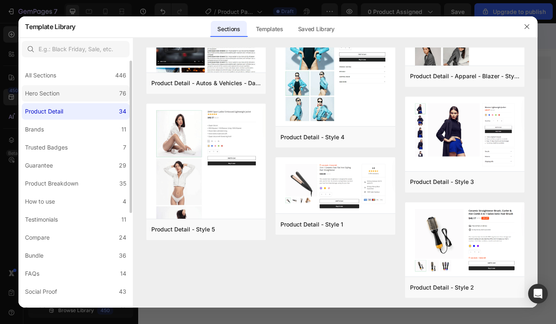
click at [91, 98] on label "Hero Section 76" at bounding box center [76, 93] width 108 height 16
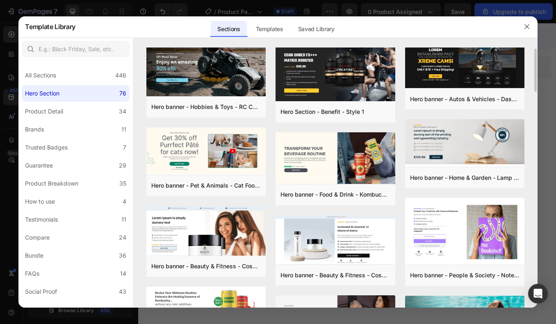
scroll to position [0, 0]
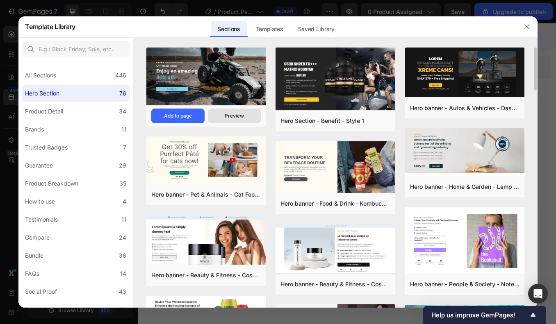
click at [235, 118] on div "Preview" at bounding box center [234, 115] width 19 height 7
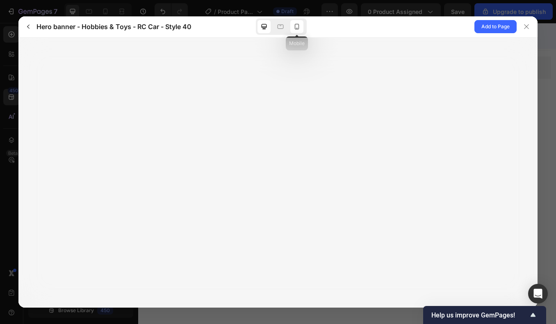
click at [298, 27] on icon at bounding box center [297, 27] width 5 height 6
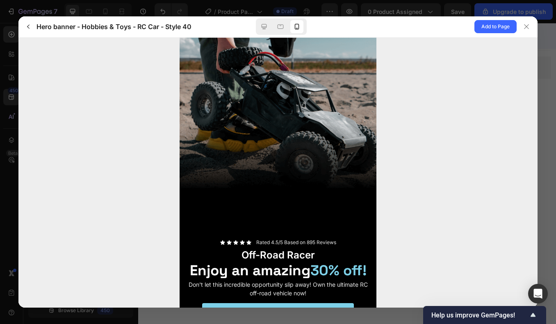
scroll to position [79, 0]
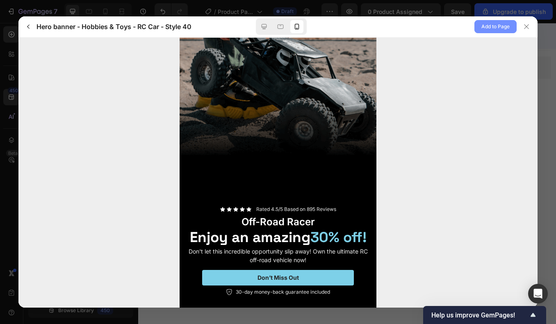
click at [490, 25] on span "Add to Page" at bounding box center [495, 27] width 28 height 10
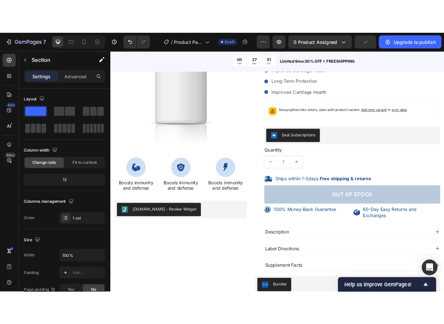
scroll to position [0, 0]
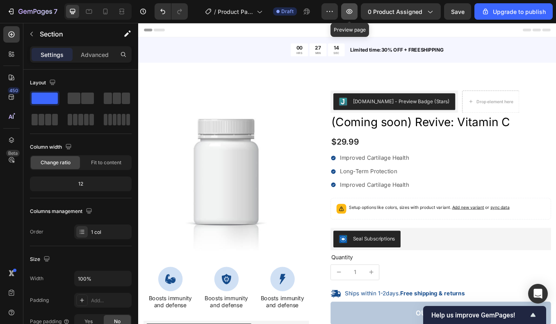
click at [348, 9] on icon "button" at bounding box center [349, 11] width 8 height 8
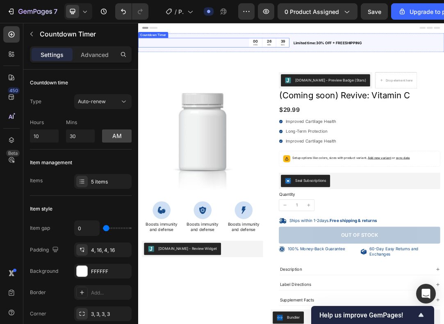
click at [273, 57] on div "00 HRS 26 MIN 39 SEC" at bounding box center [259, 54] width 243 height 15
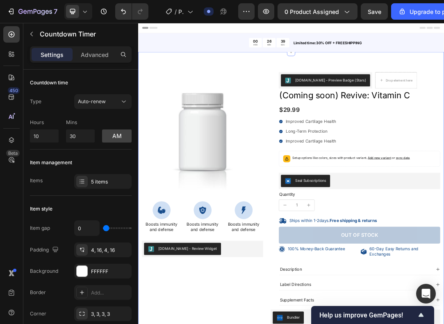
click at [273, 70] on div "100% Money-Back Guarantee Item List 60-Day Easy Returns Item List Row Product I…" at bounding box center [384, 305] width 492 height 471
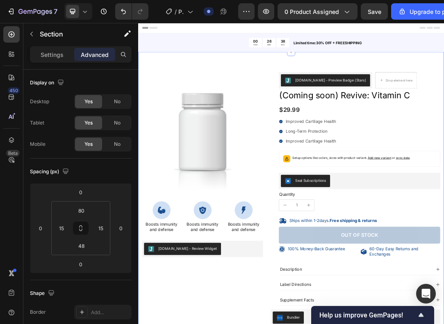
click at [274, 78] on div "100% Money-Back Guarantee Item List 60-Day Easy Returns Item List Row Product I…" at bounding box center [384, 305] width 492 height 471
click at [274, 60] on div "00 HRS 26 MIN 37 SEC" at bounding box center [259, 54] width 243 height 15
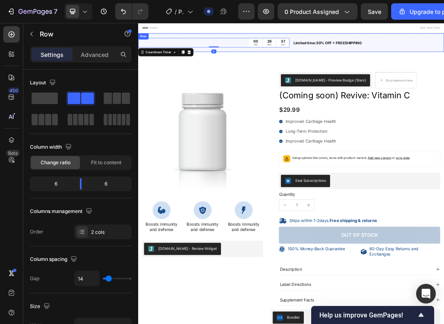
click at [279, 64] on div "00 HRS 26 MIN 37 SEC Countdown Timer 0 Limited time:30% OFF + FREESHIPPING Text…" at bounding box center [384, 55] width 492 height 30
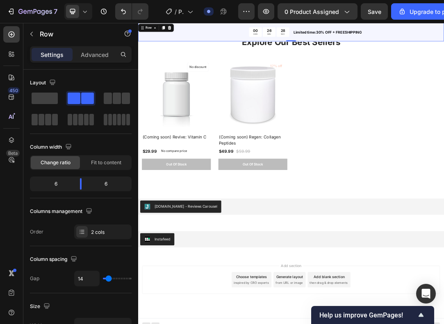
scroll to position [2575, 0]
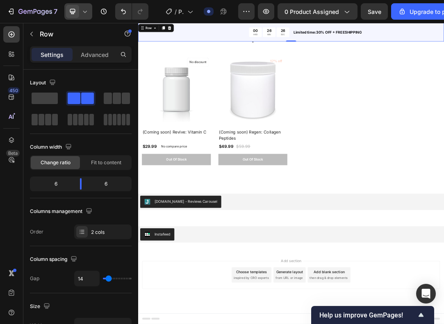
click at [82, 14] on icon at bounding box center [85, 11] width 8 height 8
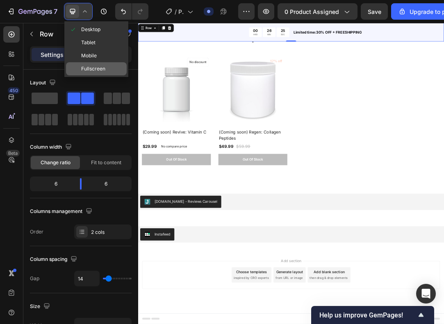
click at [98, 62] on div "Fullscreen" at bounding box center [96, 68] width 61 height 13
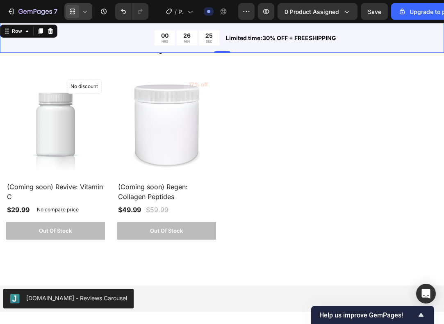
click at [85, 13] on icon at bounding box center [85, 11] width 8 height 8
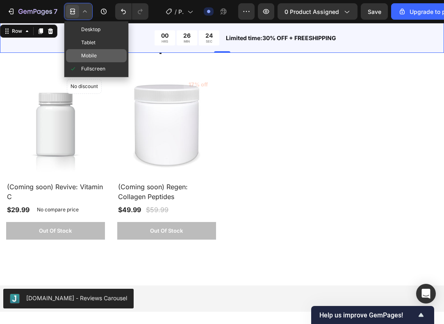
click at [96, 58] on span "Mobile" at bounding box center [89, 56] width 16 height 8
type input "4"
type input "100%"
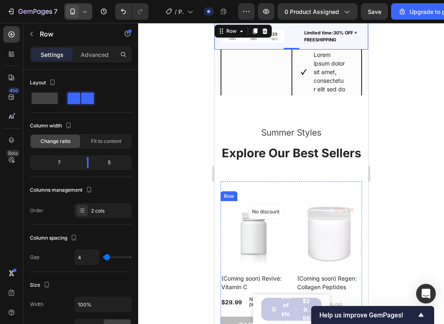
scroll to position [2077, 0]
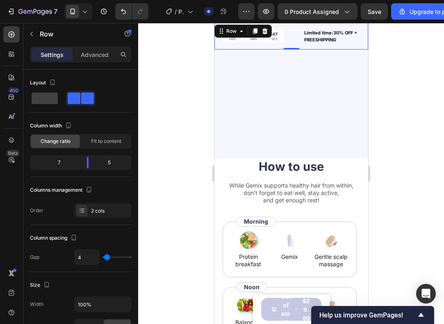
scroll to position [1481, 0]
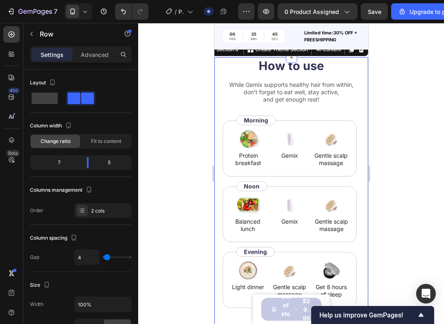
click at [219, 165] on div "How to use Heading While Gemix supports healthy hair from within, don’t forget …" at bounding box center [291, 270] width 154 height 426
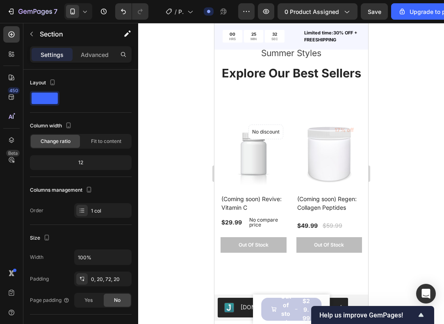
scroll to position [3130, 0]
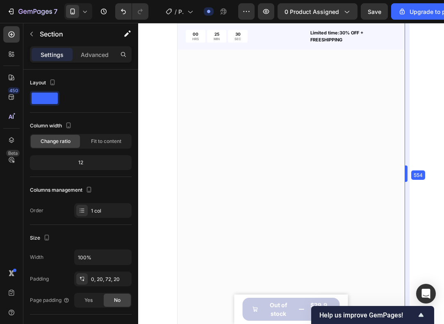
drag, startPoint x: 368, startPoint y: 123, endPoint x: 452, endPoint y: 122, distance: 84.8
click at [443, 0] on html "7 / Product Page - Sep 25, 08:58:38 Draft Preview 0 product assigned Save Upgra…" at bounding box center [222, 0] width 444 height 0
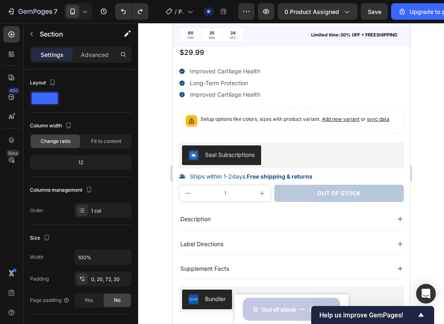
scroll to position [0, 0]
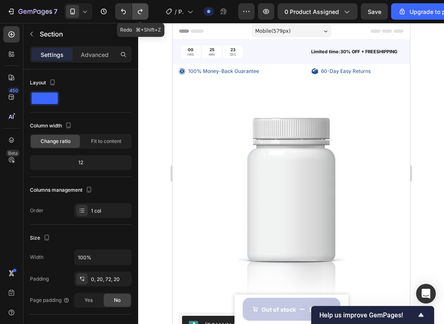
click at [141, 13] on icon "Undo/Redo" at bounding box center [140, 11] width 8 height 8
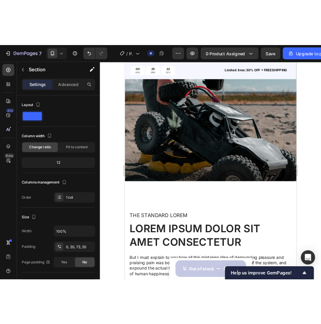
scroll to position [656, 0]
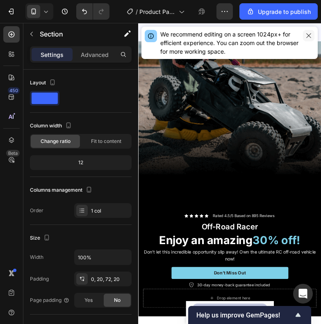
click at [310, 32] on icon "button" at bounding box center [308, 35] width 7 height 7
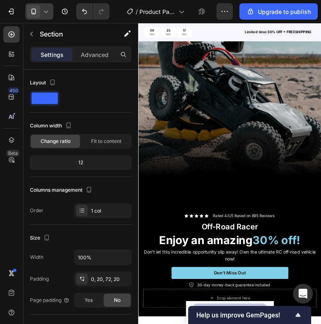
click at [45, 5] on div at bounding box center [39, 11] width 28 height 16
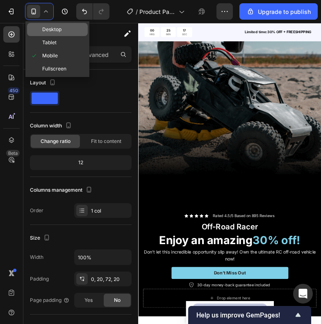
click at [60, 28] on span "Desktop" at bounding box center [51, 29] width 19 height 8
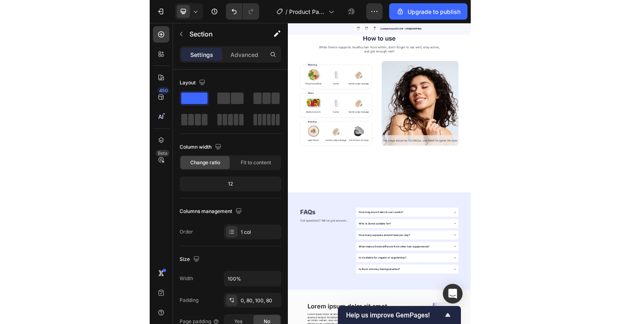
scroll to position [1417, 0]
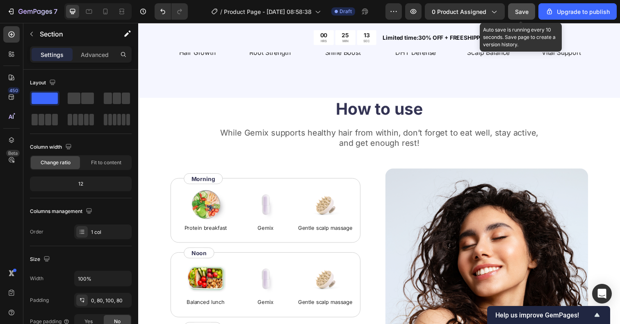
click at [443, 13] on span "Save" at bounding box center [522, 11] width 14 height 7
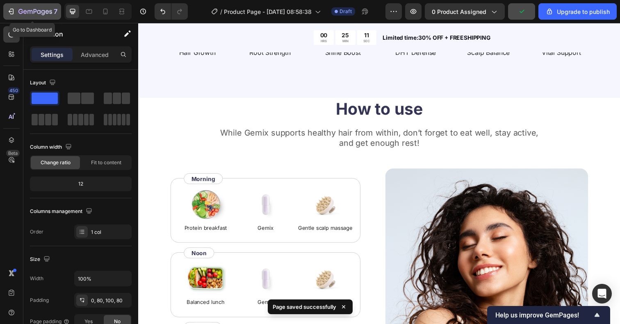
click at [26, 11] on icon "button" at bounding box center [25, 12] width 4 height 4
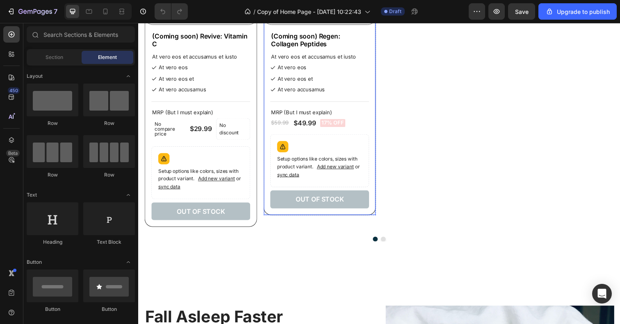
scroll to position [587, 0]
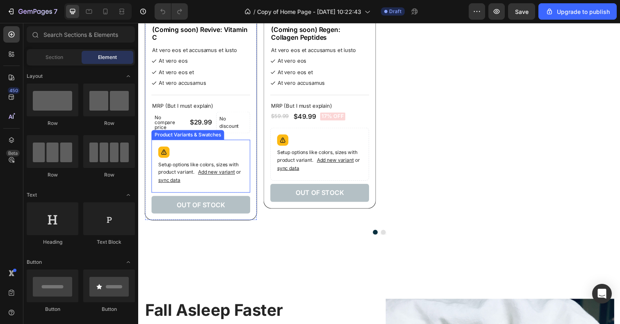
click at [243, 149] on div "Setup options like colors, sizes with product variant. Add new variant or sync …" at bounding box center [201, 169] width 93 height 47
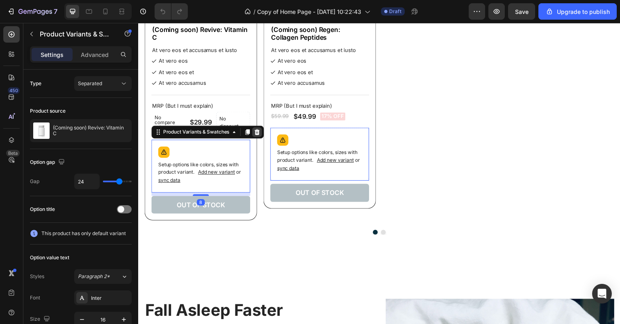
click at [261, 133] on icon at bounding box center [259, 134] width 5 height 6
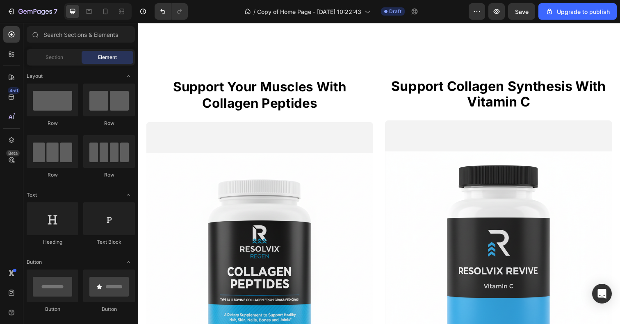
scroll to position [1051, 0]
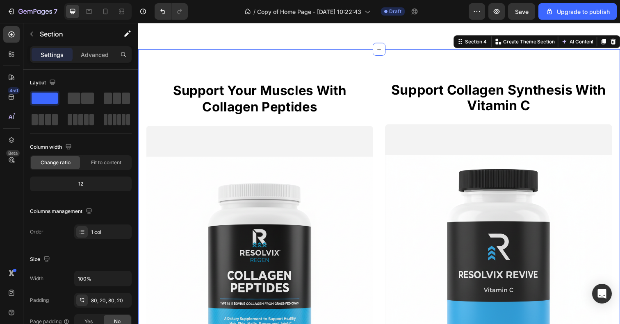
click at [377, 82] on div "support your muscles with collagen peptides Heading Learn More Button Hero Bann…" at bounding box center [384, 253] width 492 height 406
click at [619, 45] on icon at bounding box center [622, 42] width 5 height 6
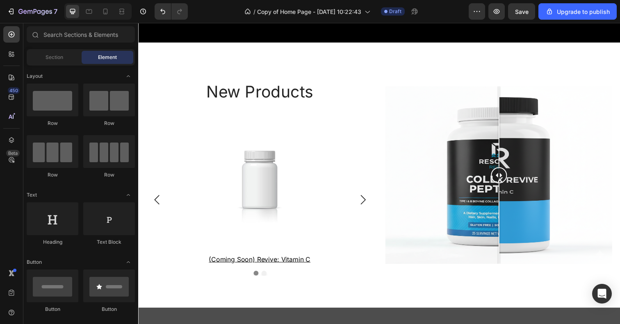
scroll to position [1299, 0]
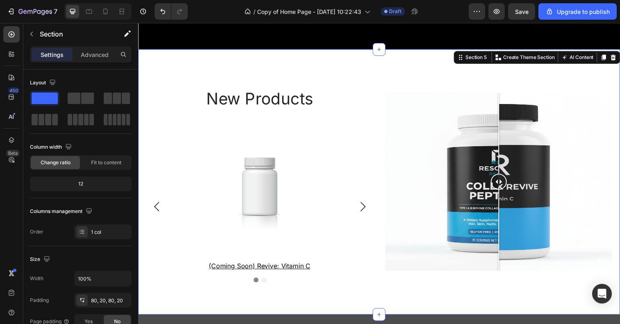
click at [447, 61] on div "new products Heading Product Images (coming soon) revive: vitamin c Product Tit…" at bounding box center [384, 185] width 492 height 271
click at [619, 55] on icon at bounding box center [622, 58] width 5 height 6
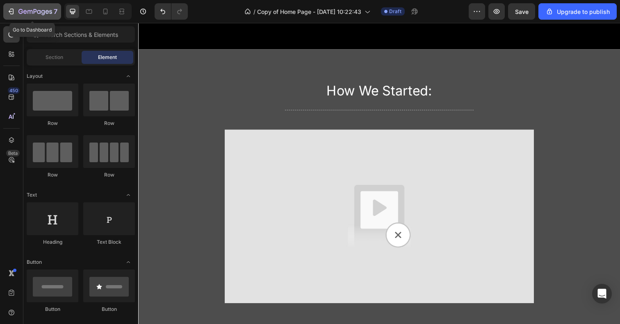
click at [34, 11] on icon "button" at bounding box center [35, 12] width 34 height 7
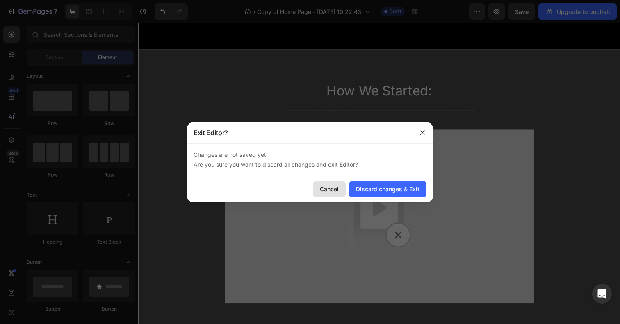
click at [335, 193] on button "Cancel" at bounding box center [329, 189] width 33 height 16
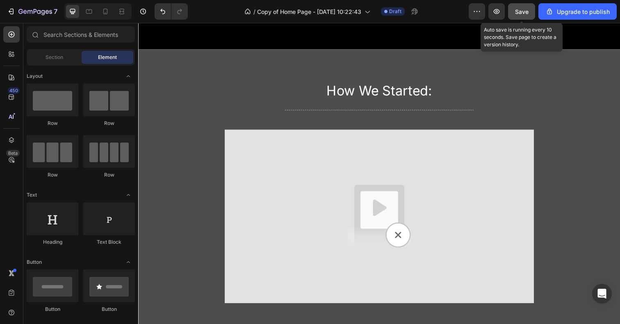
click at [524, 9] on span "Save" at bounding box center [522, 11] width 14 height 7
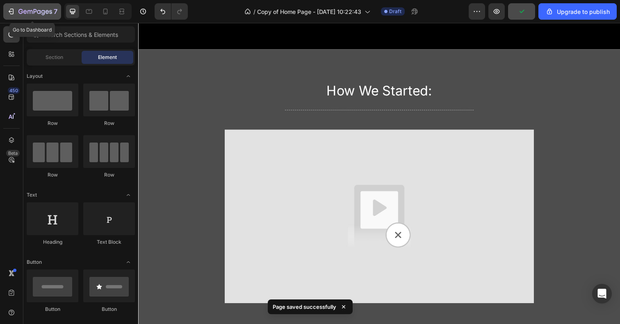
click at [32, 13] on icon "button" at bounding box center [29, 12] width 5 height 4
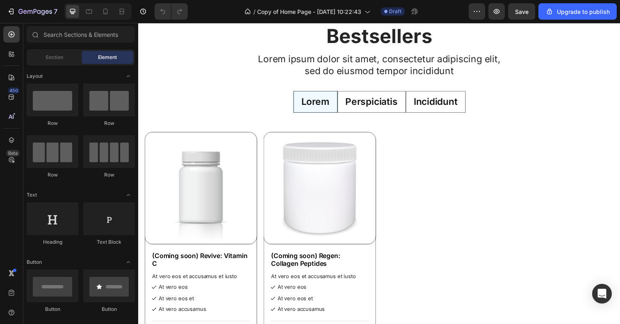
scroll to position [357, 0]
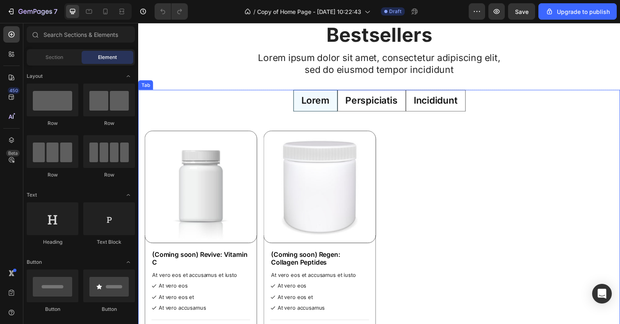
click at [374, 100] on p "Perspiciatis" at bounding box center [376, 102] width 53 height 12
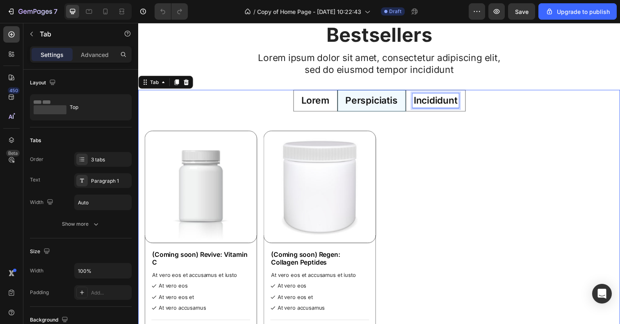
click at [446, 103] on p "Incididunt" at bounding box center [441, 102] width 45 height 12
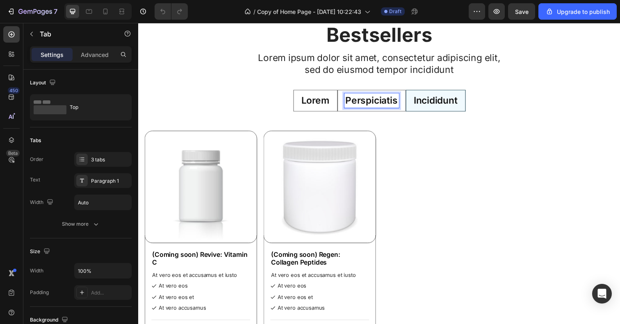
click at [391, 108] on p "Perspiciatis" at bounding box center [376, 102] width 53 height 12
click at [274, 95] on ul "Lorem Perspiciatis Incididunt" at bounding box center [384, 102] width 492 height 22
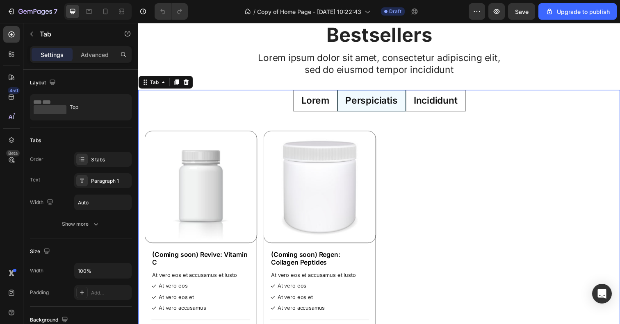
click at [273, 98] on ul "Lorem Perspiciatis Incididunt" at bounding box center [384, 102] width 492 height 22
click at [333, 106] on div "Lorem" at bounding box center [318, 102] width 31 height 15
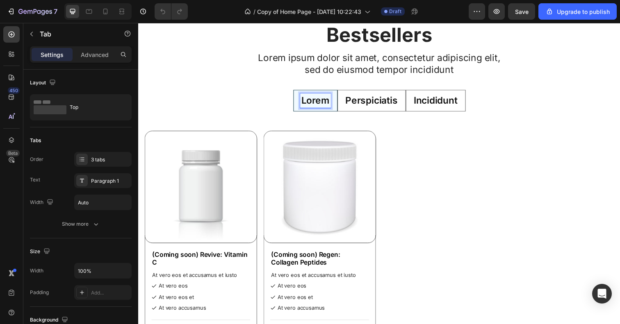
click at [370, 109] on div "Perspiciatis" at bounding box center [376, 102] width 56 height 15
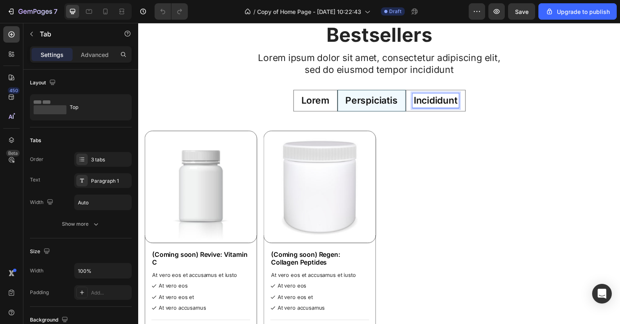
click at [436, 109] on div "Incididunt" at bounding box center [441, 102] width 47 height 15
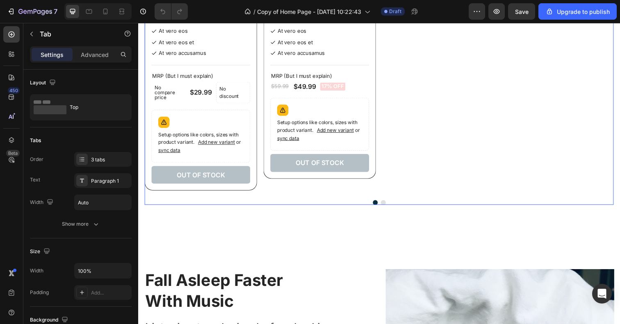
scroll to position [615, 0]
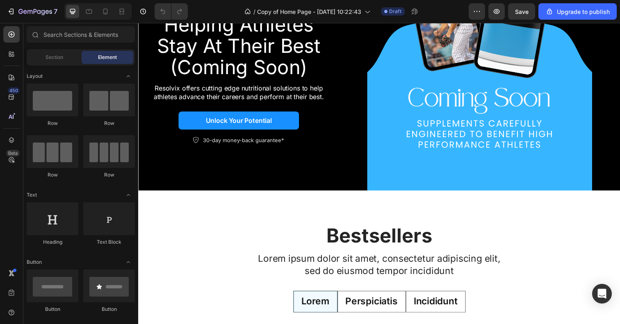
scroll to position [155, 0]
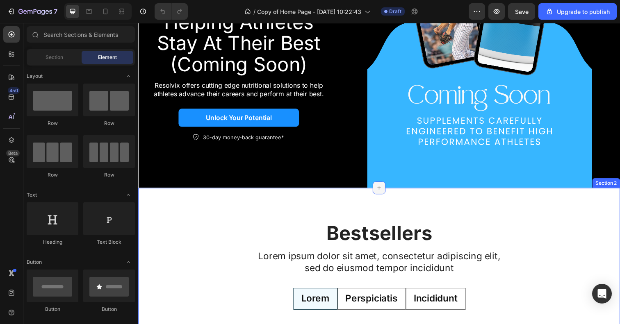
click at [383, 194] on icon at bounding box center [384, 191] width 7 height 7
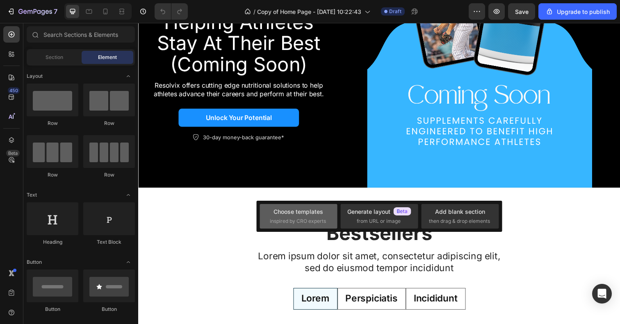
click at [288, 221] on span "inspired by CRO experts" at bounding box center [298, 221] width 56 height 7
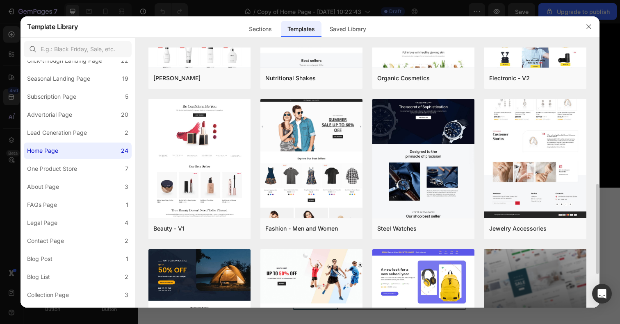
scroll to position [398, 0]
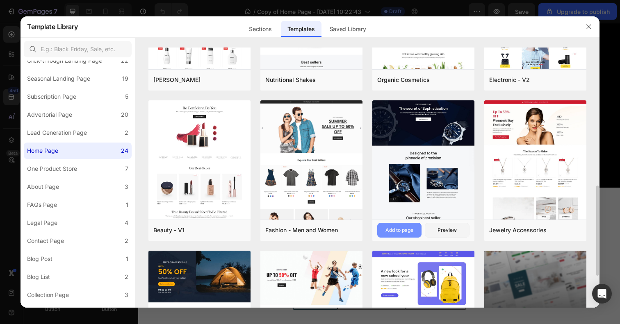
click at [413, 230] on div "Add to page" at bounding box center [399, 230] width 28 height 7
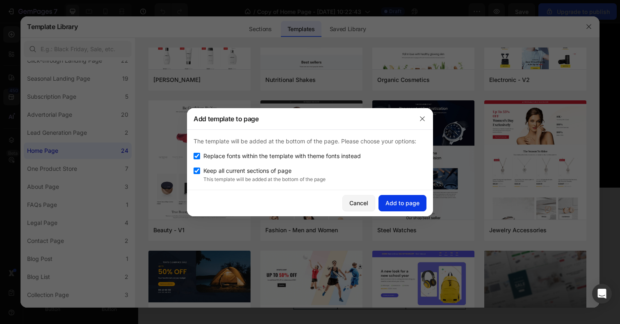
click at [412, 202] on div "Add to page" at bounding box center [402, 203] width 34 height 9
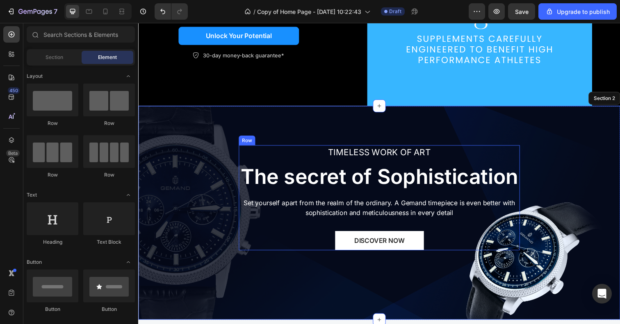
scroll to position [232, 0]
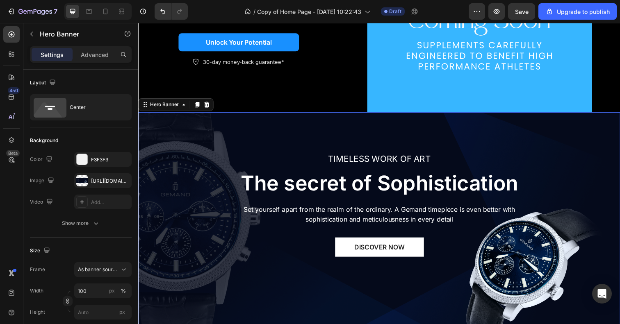
click at [522, 129] on div "TIMELESS WORK OF ART Text block The secret of Sophistication Heading Set yourse…" at bounding box center [383, 223] width 479 height 269
click at [207, 106] on icon at bounding box center [207, 106] width 7 height 7
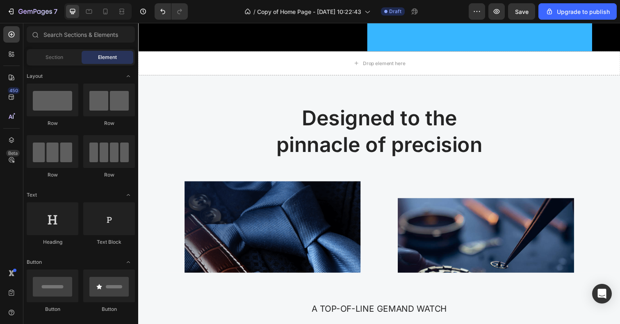
scroll to position [286, 0]
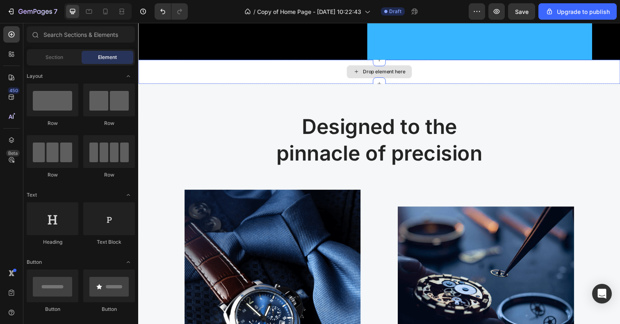
click at [252, 66] on div "Drop element here" at bounding box center [384, 73] width 492 height 25
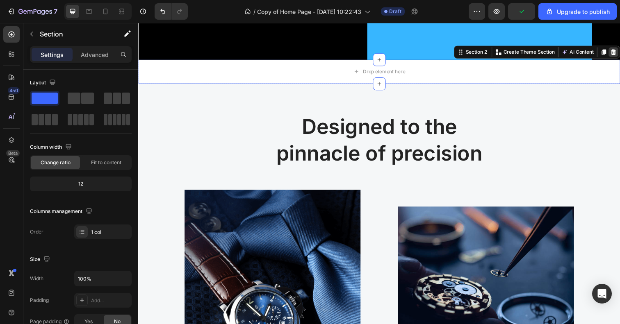
click at [619, 53] on icon at bounding box center [623, 53] width 7 height 7
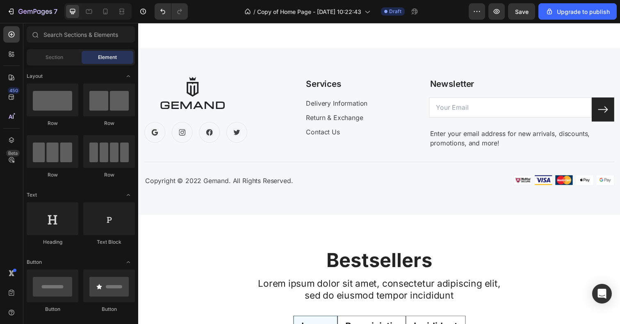
scroll to position [2620, 0]
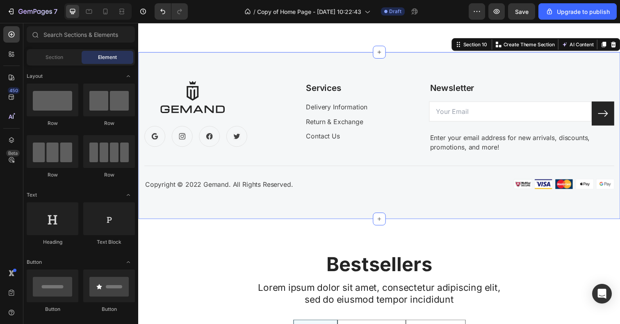
click at [528, 70] on div "Image Icon Icon Icon Icon Row Services Text block Delivery Information Text blo…" at bounding box center [384, 138] width 492 height 171
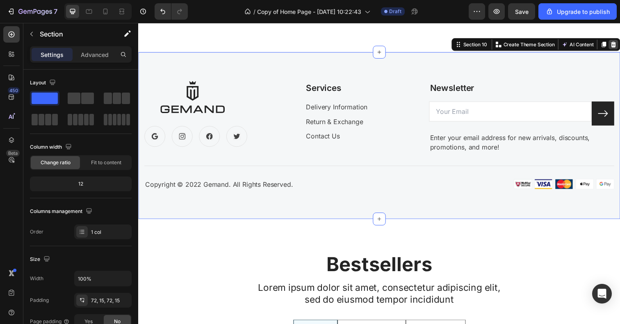
click at [619, 45] on icon at bounding box center [622, 45] width 5 height 6
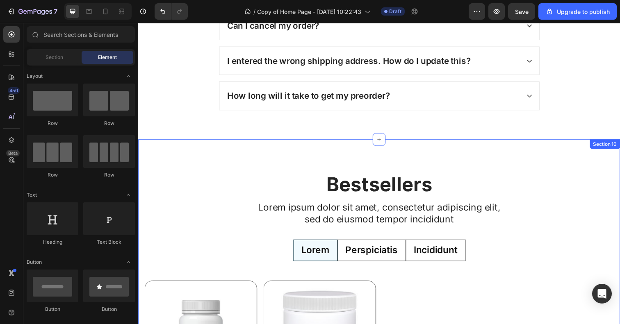
scroll to position [2528, 0]
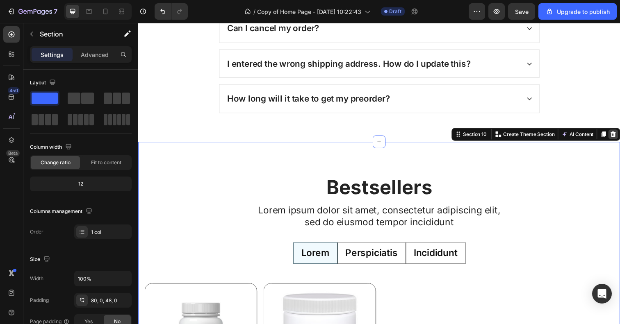
click at [619, 138] on icon at bounding box center [622, 137] width 5 height 6
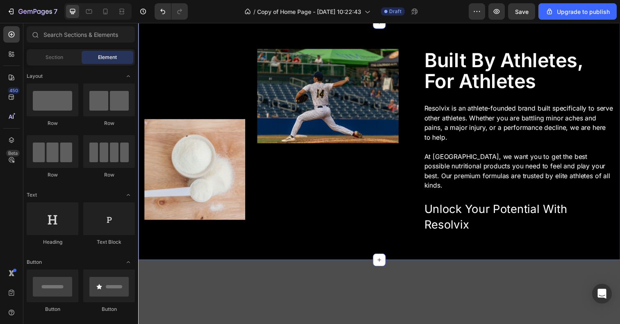
scroll to position [2925, 0]
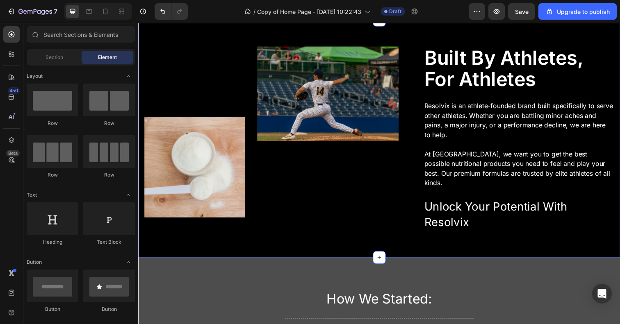
click at [425, 68] on div "Image Image Row Built By Athletes, For Athletes Heading Resolvix is an athlete-…" at bounding box center [384, 141] width 492 height 243
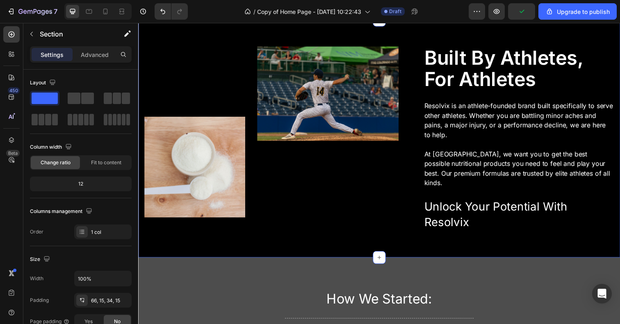
click at [619, 15] on icon at bounding box center [622, 12] width 5 height 6
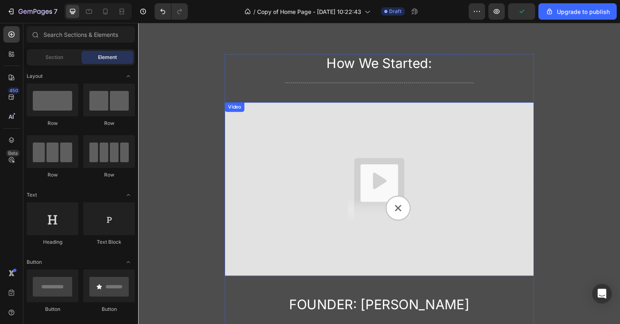
scroll to position [2964, 0]
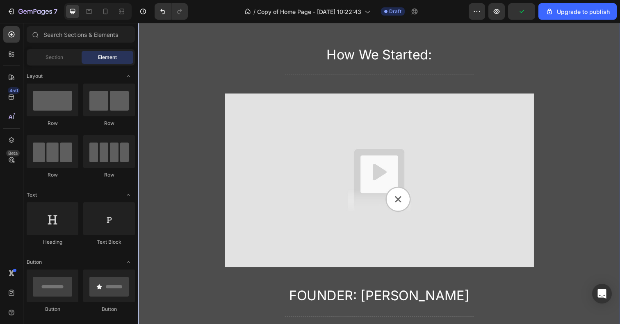
click at [605, 34] on div "How We Started: Heading Title Line Video Founder: [PERSON_NAME] Text Block Titl…" at bounding box center [384, 229] width 492 height 432
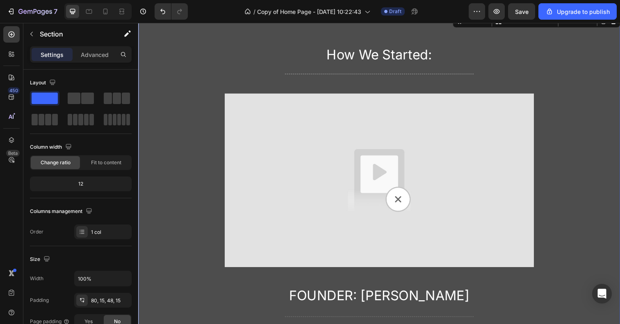
scroll to position [2925, 0]
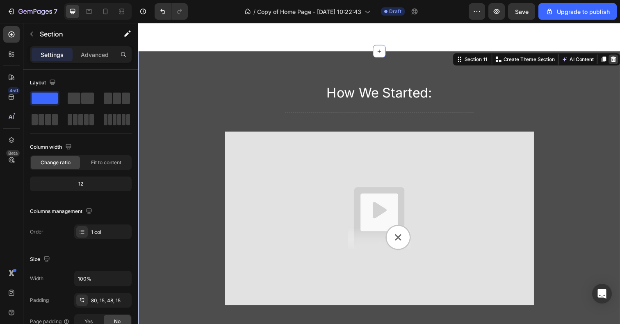
click at [619, 59] on icon at bounding box center [622, 60] width 5 height 6
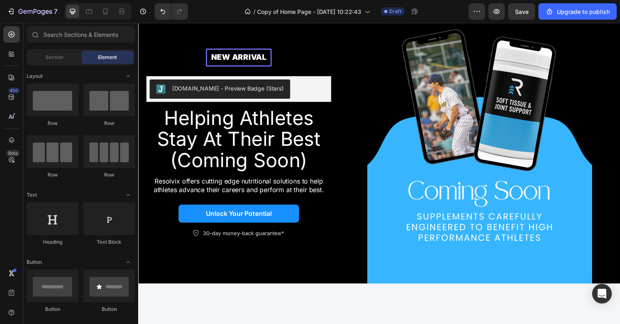
scroll to position [0, 0]
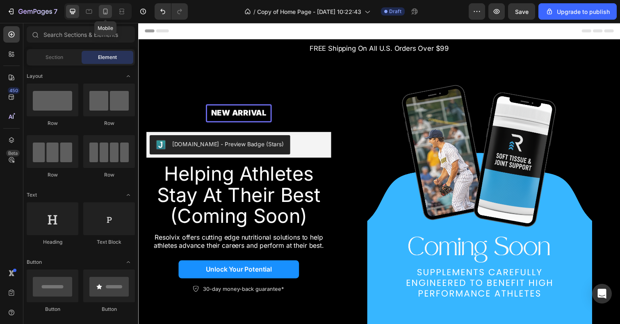
click at [107, 12] on icon at bounding box center [105, 11] width 8 height 8
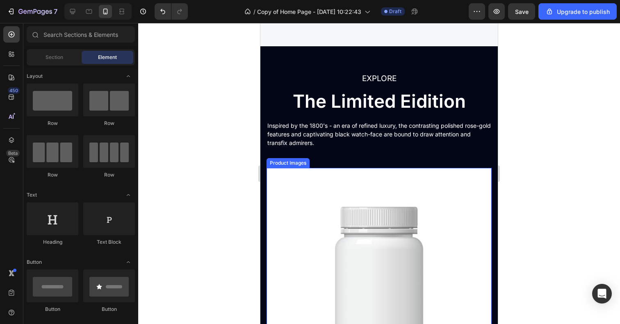
scroll to position [1445, 0]
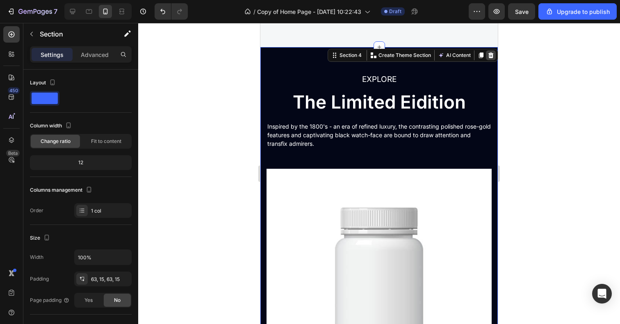
click at [489, 55] on icon at bounding box center [490, 55] width 5 height 6
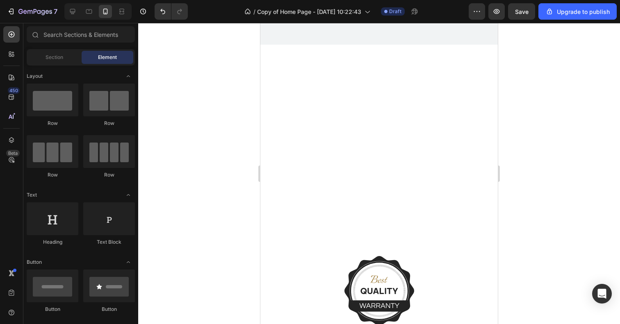
scroll to position [1615, 0]
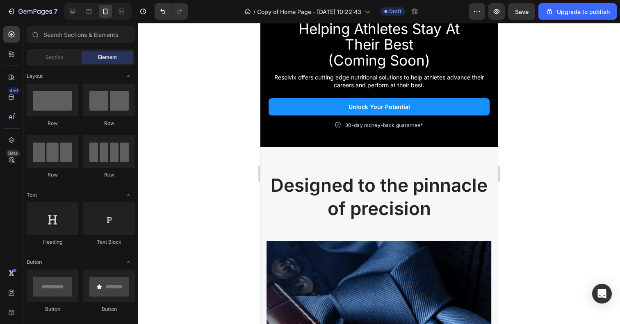
scroll to position [334, 0]
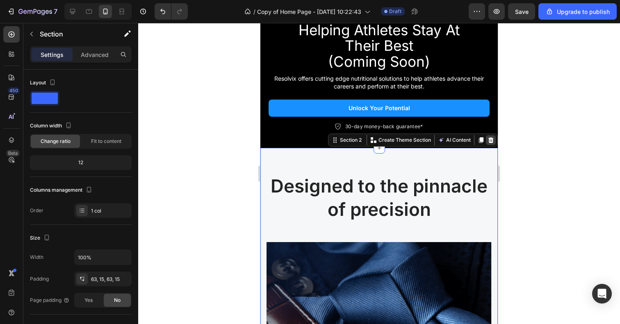
click at [493, 139] on icon at bounding box center [490, 140] width 7 height 7
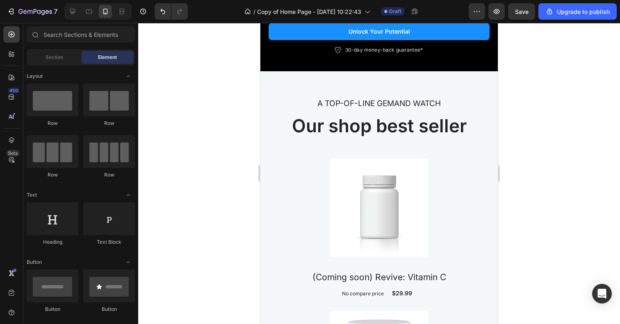
scroll to position [413, 0]
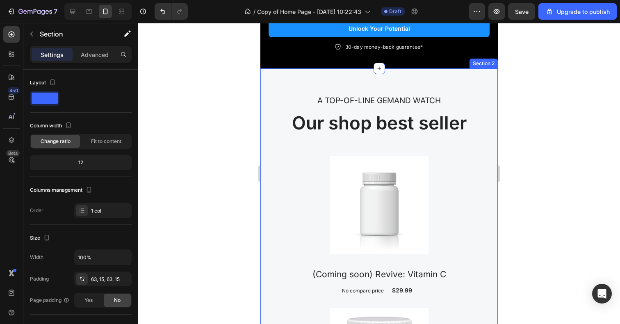
click at [466, 77] on div "A TOP-OF-LINE GEMAND WATCH Text block Our shop best seller Heading Product Imag…" at bounding box center [378, 270] width 237 height 405
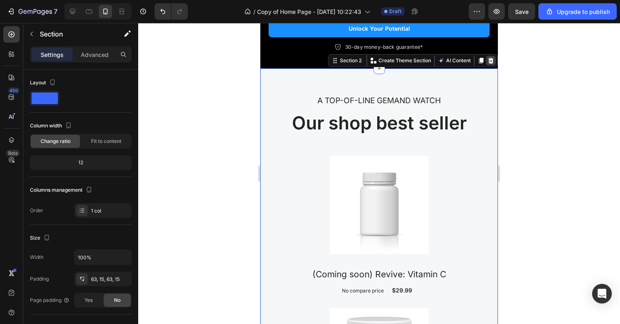
click at [491, 61] on icon at bounding box center [490, 60] width 7 height 7
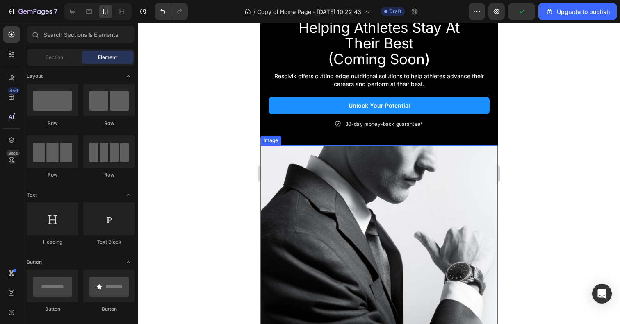
scroll to position [330, 0]
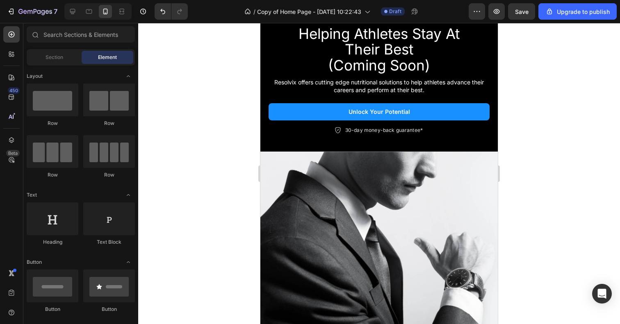
click at [535, 150] on div at bounding box center [378, 173] width 481 height 301
click at [378, 153] on img at bounding box center [378, 245] width 237 height 186
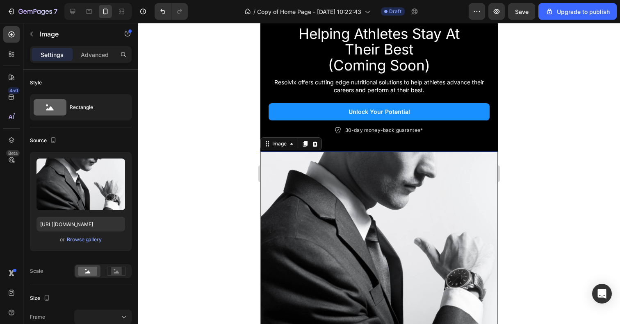
click at [240, 160] on div at bounding box center [378, 173] width 481 height 301
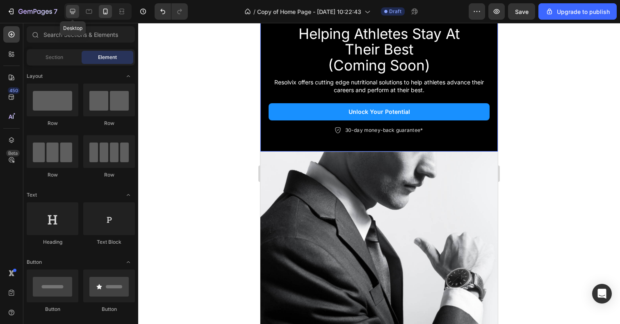
click at [72, 15] on icon at bounding box center [72, 11] width 8 height 8
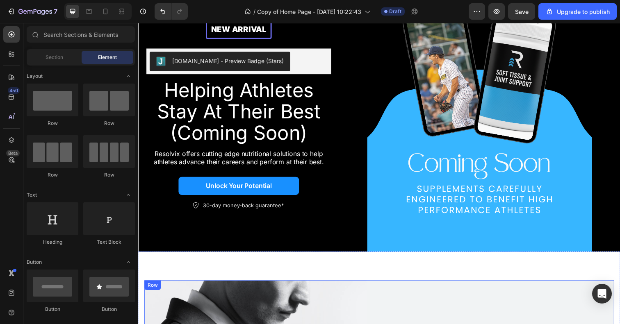
scroll to position [78, 0]
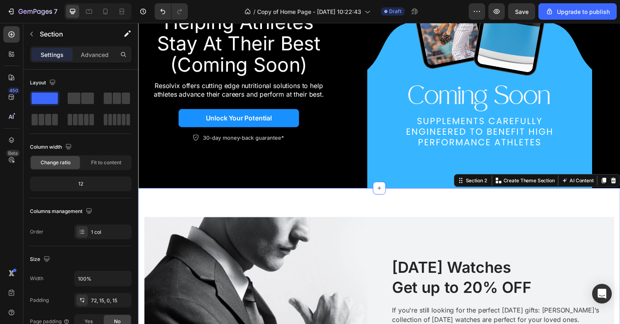
scroll to position [164, 0]
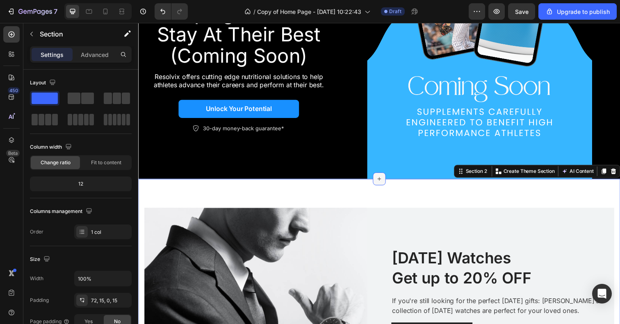
click at [382, 182] on icon at bounding box center [384, 182] width 7 height 7
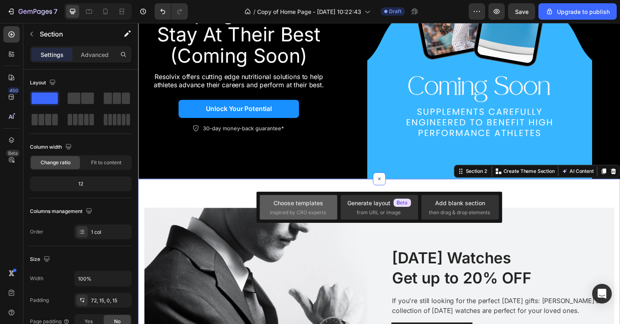
click at [297, 211] on span "inspired by CRO experts" at bounding box center [298, 212] width 56 height 7
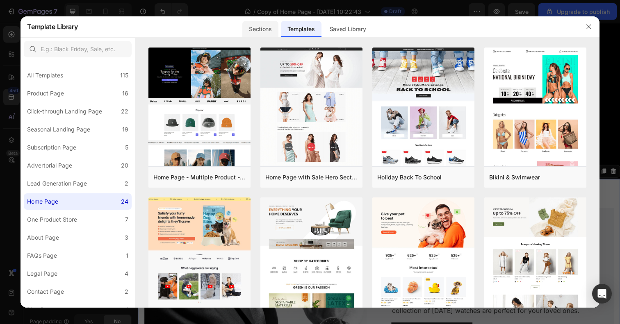
click at [256, 31] on div "Sections" at bounding box center [260, 29] width 36 height 16
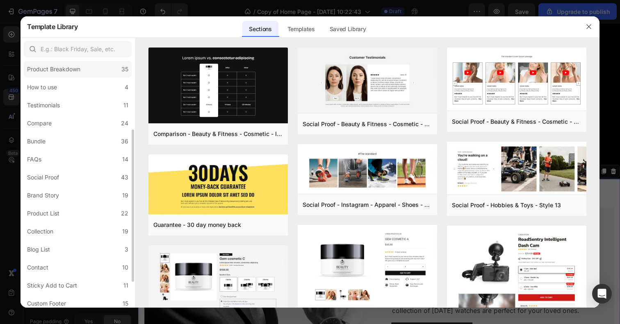
scroll to position [116, 0]
click at [100, 211] on label "Product List 22" at bounding box center [78, 212] width 108 height 16
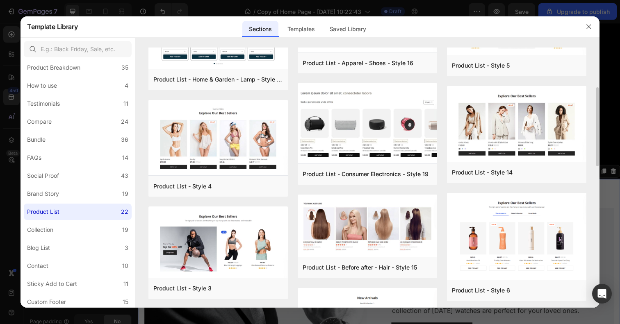
scroll to position [83, 0]
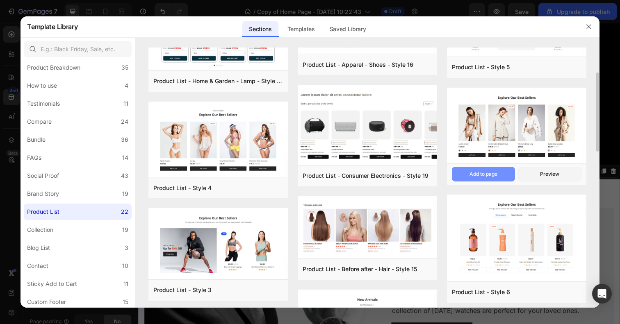
click at [499, 173] on button "Add to page" at bounding box center [483, 174] width 63 height 15
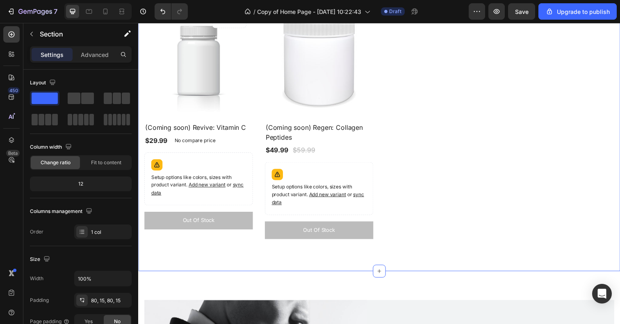
scroll to position [421, 0]
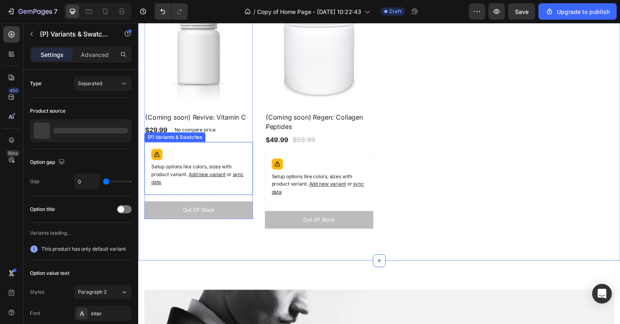
click at [240, 153] on div "Setup options like colors, sizes with product variant. Add new variant or sync …" at bounding box center [199, 171] width 103 height 47
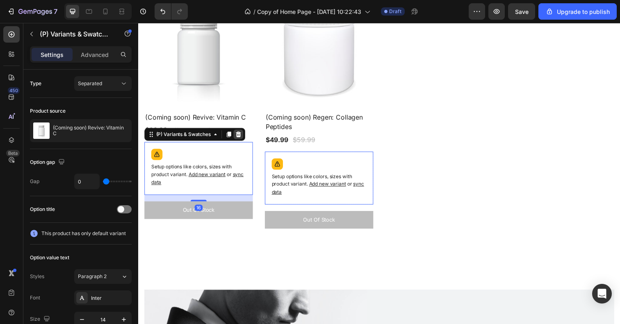
click at [244, 136] on div at bounding box center [240, 137] width 10 height 10
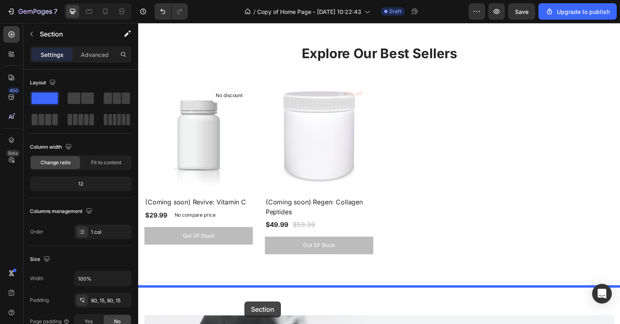
scroll to position [370, 0]
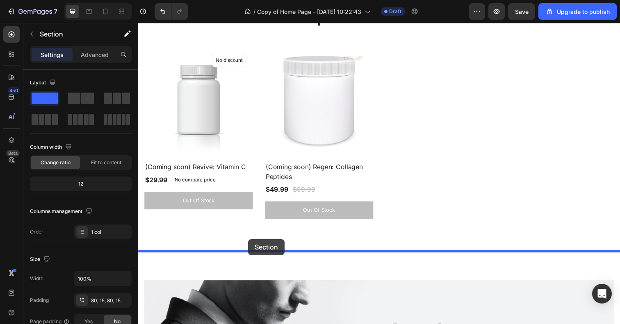
drag, startPoint x: 284, startPoint y: 57, endPoint x: 250, endPoint y: 244, distance: 189.8
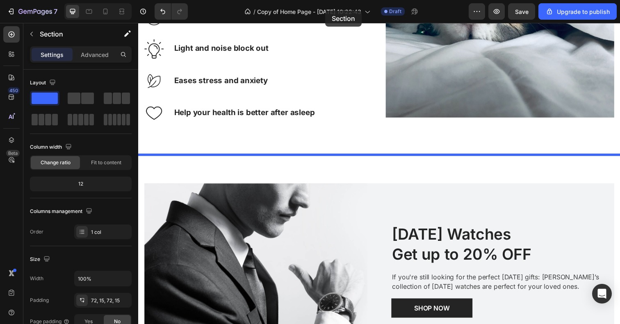
scroll to position [660, 0]
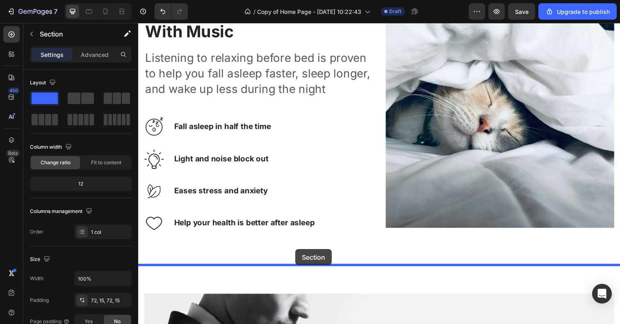
drag, startPoint x: 327, startPoint y: 73, endPoint x: 298, endPoint y: 254, distance: 183.0
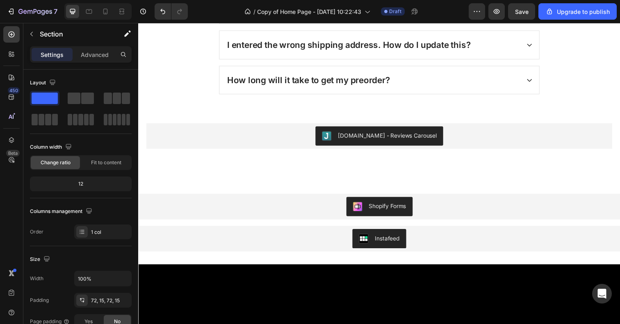
scroll to position [2083, 0]
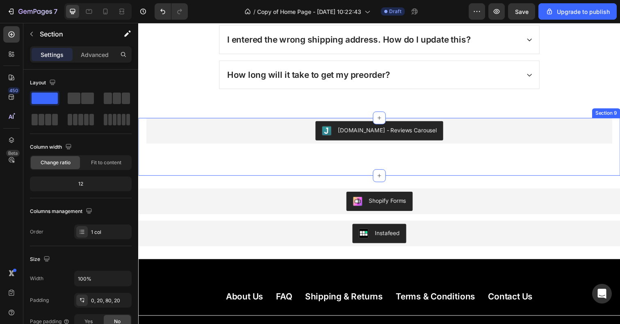
click at [340, 156] on div "[DOMAIN_NAME] - Reviews Carousel [DOMAIN_NAME] Section 9" at bounding box center [384, 149] width 492 height 59
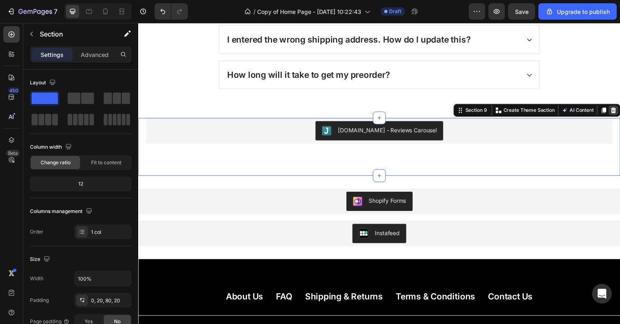
click at [619, 110] on icon at bounding box center [622, 112] width 5 height 6
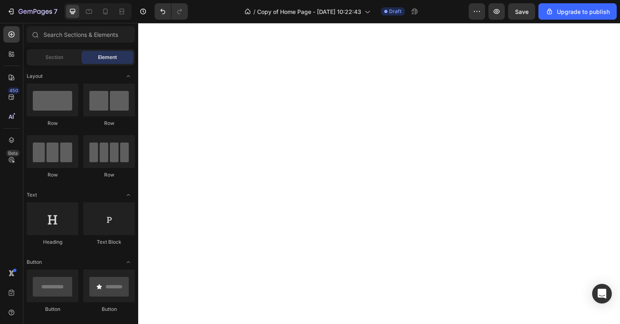
scroll to position [0, 0]
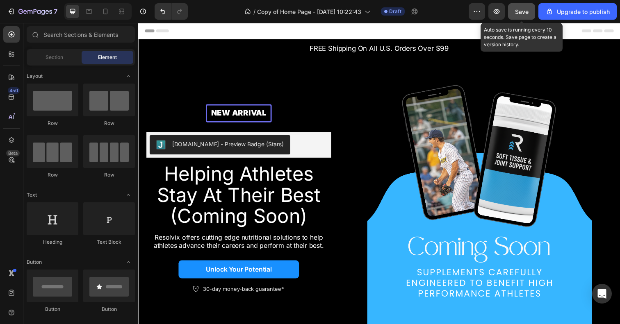
click at [516, 6] on button "Save" at bounding box center [521, 11] width 27 height 16
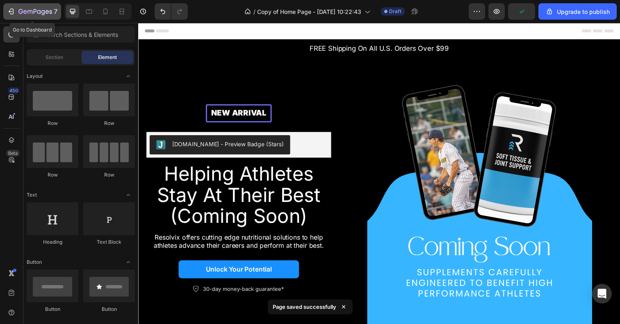
click at [34, 6] on button "7" at bounding box center [32, 11] width 58 height 16
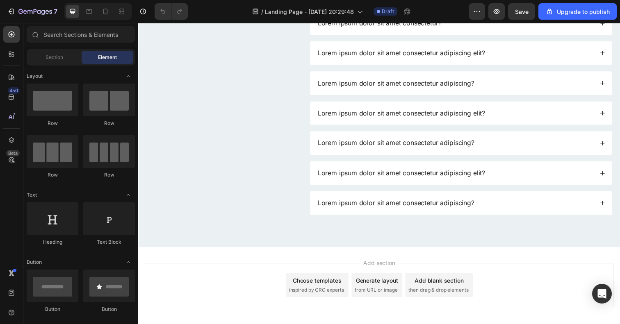
scroll to position [2503, 0]
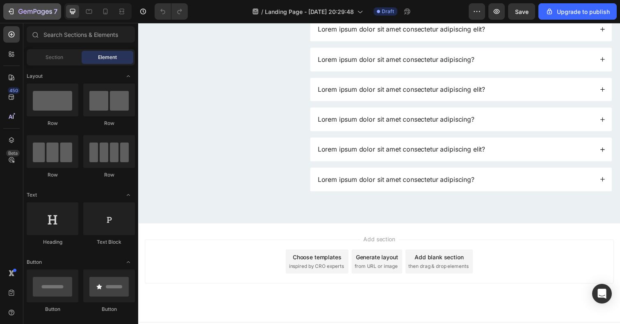
click at [18, 8] on div "7" at bounding box center [37, 12] width 39 height 10
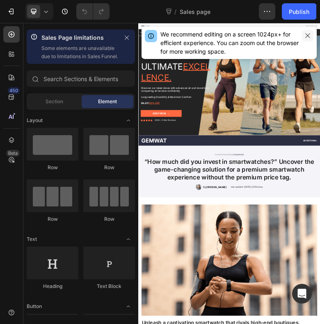
click at [307, 35] on icon "button" at bounding box center [307, 35] width 7 height 7
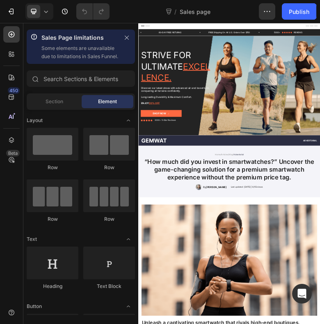
click at [200, 14] on span "Sales page" at bounding box center [194, 11] width 31 height 9
click at [49, 15] on icon at bounding box center [46, 11] width 8 height 8
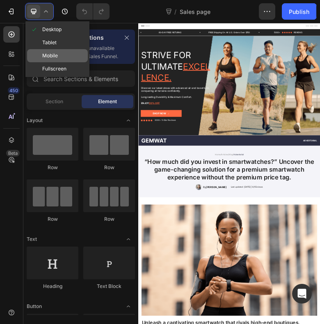
click at [58, 57] on div "Mobile" at bounding box center [57, 55] width 61 height 13
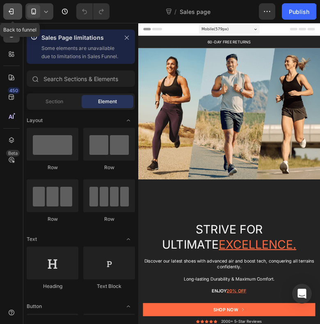
click at [13, 14] on icon "button" at bounding box center [11, 11] width 8 height 8
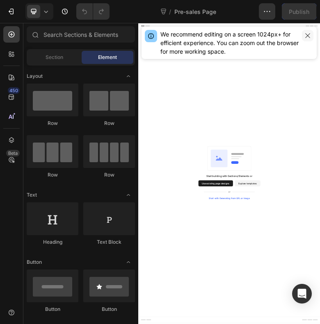
click at [312, 34] on button "button" at bounding box center [307, 35] width 11 height 11
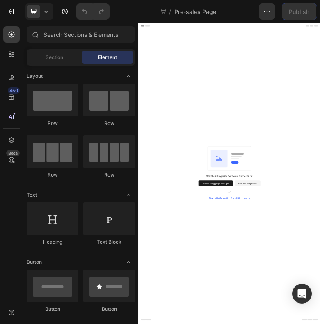
click at [269, 21] on div "7 Sales Funnel - [DATE] 10:12:53 / Pre-sales Page Preview Save Publish" at bounding box center [160, 11] width 320 height 23
click at [266, 15] on button "button" at bounding box center [267, 11] width 16 height 16
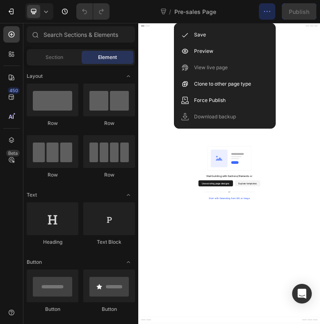
click at [266, 15] on icon "button" at bounding box center [267, 11] width 8 height 8
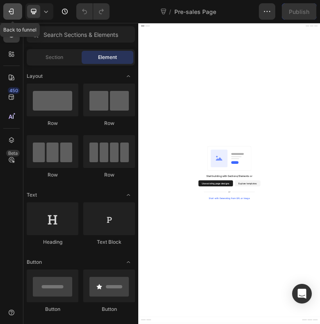
click at [14, 10] on icon "button" at bounding box center [11, 11] width 8 height 8
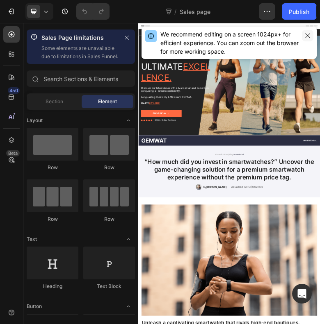
click at [309, 33] on icon "button" at bounding box center [307, 35] width 7 height 7
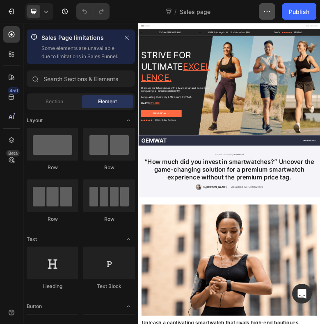
click at [265, 10] on icon "button" at bounding box center [267, 11] width 8 height 8
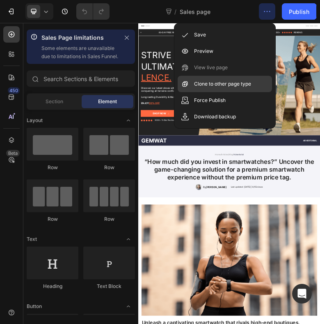
click at [257, 83] on div "Clone to other page type" at bounding box center [224, 84] width 94 height 16
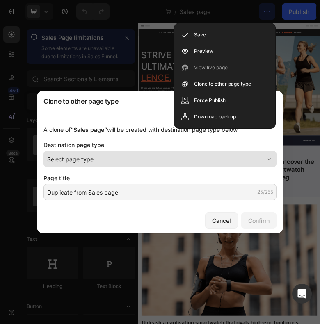
click at [119, 162] on div "Select page type" at bounding box center [155, 159] width 216 height 9
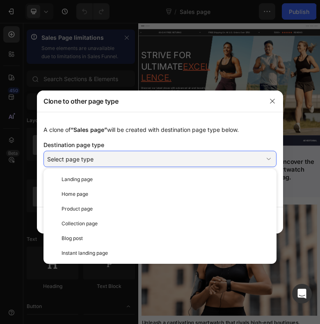
click at [132, 145] on div "Destination page type" at bounding box center [159, 145] width 233 height 9
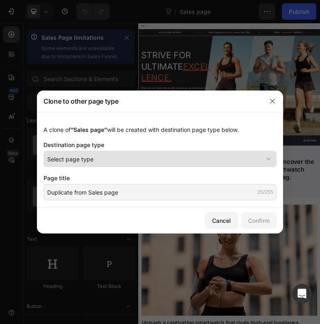
click at [141, 151] on button "Select page type" at bounding box center [159, 159] width 233 height 16
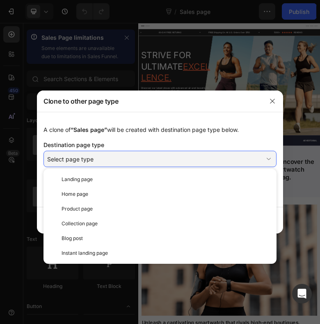
click at [146, 134] on div "A clone of “Sales page” will be created with destination page type below. Desti…" at bounding box center [160, 159] width 246 height 95
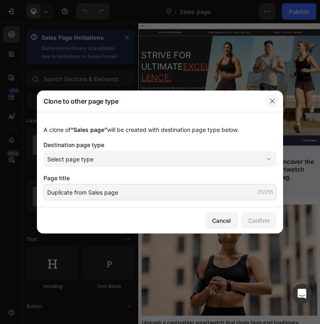
click at [274, 107] on button "button" at bounding box center [272, 101] width 13 height 13
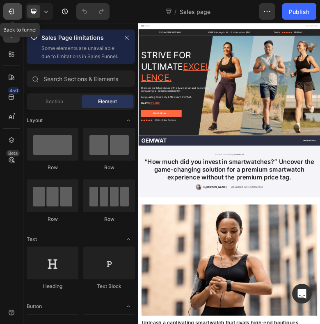
click at [8, 12] on icon "button" at bounding box center [11, 11] width 8 height 8
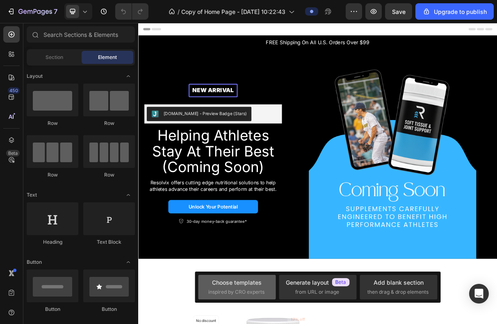
click at [249, 288] on div "Choose templates inspired by CRO experts" at bounding box center [236, 287] width 57 height 18
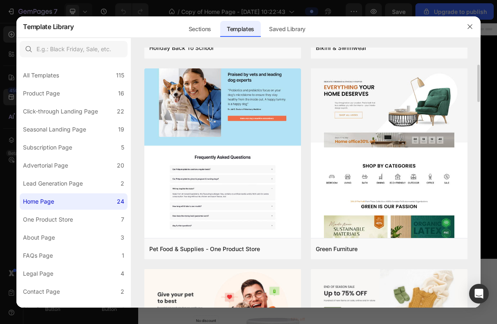
scroll to position [382, 0]
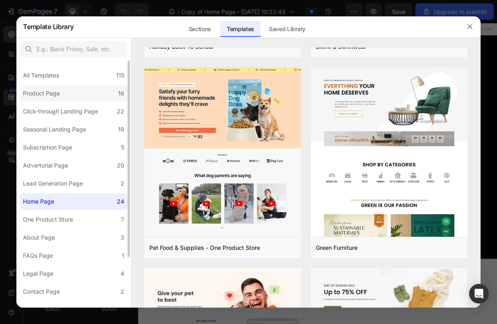
click at [93, 91] on label "Product Page 16" at bounding box center [74, 93] width 108 height 16
